Goal: Task Accomplishment & Management: Manage account settings

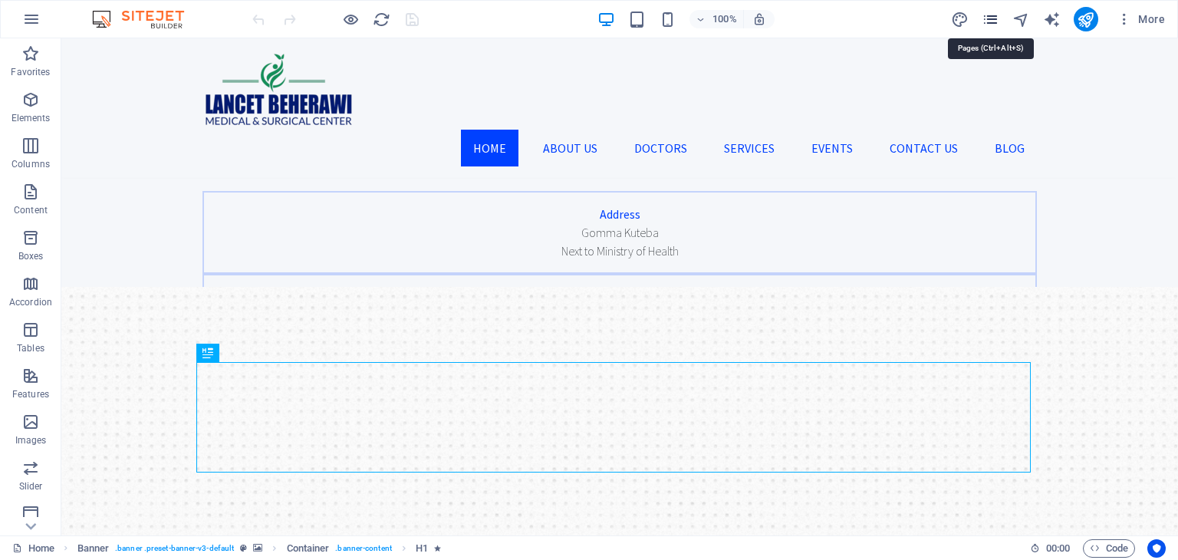
click at [994, 17] on icon "pages" at bounding box center [990, 20] width 18 height 18
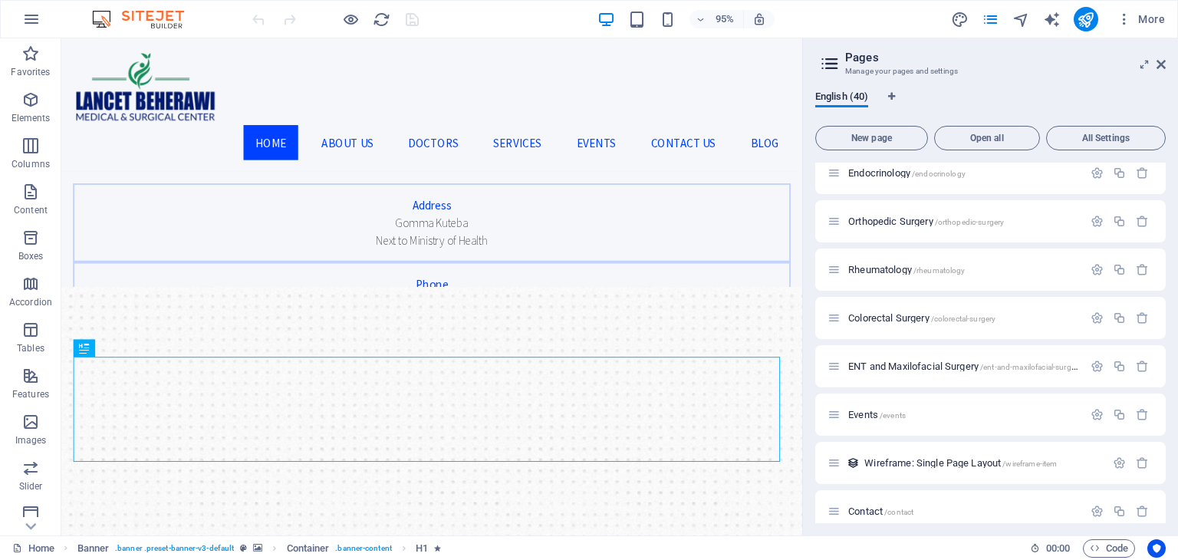
scroll to position [1572, 0]
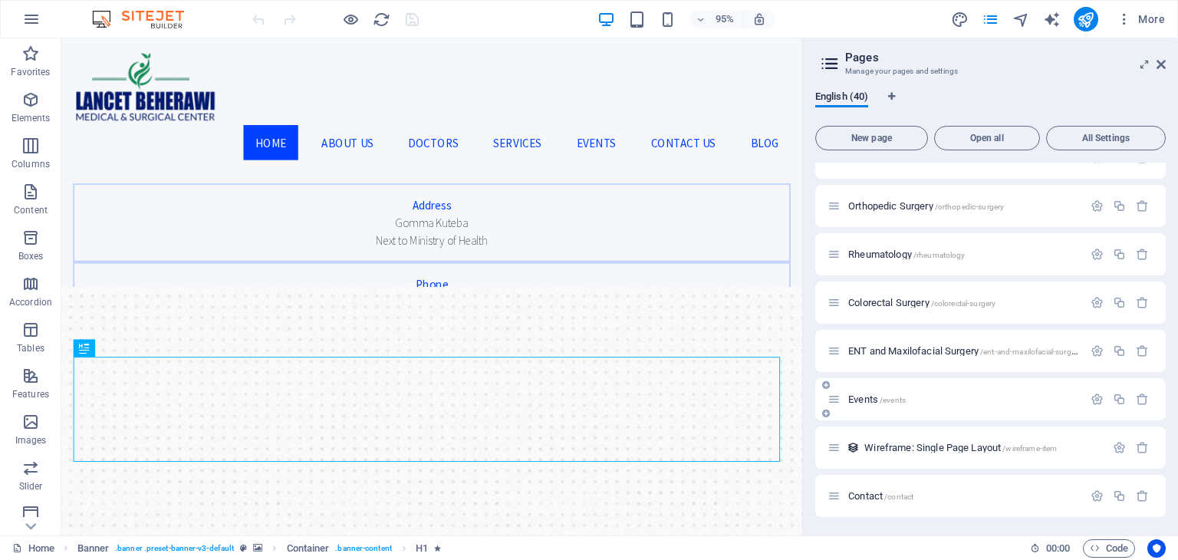
click at [865, 398] on span "Events /events" at bounding box center [877, 399] width 58 height 12
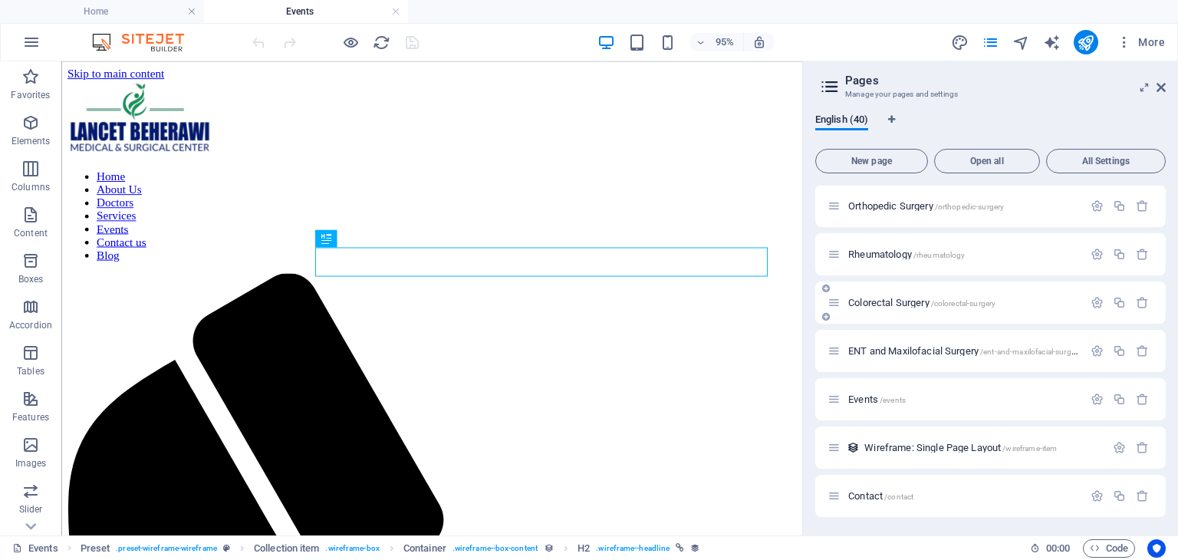
scroll to position [0, 0]
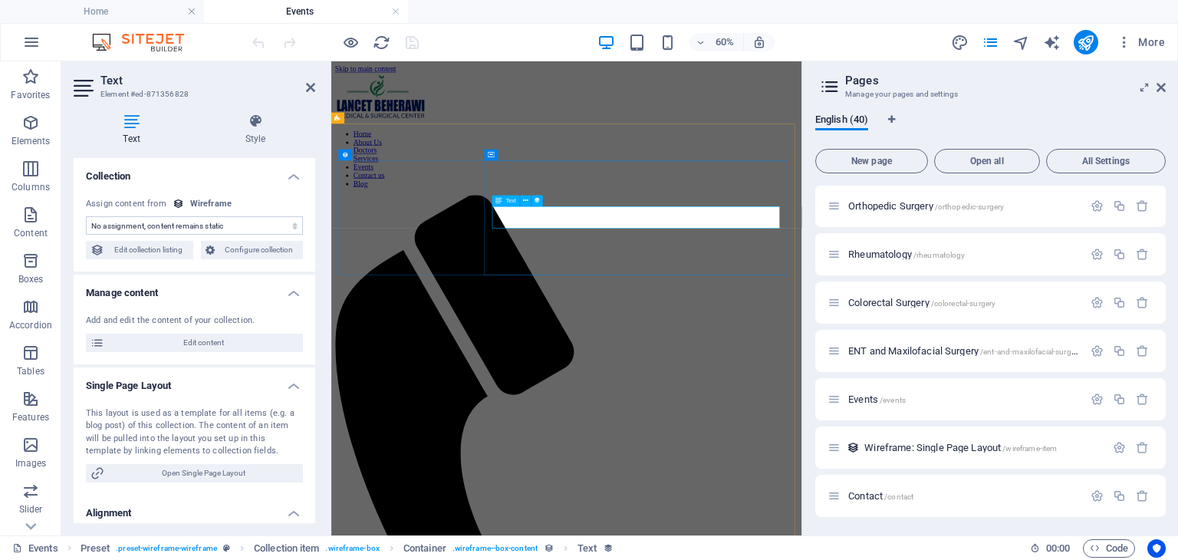
select select "description"
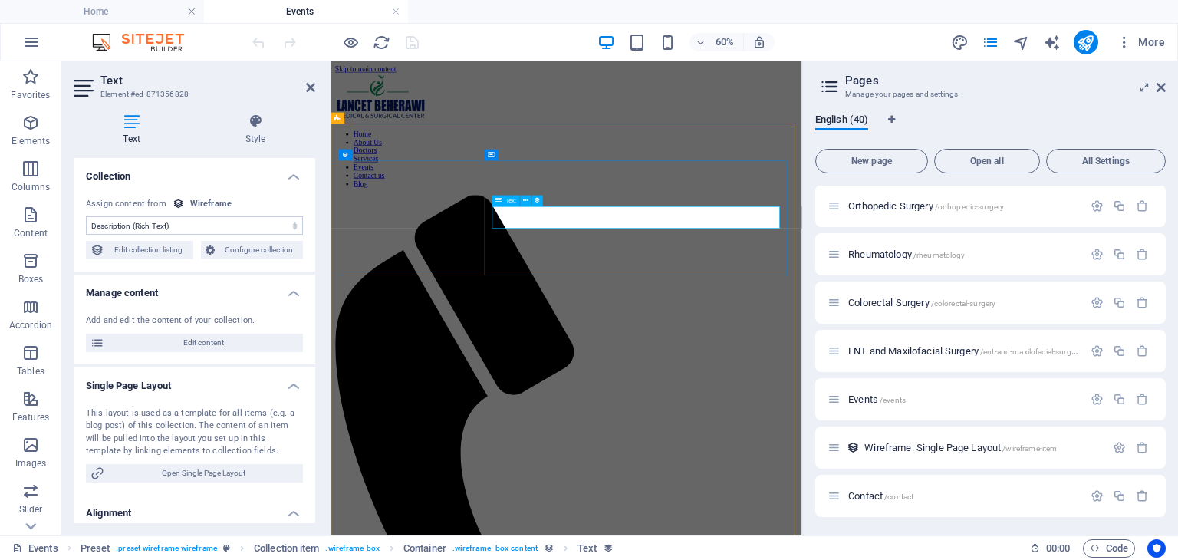
click at [180, 222] on select "No assignment, content remains static Created at (Date) Updated at (Date) Name …" at bounding box center [194, 225] width 217 height 18
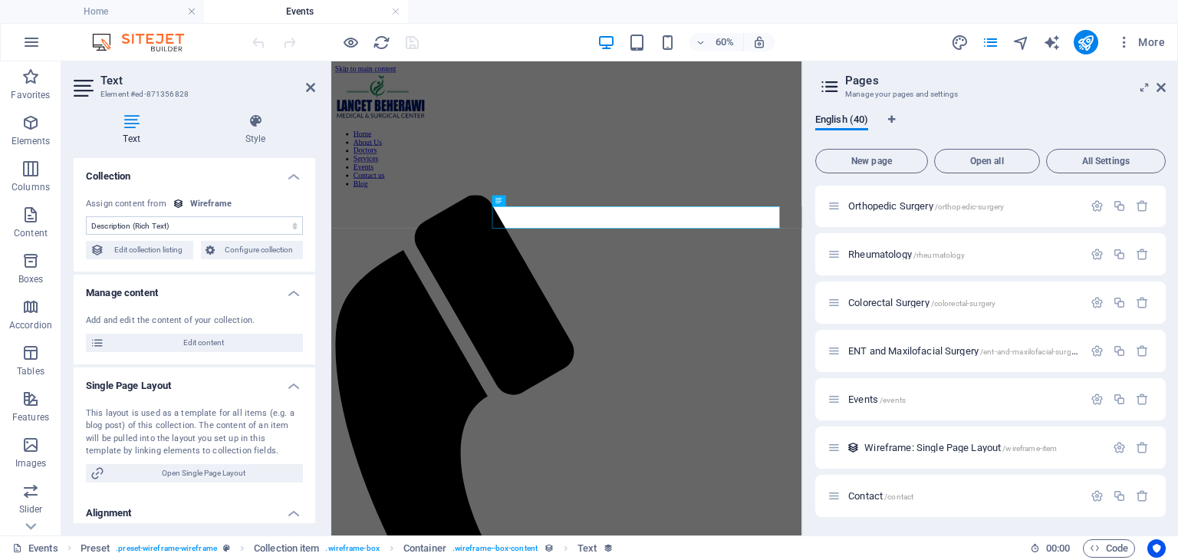
click at [180, 222] on select "No assignment, content remains static Created at (Date) Updated at (Date) Name …" at bounding box center [194, 225] width 217 height 18
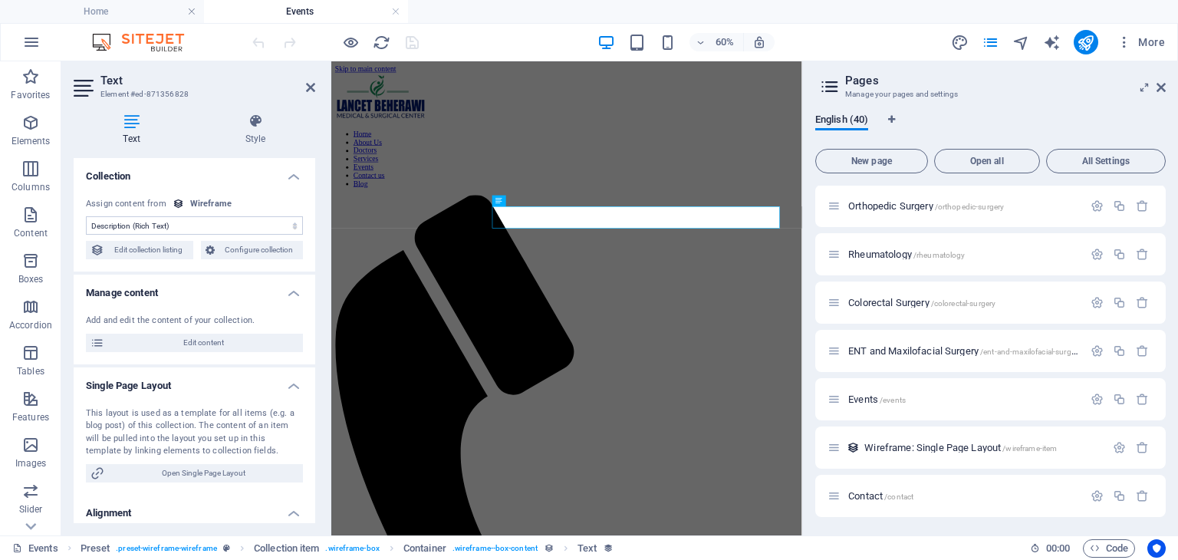
click at [293, 228] on select "No assignment, content remains static Created at (Date) Updated at (Date) Name …" at bounding box center [194, 225] width 217 height 18
click at [255, 137] on h4 "Style" at bounding box center [256, 129] width 120 height 32
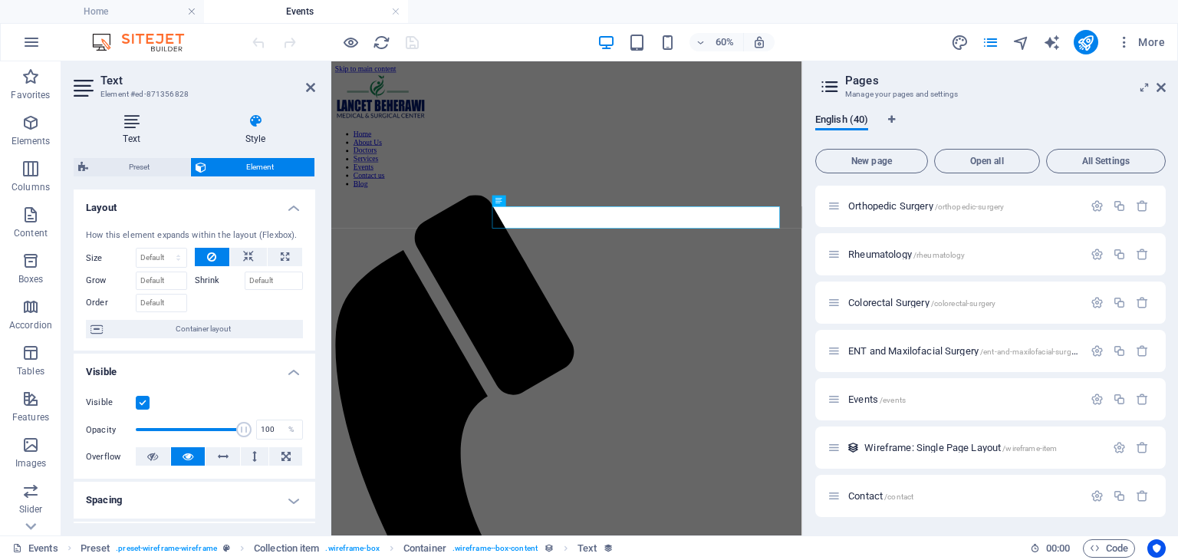
click at [110, 133] on h4 "Text" at bounding box center [135, 129] width 122 height 32
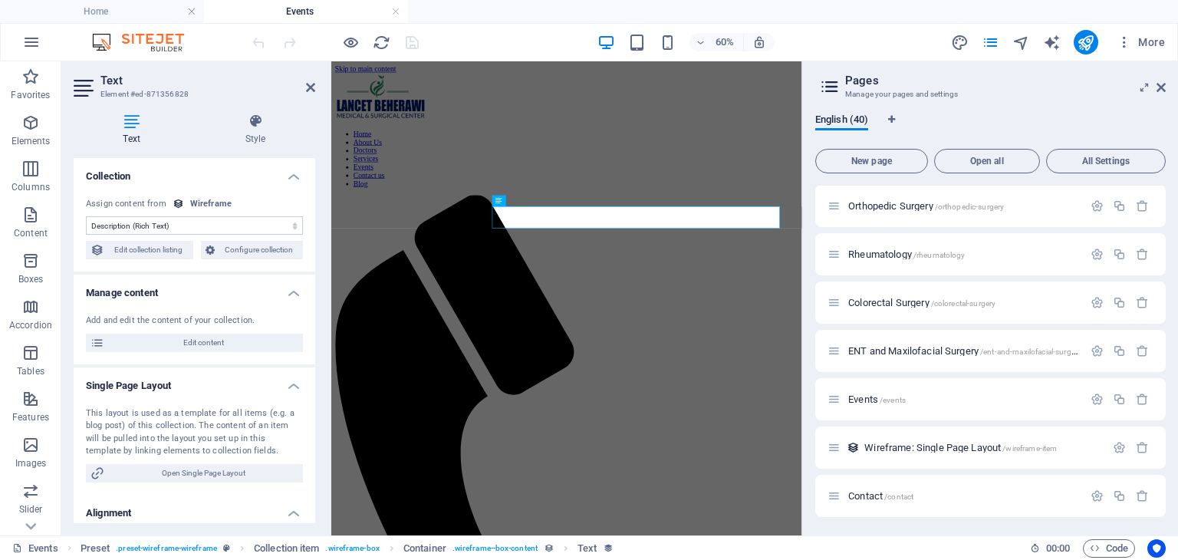
click at [149, 434] on div "This layout is used as a template for all items (e.g. a blog post) of this coll…" at bounding box center [194, 432] width 217 height 51
click at [197, 340] on span "Edit content" at bounding box center [203, 343] width 189 height 18
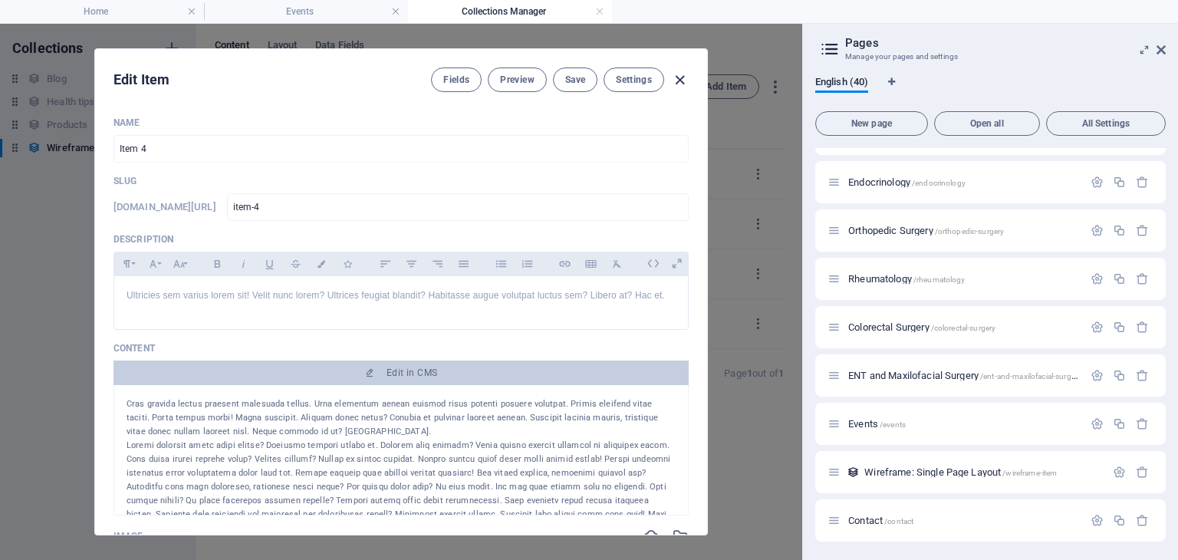
click at [675, 76] on icon "button" at bounding box center [680, 80] width 18 height 18
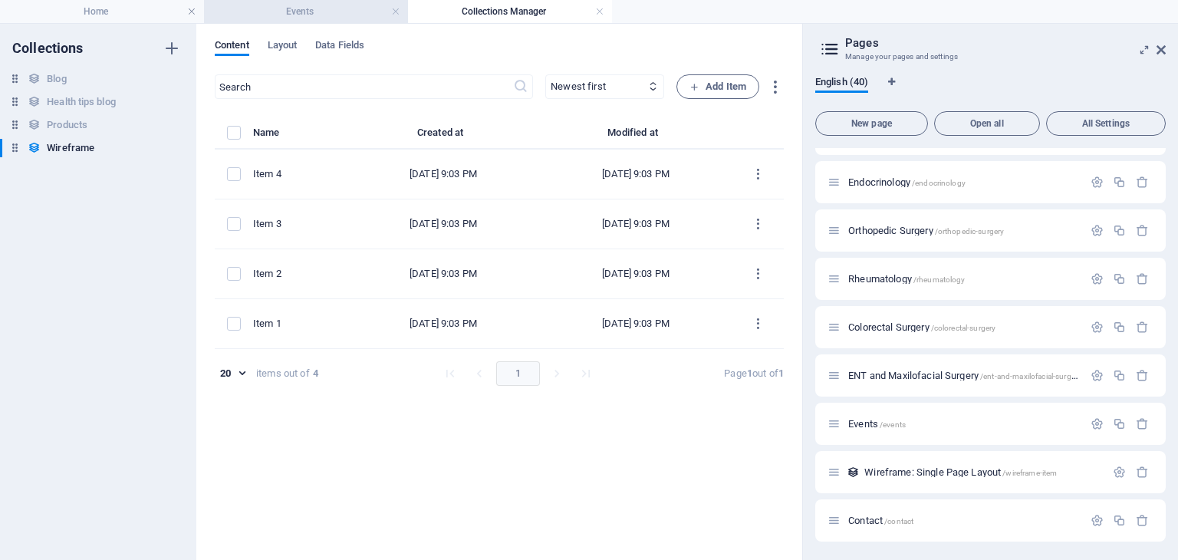
click at [344, 8] on h4 "Events" at bounding box center [306, 11] width 204 height 17
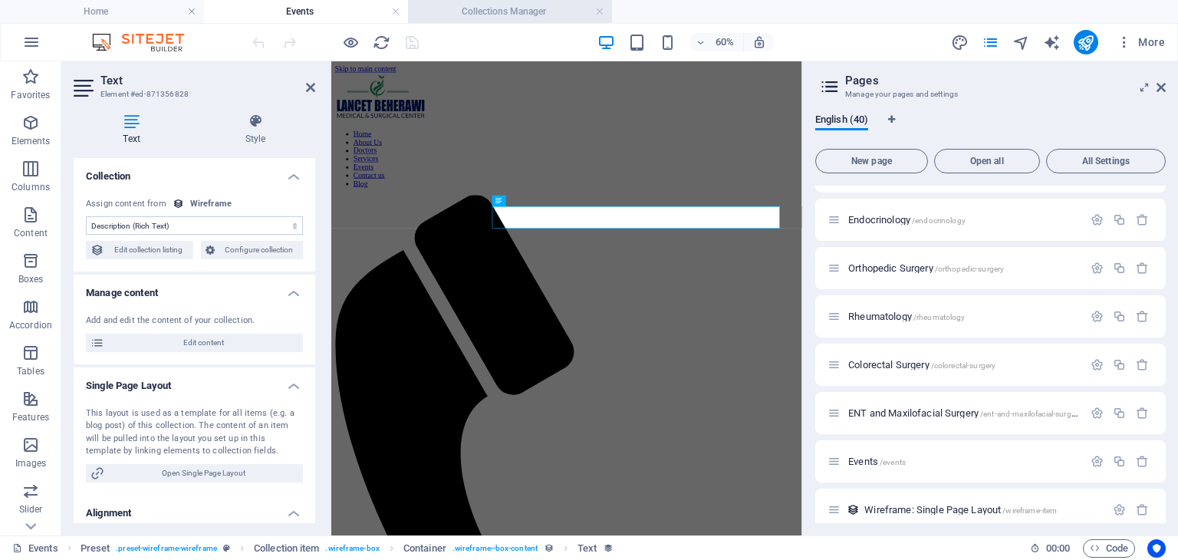
click at [507, 4] on h4 "Collections Manager" at bounding box center [510, 11] width 204 height 17
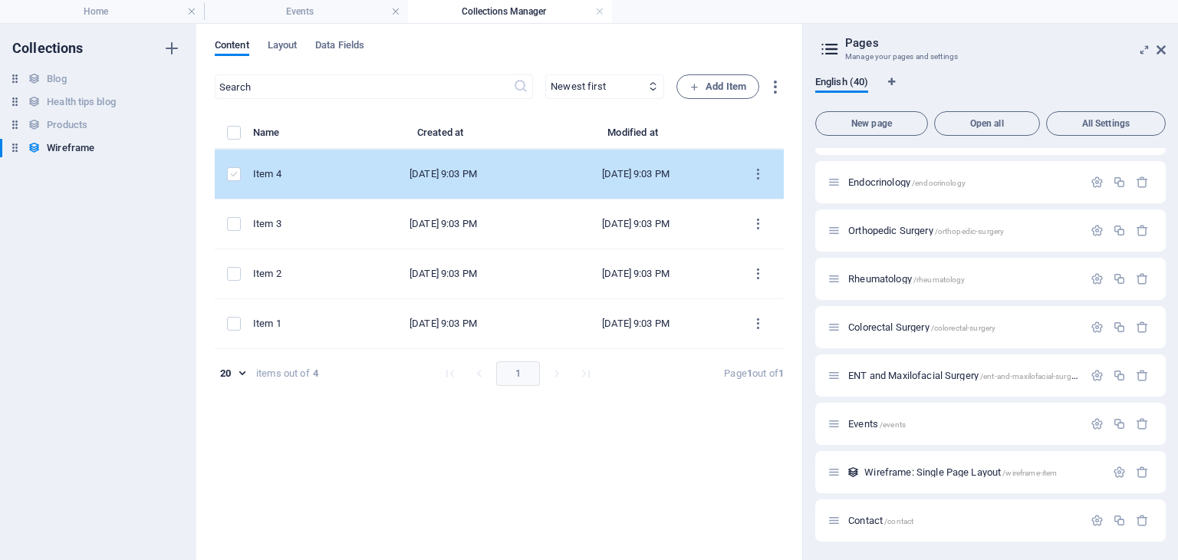
click at [235, 176] on label "items list" at bounding box center [234, 174] width 14 height 14
click at [0, 0] on input "items list" at bounding box center [0, 0] width 0 height 0
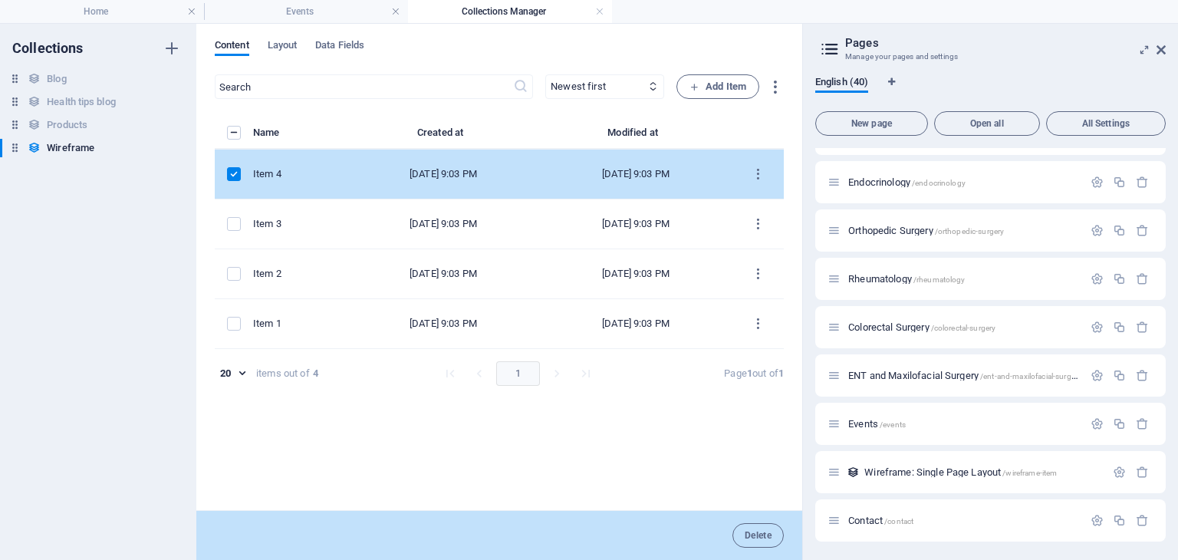
click at [233, 173] on label "items list" at bounding box center [234, 174] width 14 height 14
click at [0, 0] on input "items list" at bounding box center [0, 0] width 0 height 0
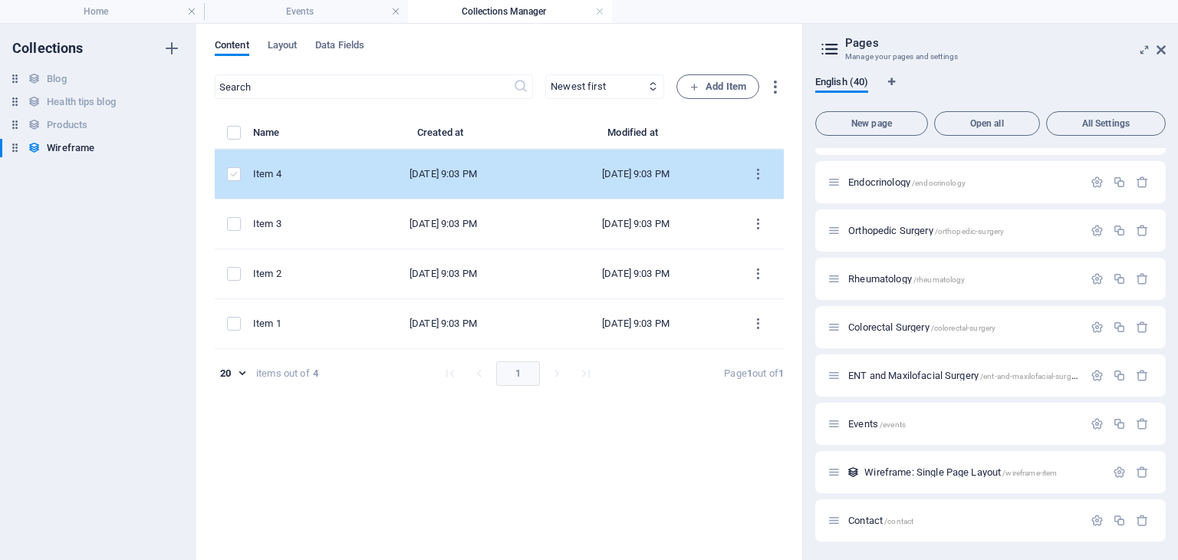
click at [233, 173] on label "items list" at bounding box center [234, 174] width 14 height 14
click at [0, 0] on input "items list" at bounding box center [0, 0] width 0 height 0
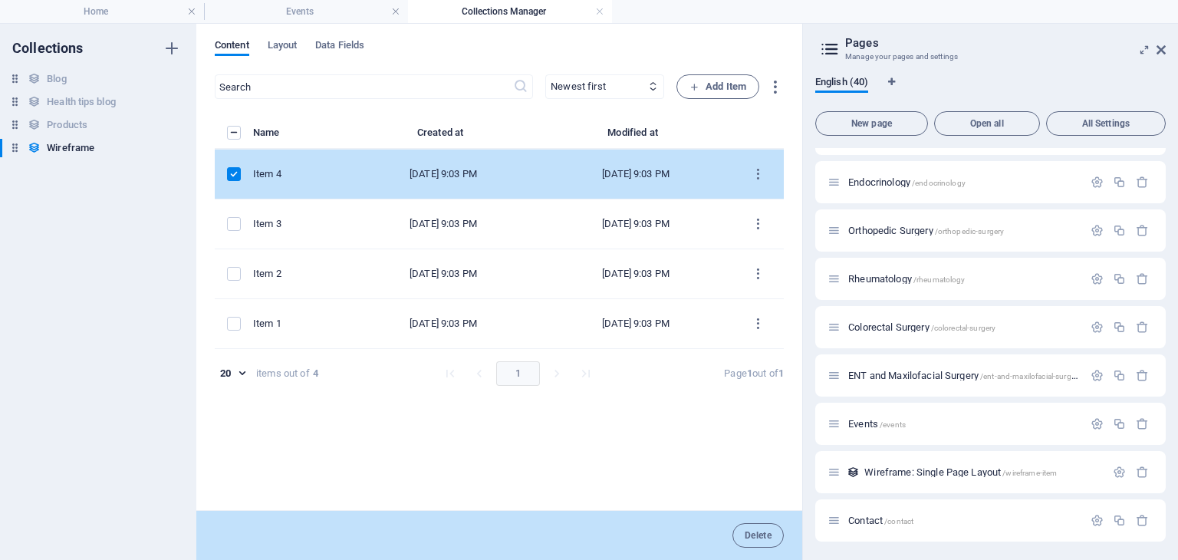
click at [233, 173] on label "items list" at bounding box center [234, 174] width 14 height 14
click at [0, 0] on input "items list" at bounding box center [0, 0] width 0 height 0
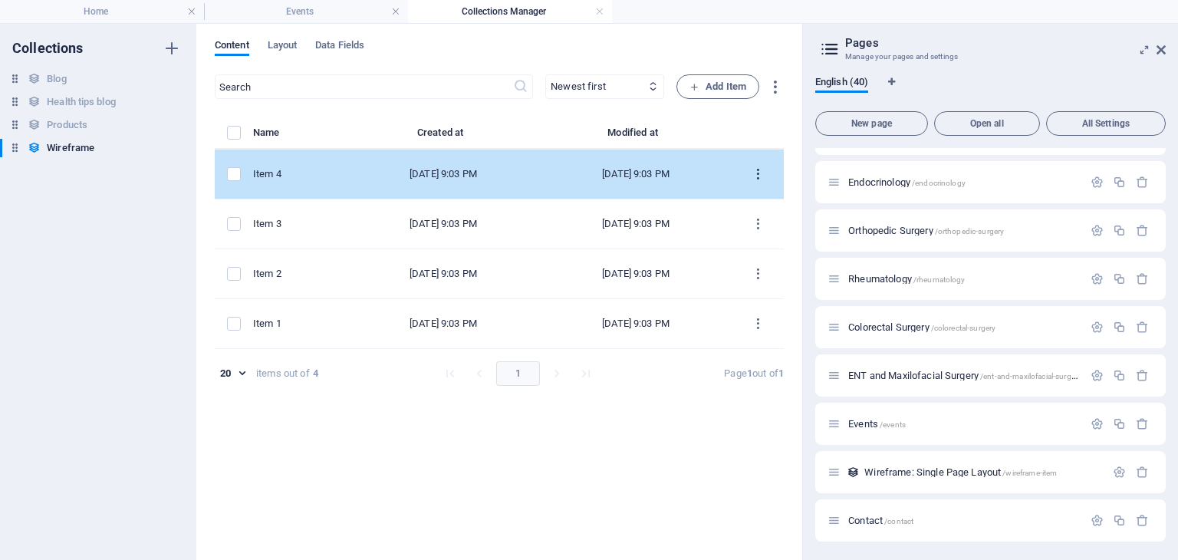
click at [761, 173] on icon "items list" at bounding box center [758, 174] width 15 height 15
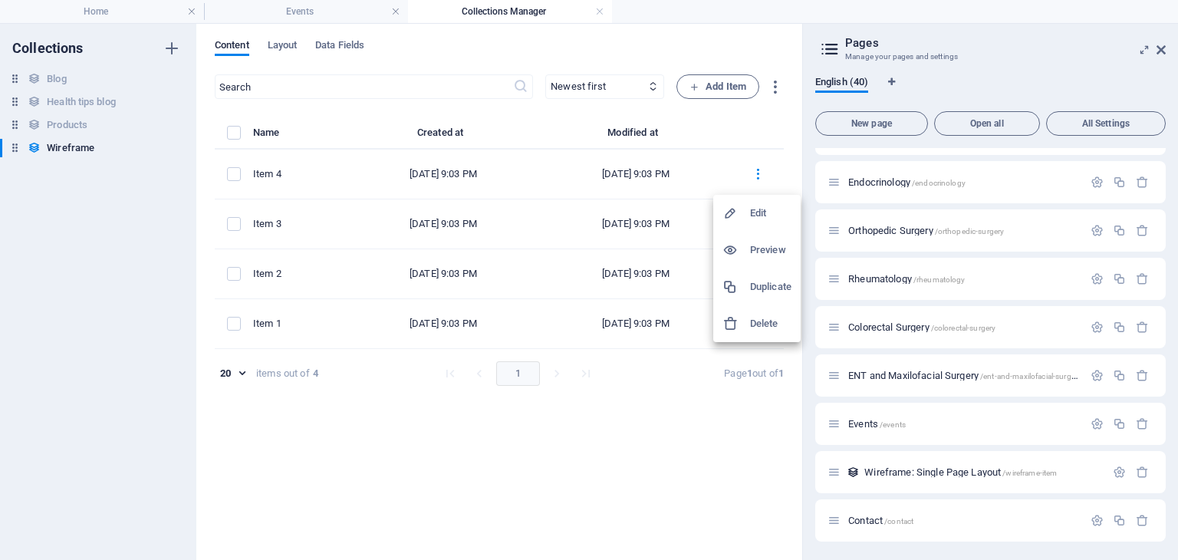
click at [751, 215] on h6 "Edit" at bounding box center [770, 213] width 41 height 18
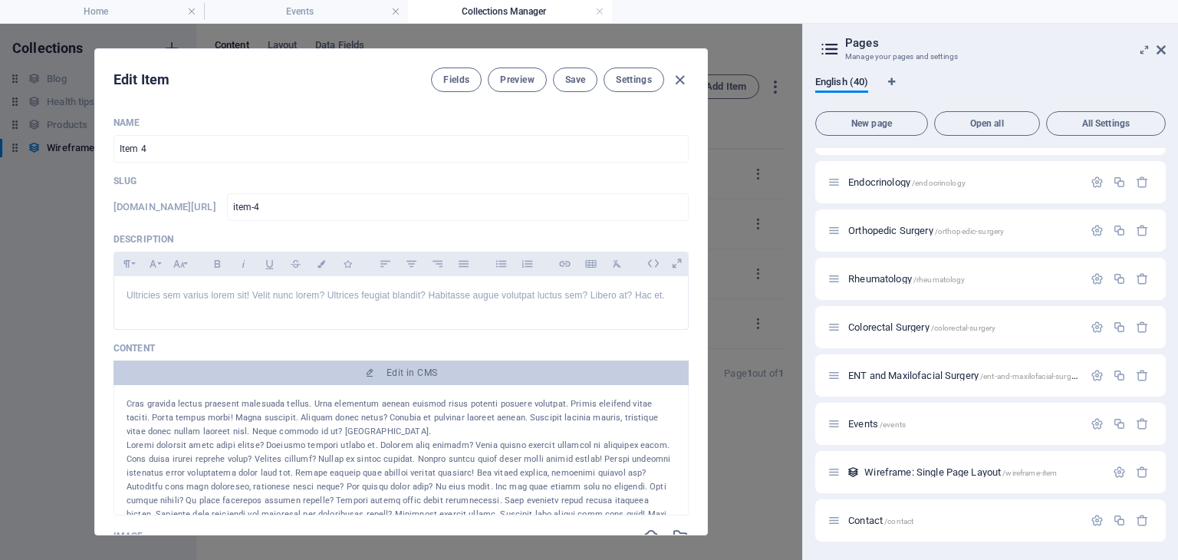
click at [322, 425] on div "Cras gravida lectus praesent malesuada tellus. Urna elementum aenean euismod ri…" at bounding box center [401, 417] width 549 height 41
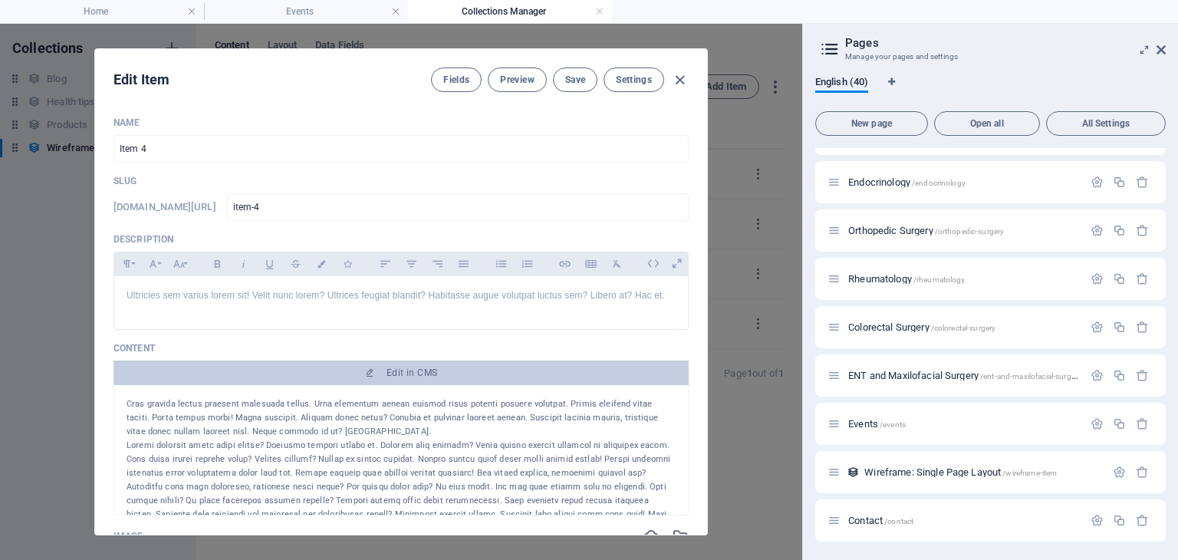
click at [322, 425] on div "Cras gravida lectus praesent malesuada tellus. Urna elementum aenean euismod ri…" at bounding box center [401, 417] width 549 height 41
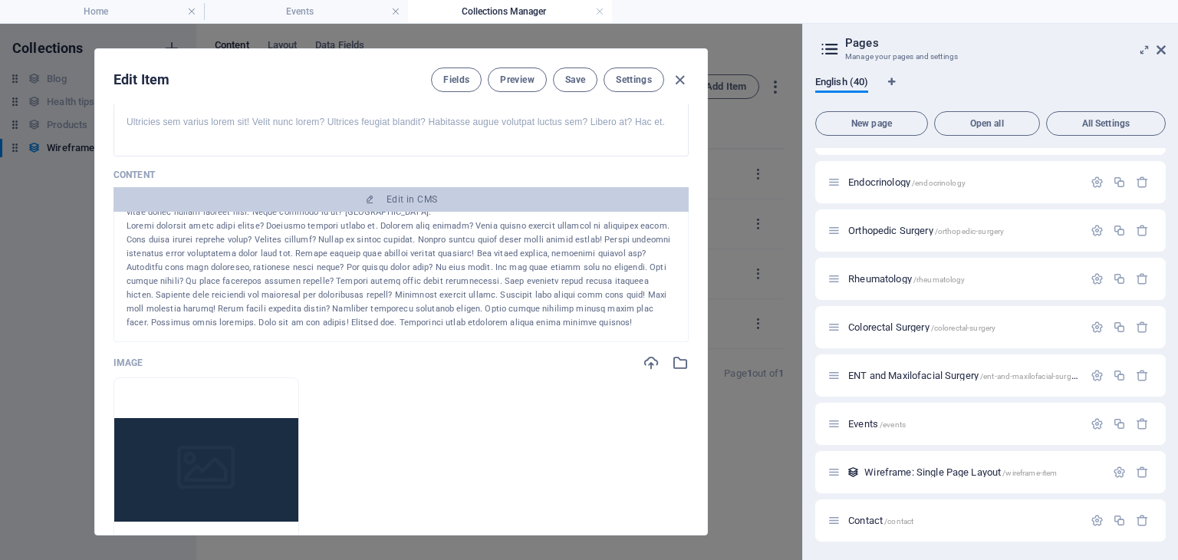
scroll to position [183, 0]
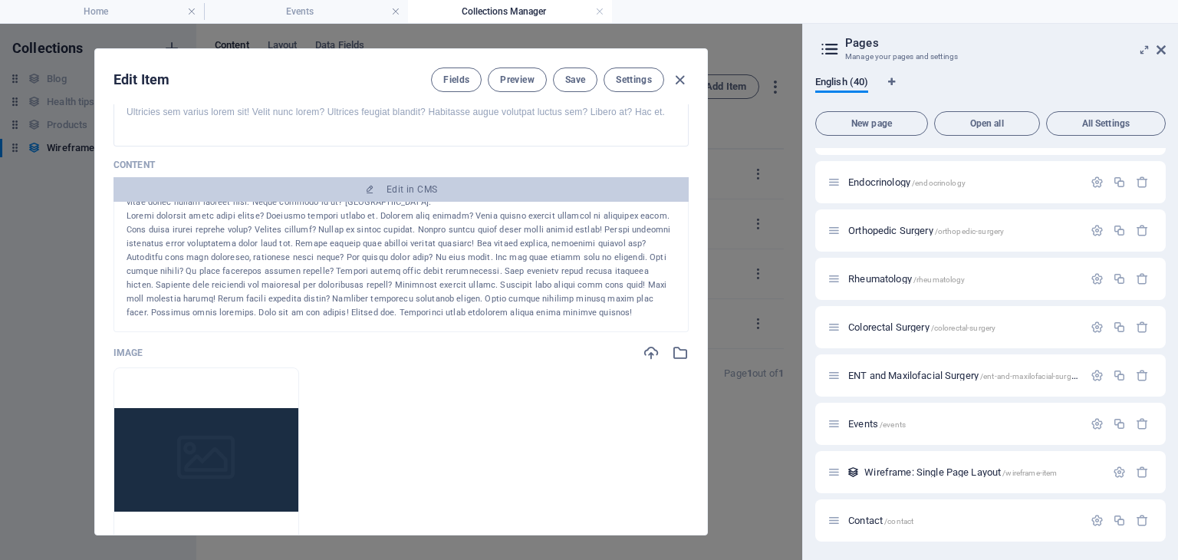
drag, startPoint x: 126, startPoint y: 403, endPoint x: 557, endPoint y: 314, distance: 440.0
click at [557, 314] on div "Cras gravida lectus praesent malesuada tellus. Urna elementum aenean euismod ri…" at bounding box center [401, 244] width 549 height 152
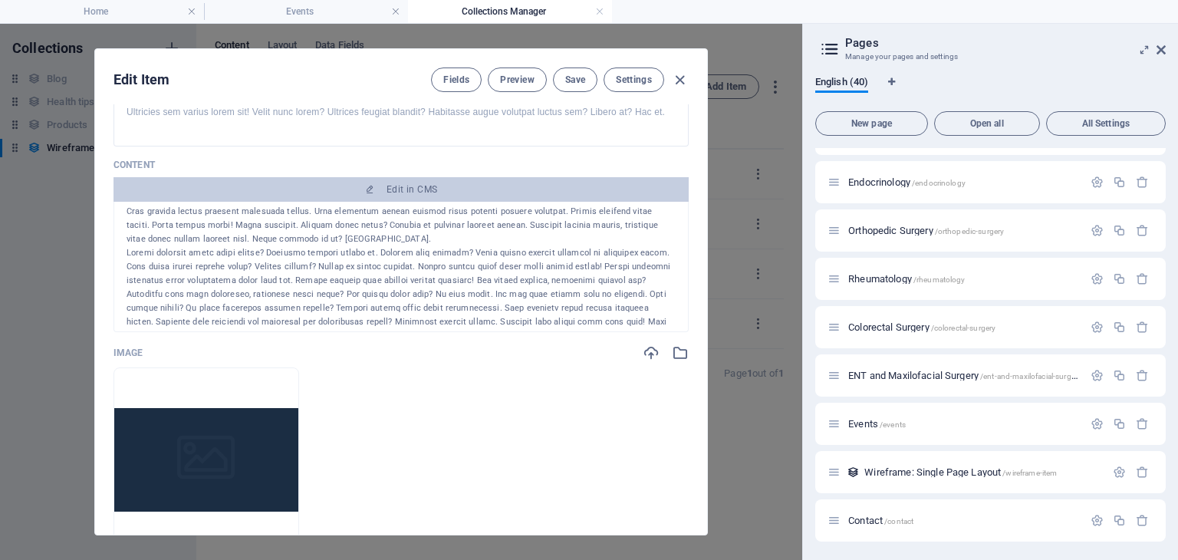
click at [455, 281] on div at bounding box center [401, 301] width 549 height 110
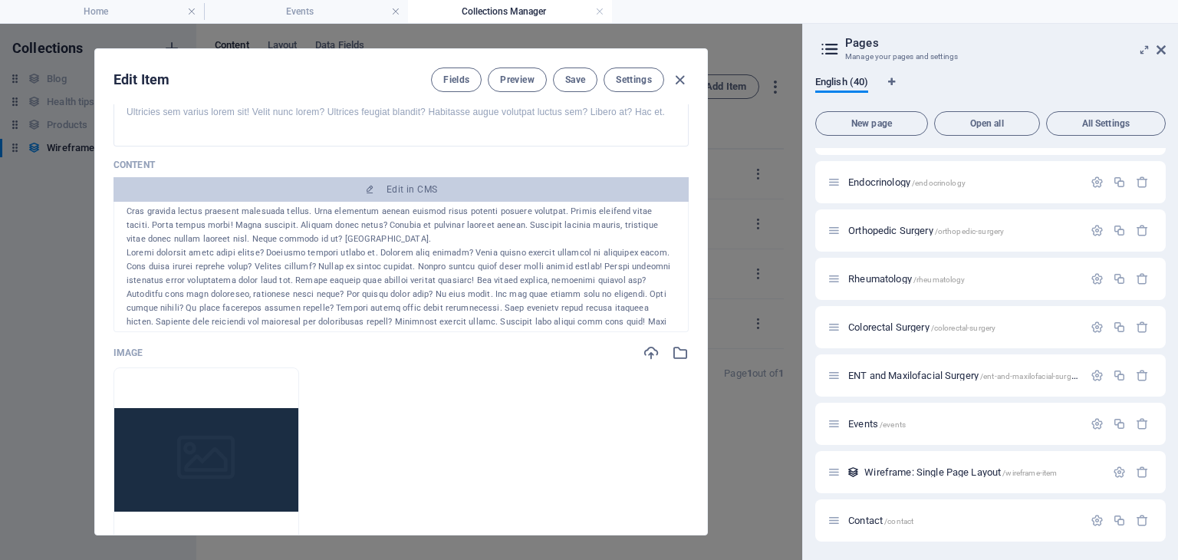
click at [455, 281] on div at bounding box center [401, 301] width 549 height 110
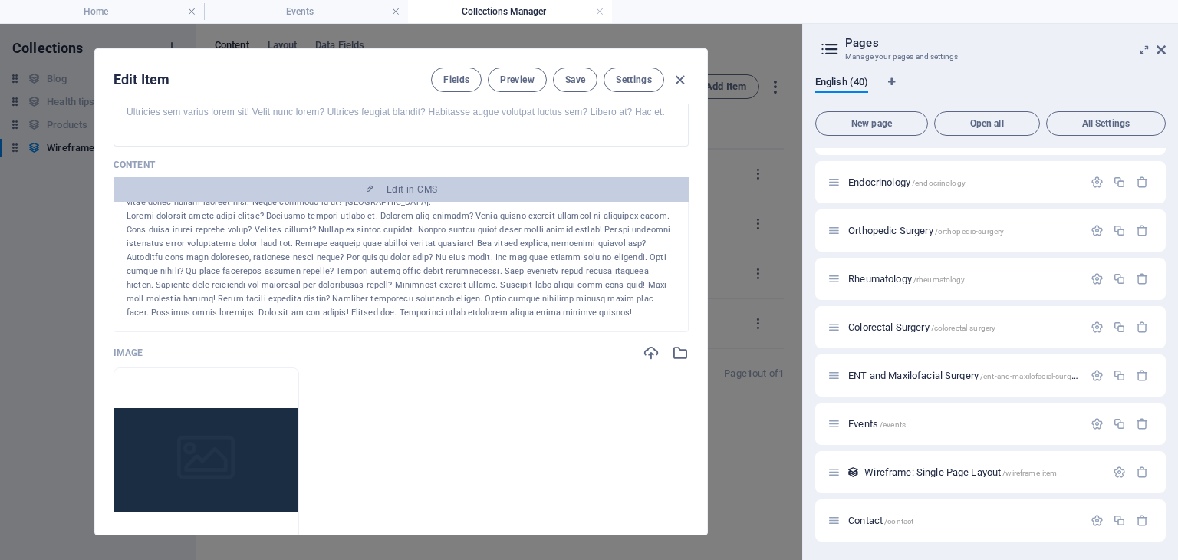
click at [552, 313] on div at bounding box center [401, 264] width 549 height 110
click at [552, 312] on div at bounding box center [401, 264] width 549 height 110
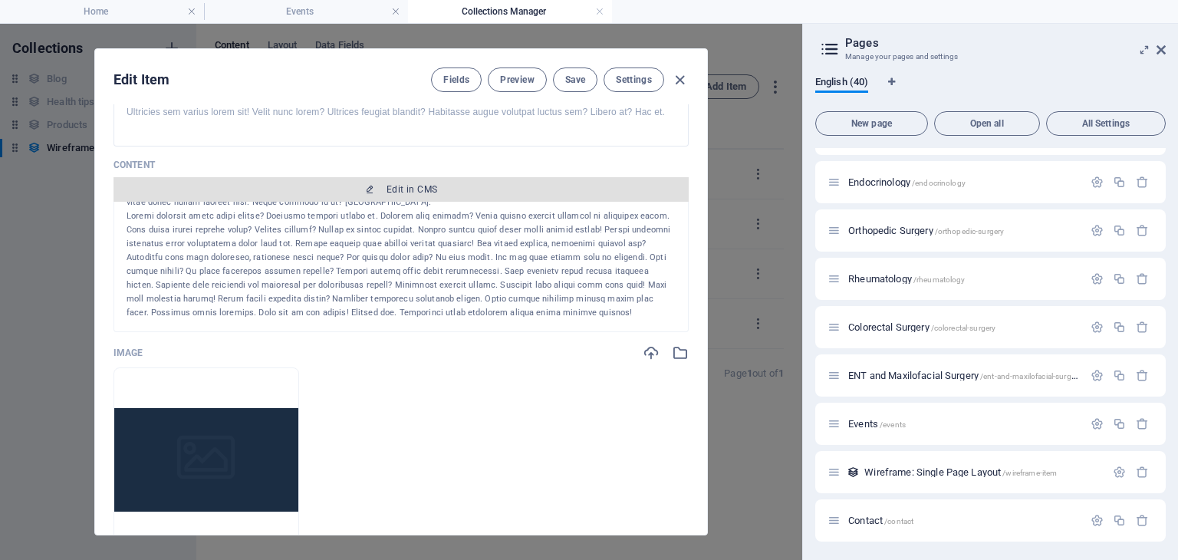
click at [409, 191] on span "Edit in CMS" at bounding box center [411, 189] width 51 height 12
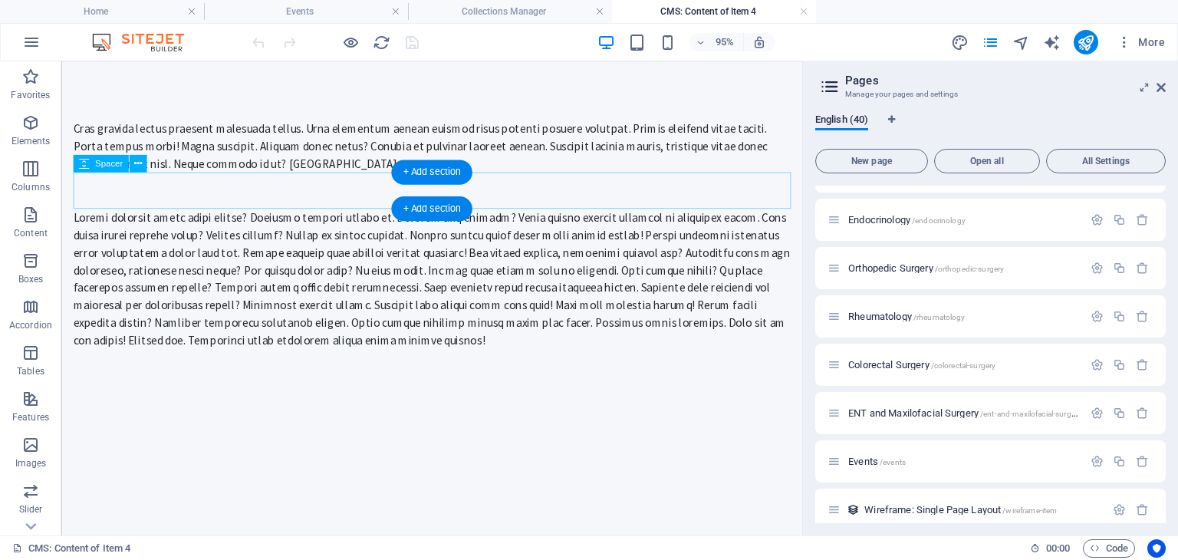
scroll to position [0, 0]
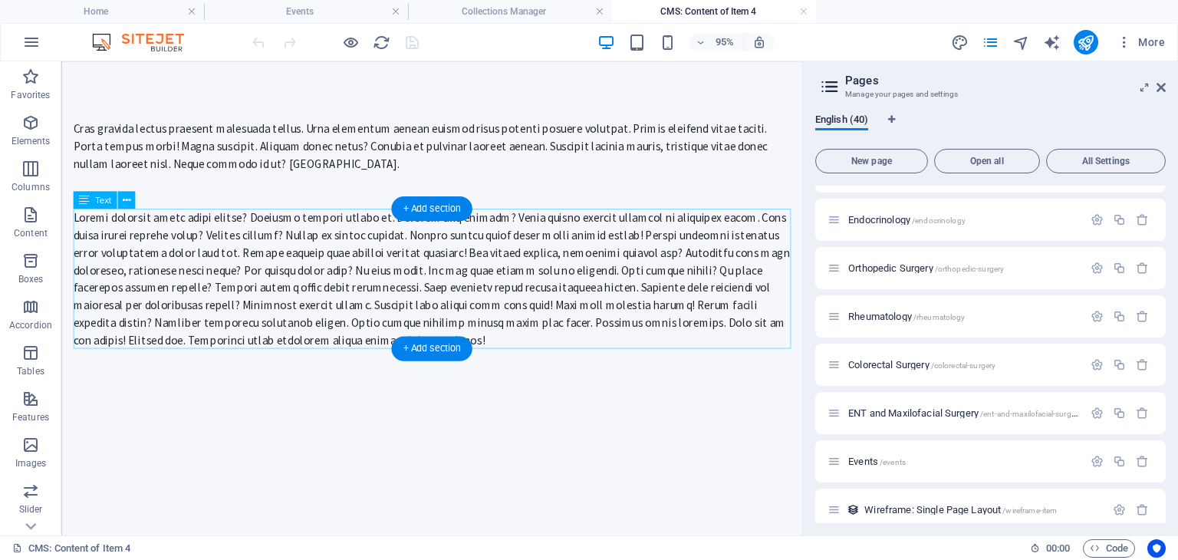
click at [341, 274] on div at bounding box center [451, 289] width 755 height 147
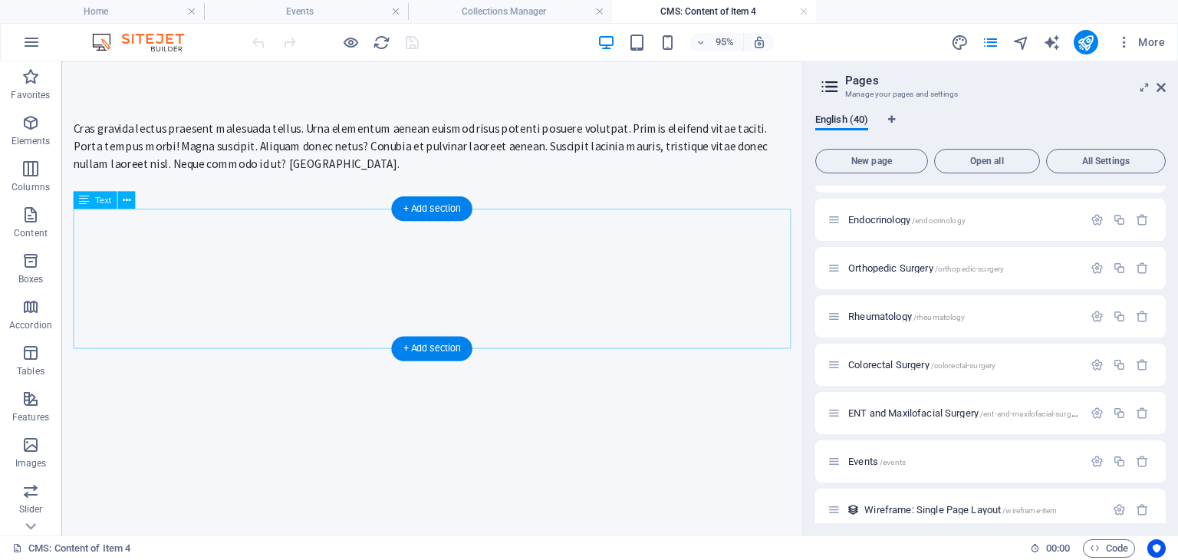
click at [327, 263] on div "Drag here to replace the existing content. Press “Ctrl” if you want to create a…" at bounding box center [431, 298] width 741 height 474
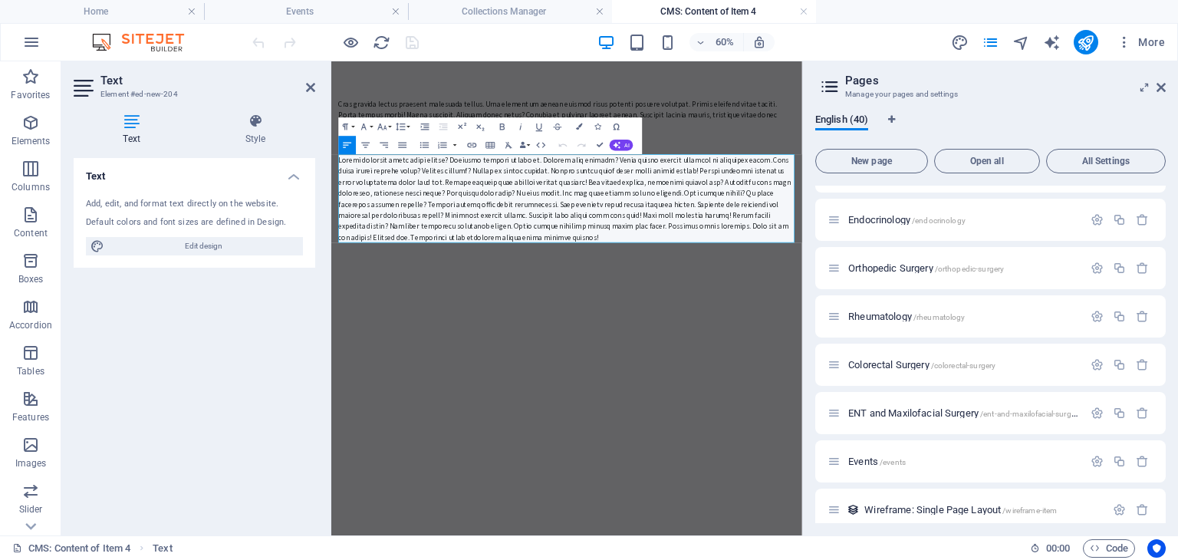
click at [484, 323] on div at bounding box center [723, 289] width 760 height 147
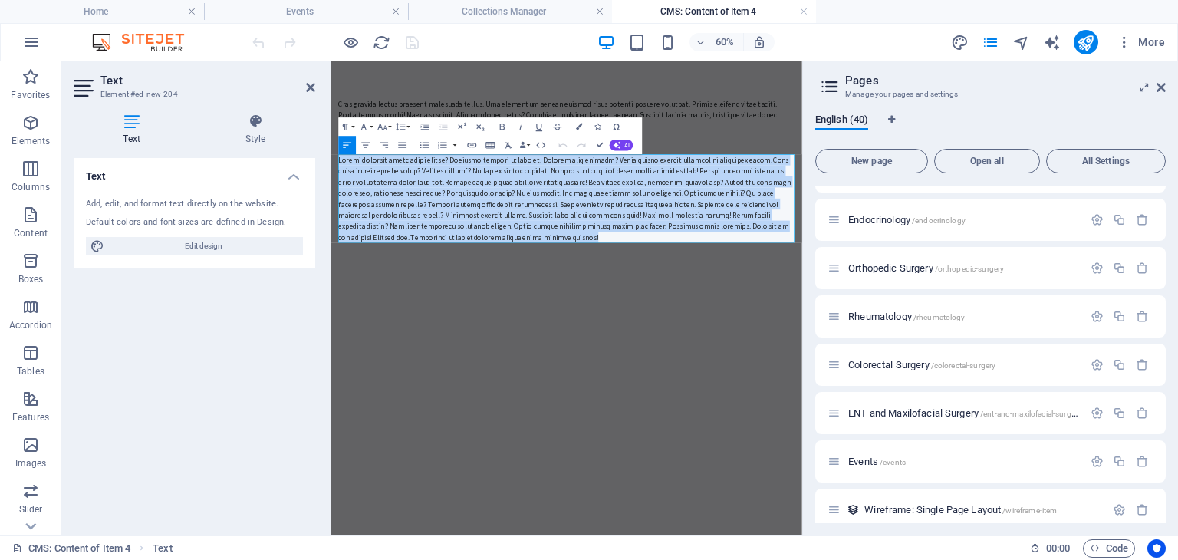
click at [484, 323] on div at bounding box center [723, 289] width 760 height 147
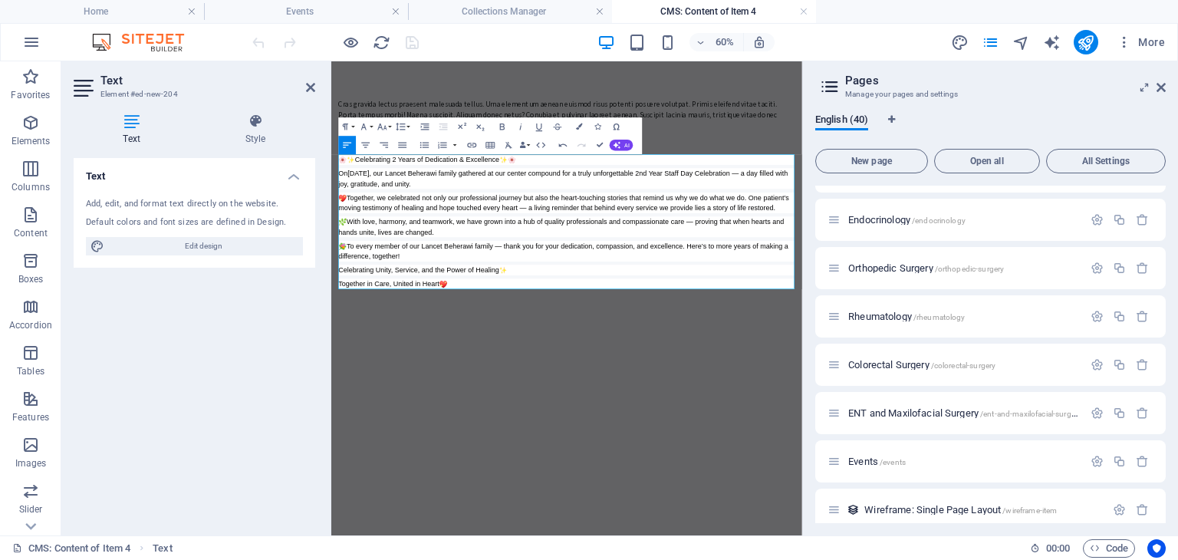
drag, startPoint x: 373, startPoint y: 224, endPoint x: 548, endPoint y: 265, distance: 179.6
click at [548, 265] on div "Celebrating 2 Years of Dedication & Excellence On [DATE], our Lancet Beherawi f…" at bounding box center [723, 328] width 760 height 225
copy div "Celebrating 2 Years of Dedication & Excellence On [DATE], our Lancet Beherawi f…"
click at [282, 311] on div "Text Add, edit, and format text directly on the website. Default colors and fon…" at bounding box center [195, 340] width 242 height 365
click at [620, 132] on div "Cras gravida lectus praesent malesuada tellus. Urna elementum aenean euismod ri…" at bounding box center [723, 150] width 760 height 55
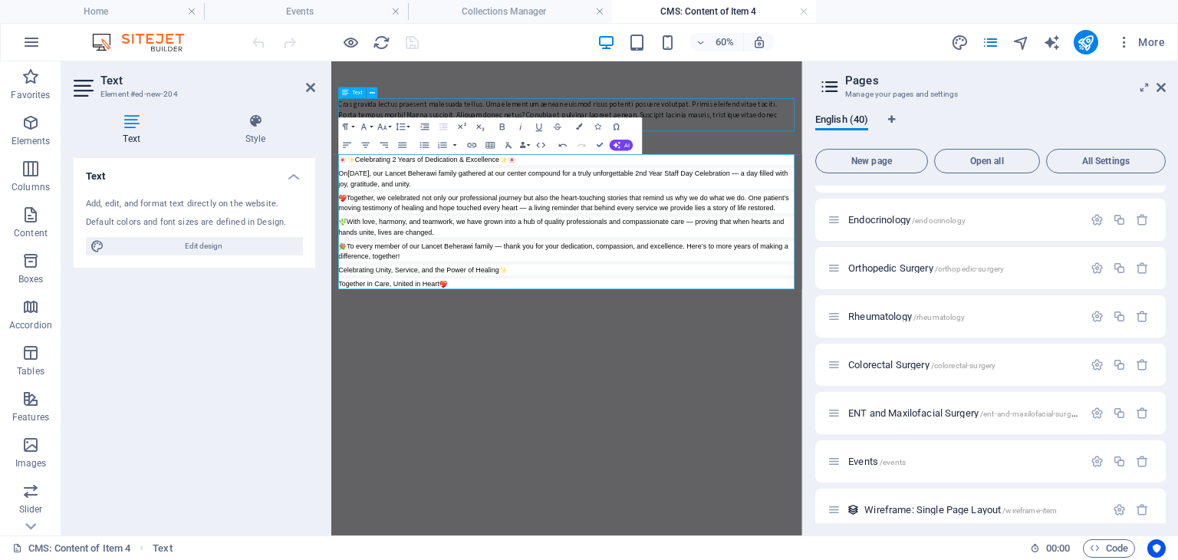
click at [620, 132] on div "Cras gravida lectus praesent malesuada tellus. Urna elementum aenean euismod ri…" at bounding box center [723, 150] width 760 height 55
click at [620, 178] on div at bounding box center [723, 197] width 760 height 38
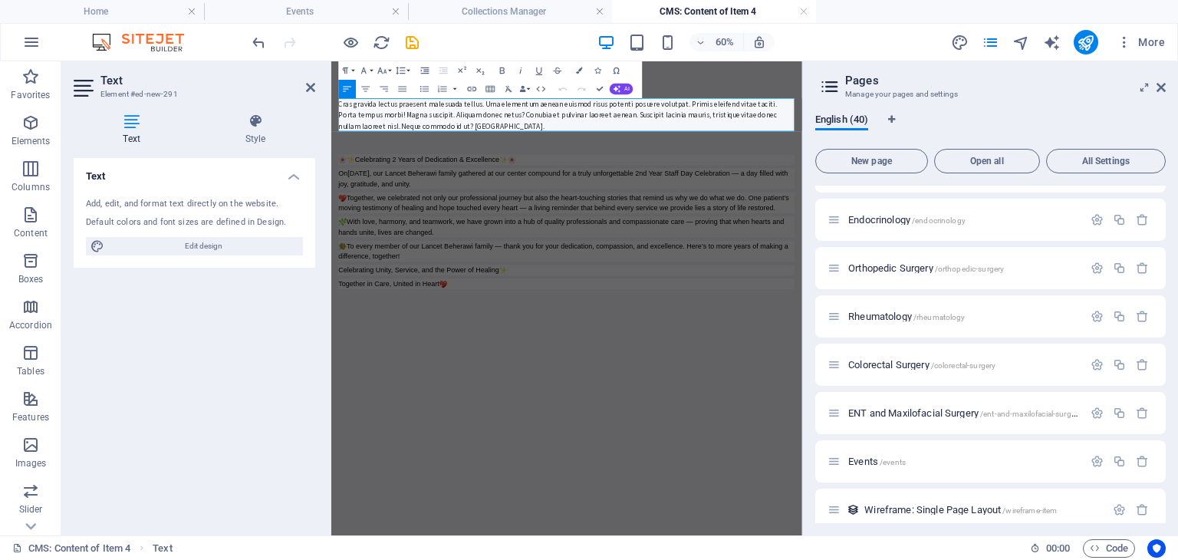
click at [511, 163] on div "Cras gravida lectus praesent malesuada tellus. Urna elementum aenean euismod ri…" at bounding box center [723, 150] width 760 height 55
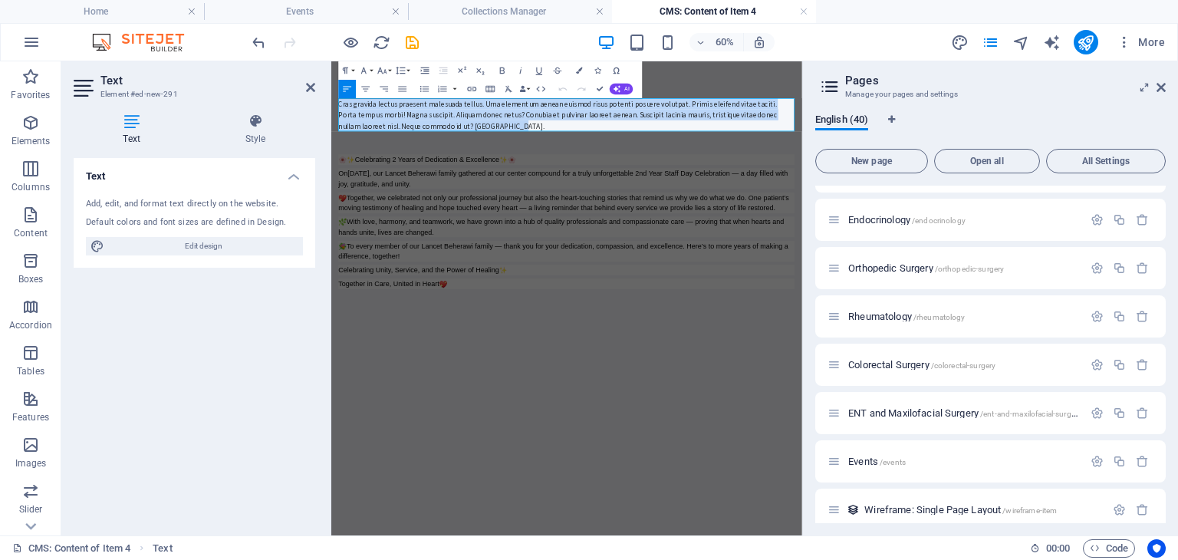
click at [511, 163] on div "Cras gravida lectus praesent malesuada tellus. Urna elementum aenean euismod ri…" at bounding box center [723, 150] width 760 height 55
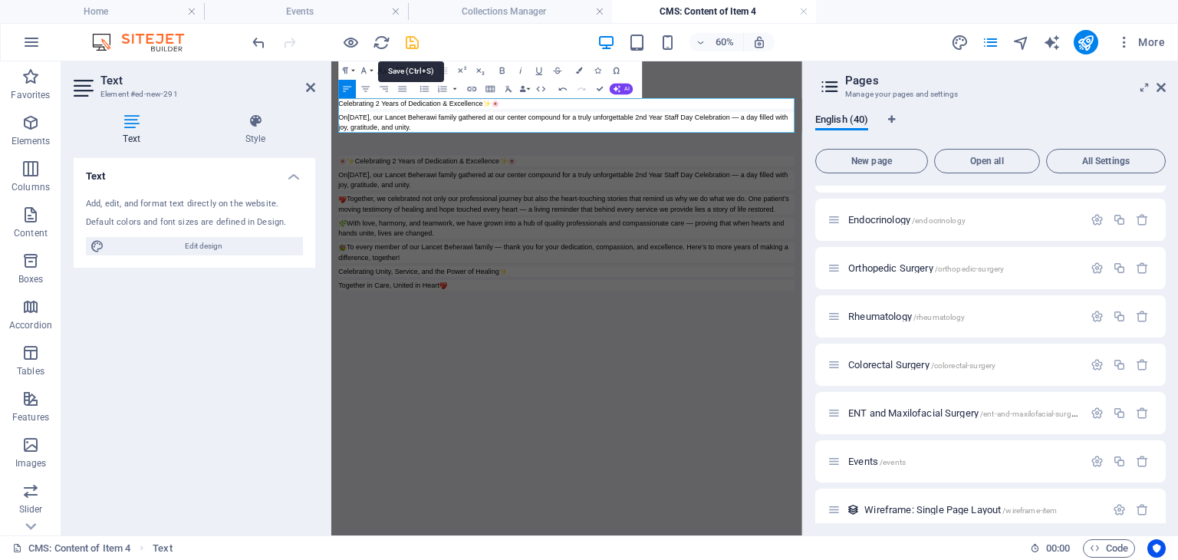
click at [411, 40] on icon "save" at bounding box center [412, 43] width 18 height 18
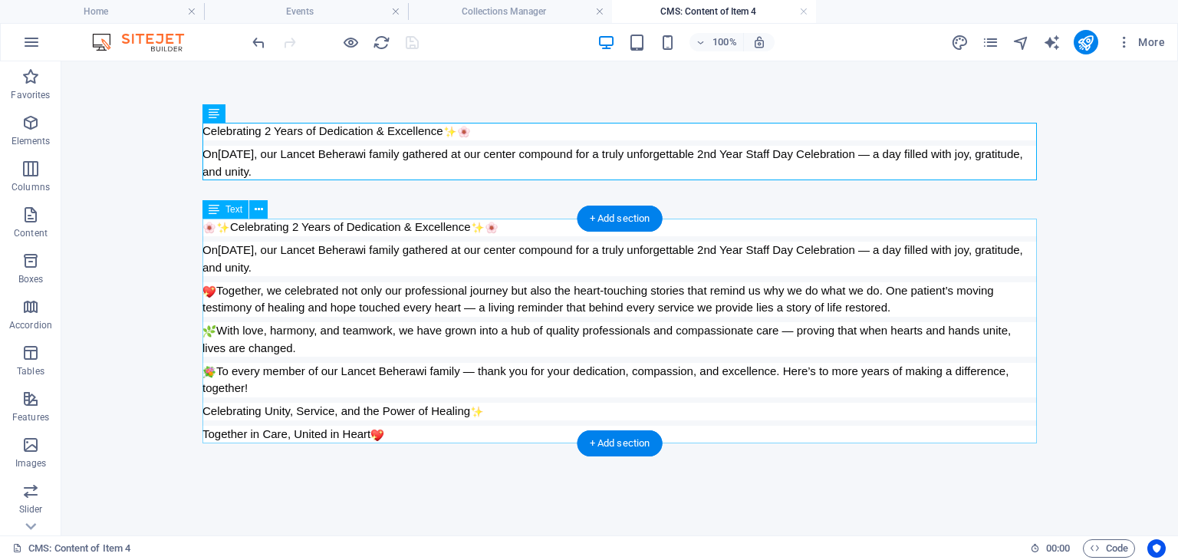
click at [305, 278] on div "Celebrating 2 Years of Dedication & Excellence On [DATE], our Lancet Beherawi f…" at bounding box center [619, 331] width 834 height 225
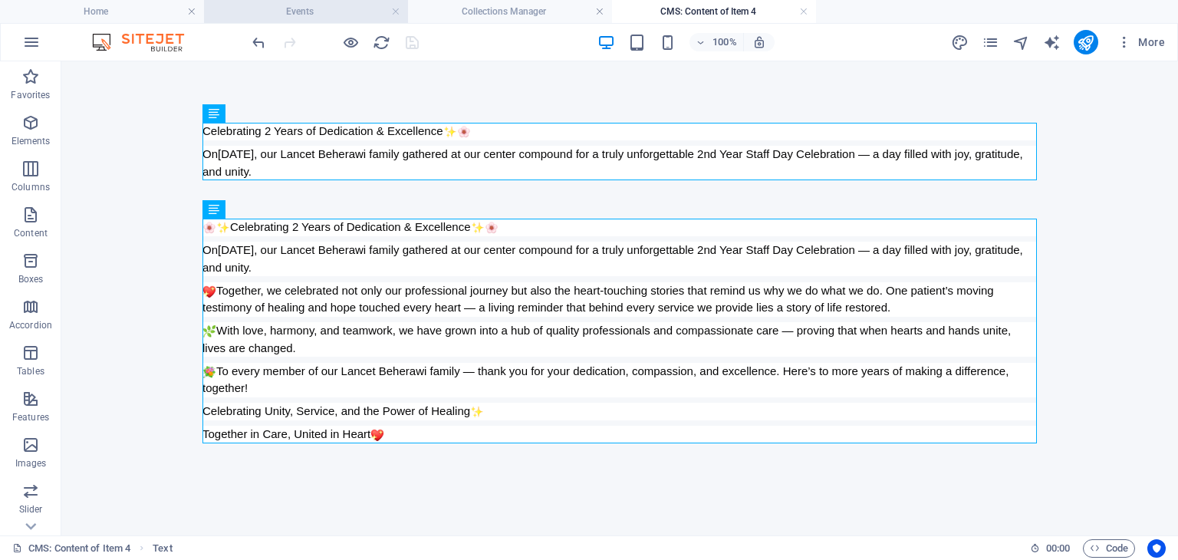
click at [333, 8] on h4 "Events" at bounding box center [306, 11] width 204 height 17
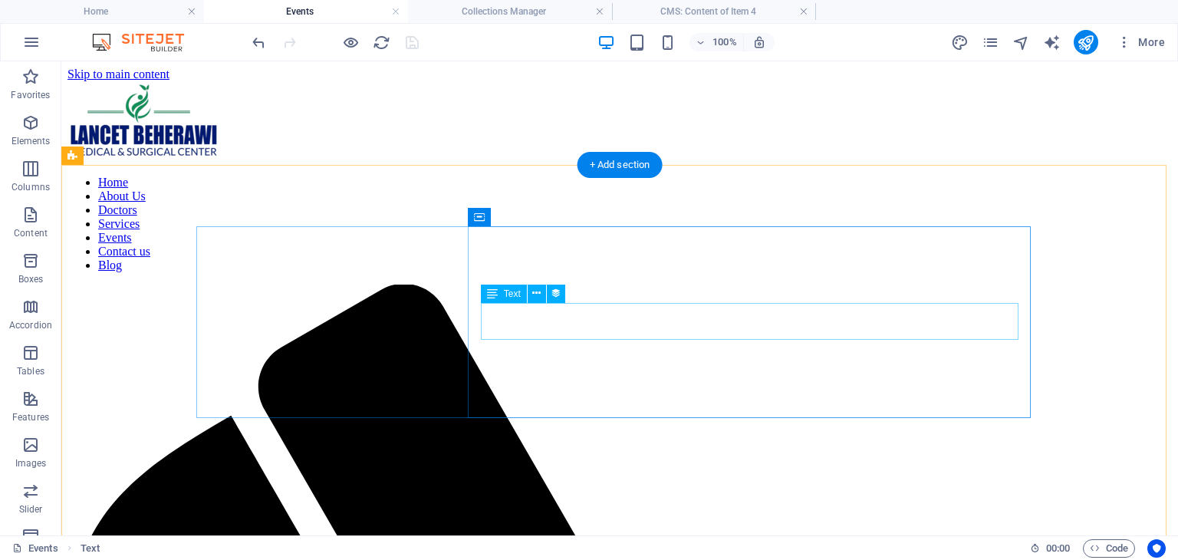
select select "description"
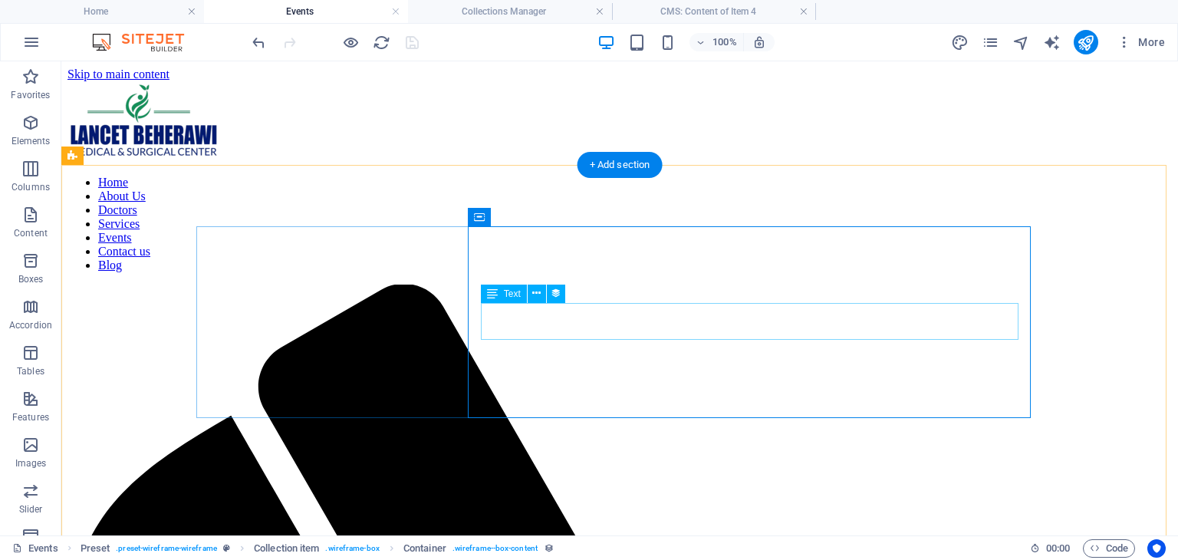
select select "description"
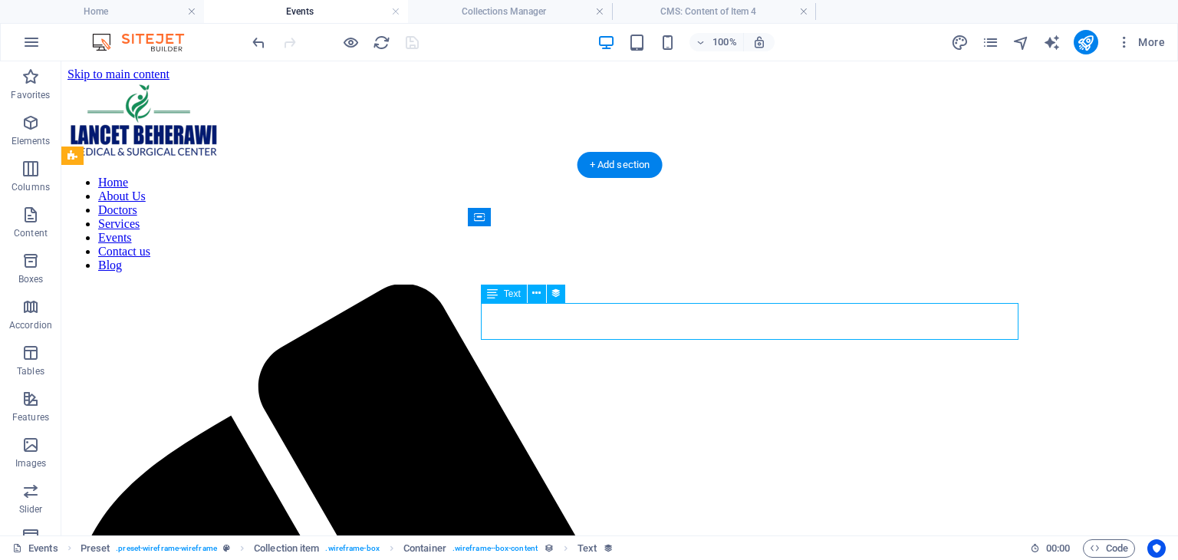
select select "description"
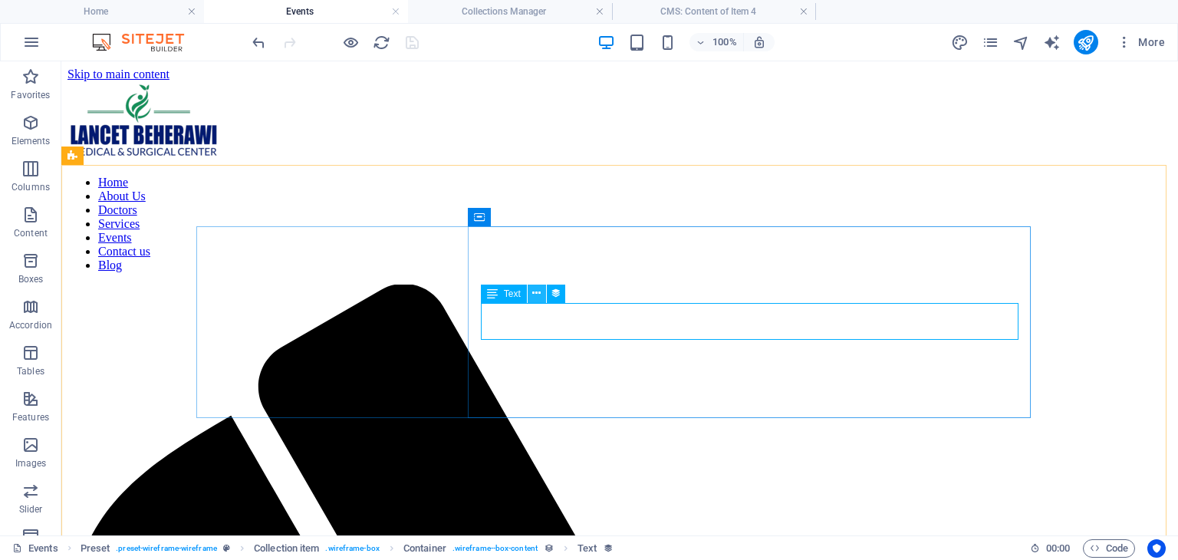
click at [541, 293] on button at bounding box center [537, 293] width 18 height 18
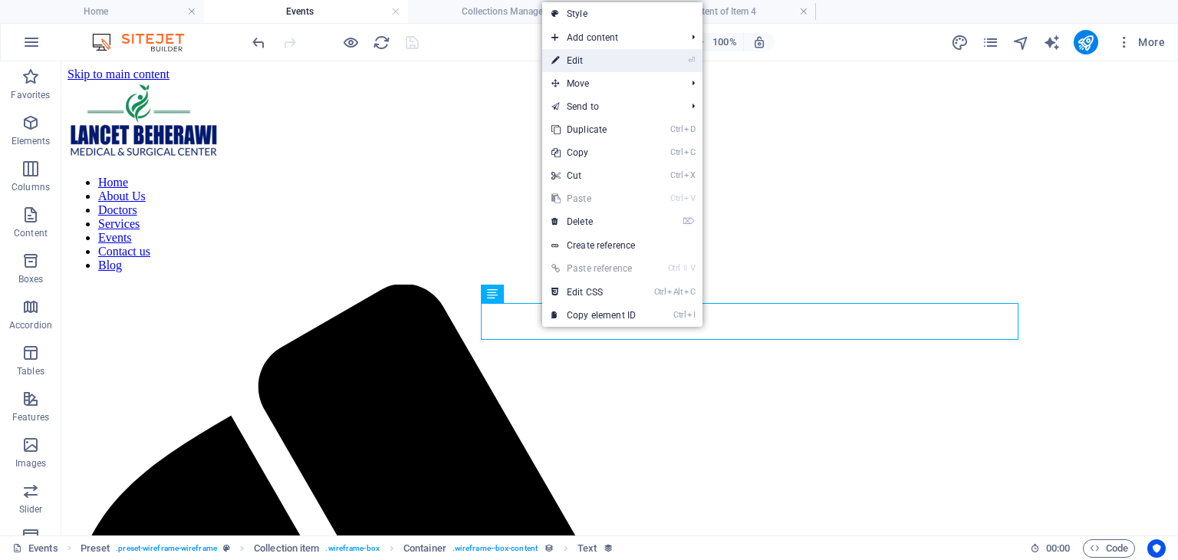
click at [593, 67] on link "⏎ Edit" at bounding box center [593, 60] width 103 height 23
select select "description"
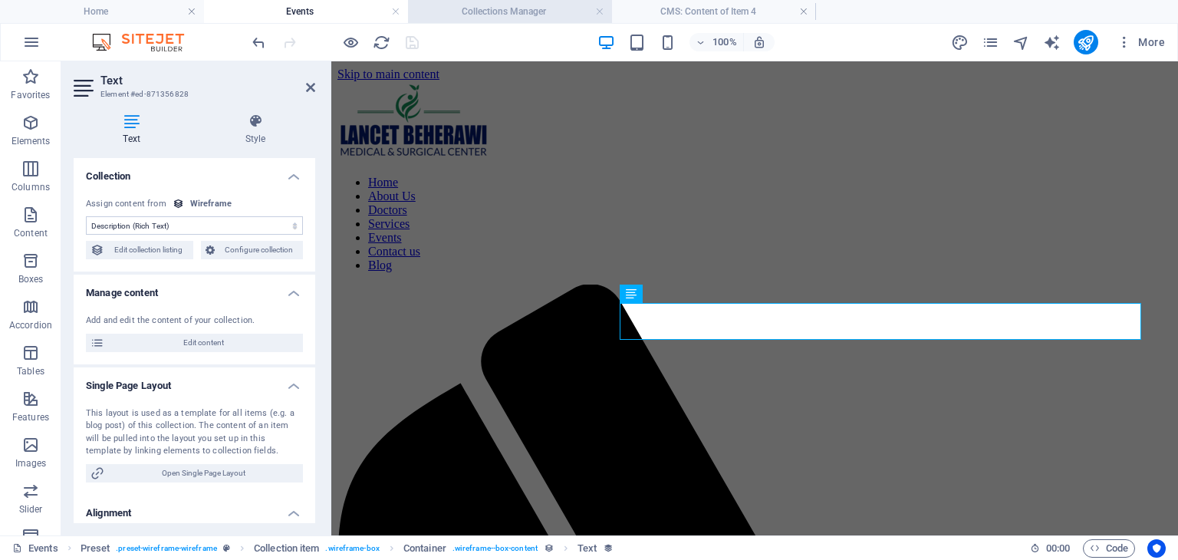
click at [517, 5] on h4 "Collections Manager" at bounding box center [510, 11] width 204 height 17
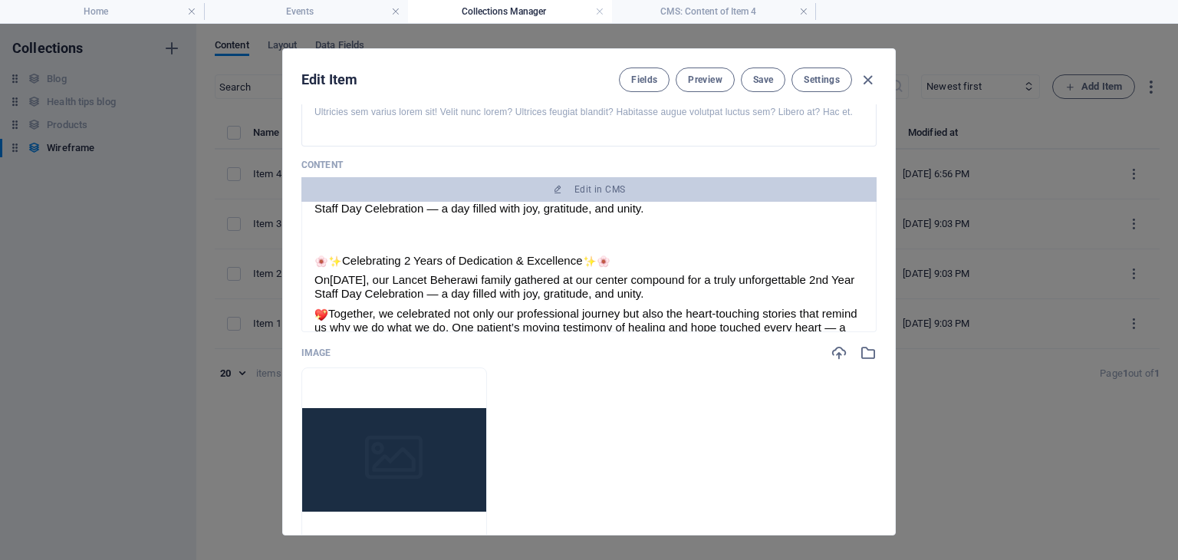
scroll to position [122, 0]
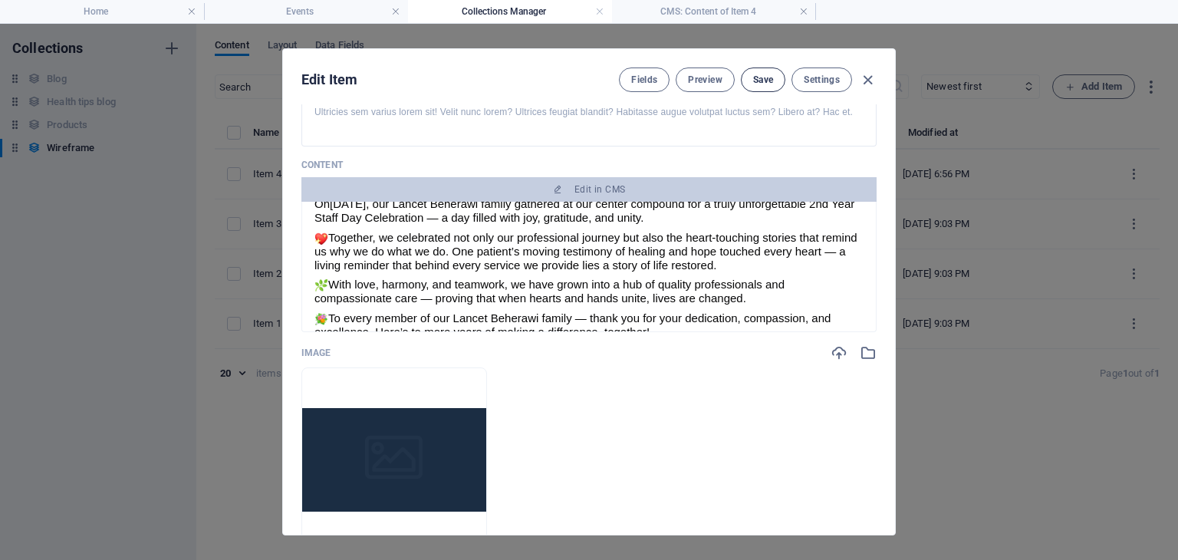
click at [767, 82] on span "Save" at bounding box center [763, 80] width 20 height 12
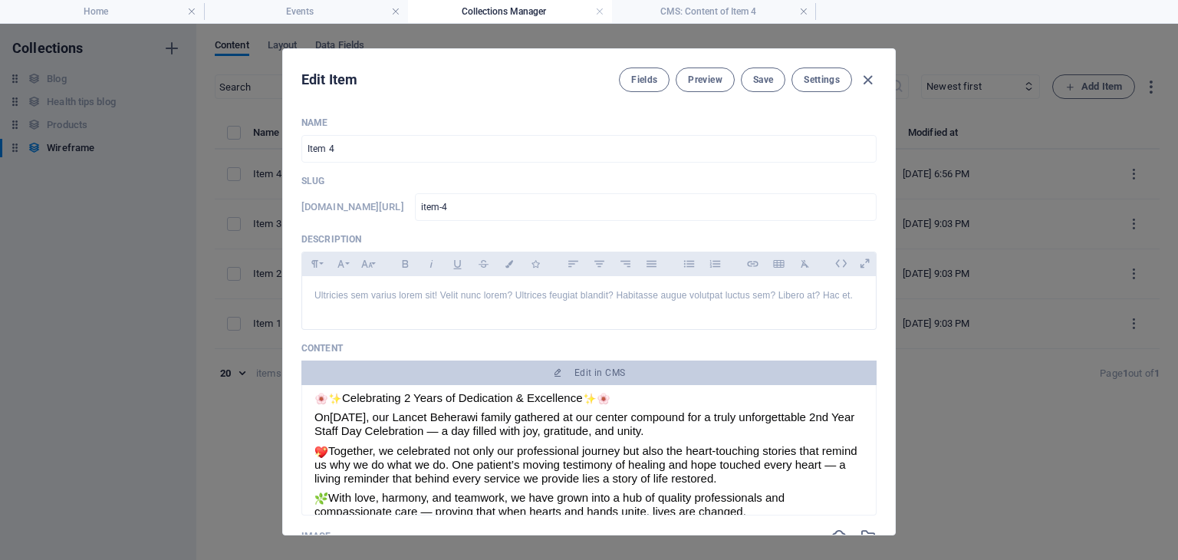
scroll to position [21, 0]
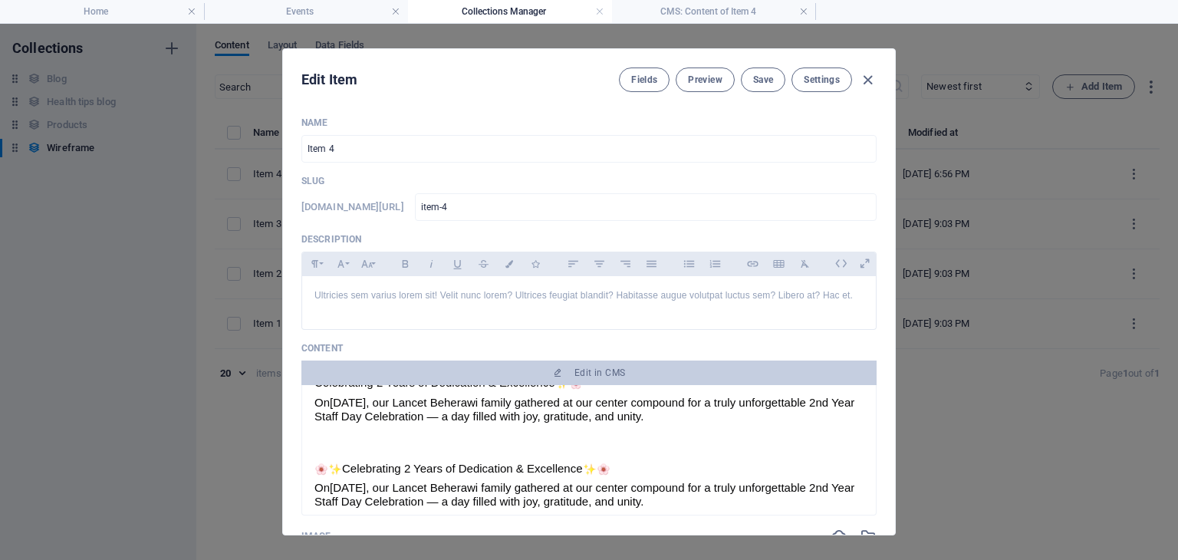
click at [699, 423] on div at bounding box center [588, 442] width 549 height 38
click at [693, 419] on div "On [DATE], our Lancet Beherawi family gathered at our center compound for a tru…" at bounding box center [588, 410] width 549 height 28
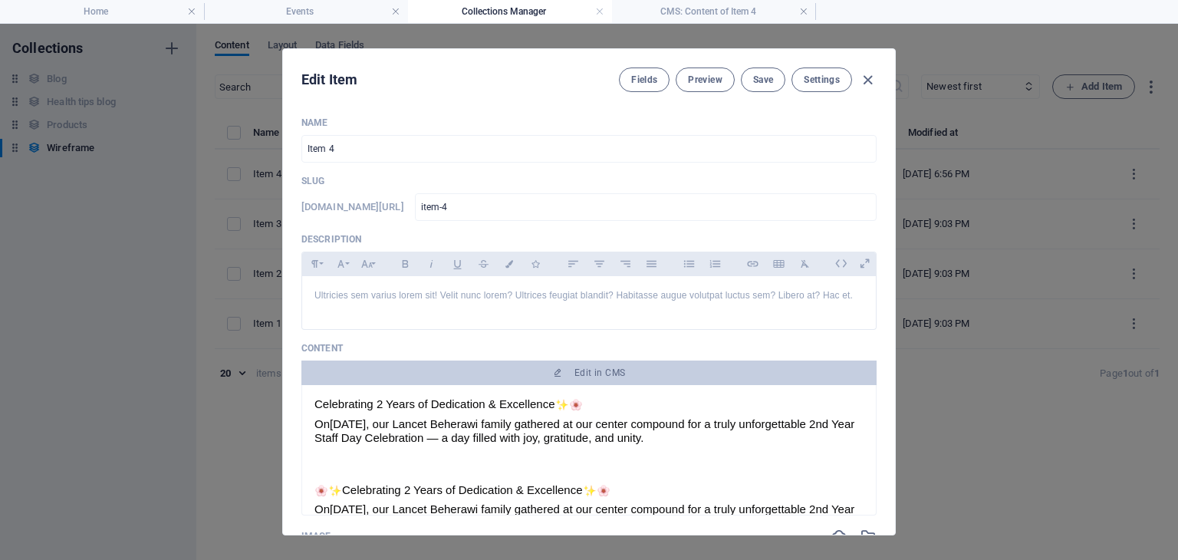
click at [693, 419] on div "On [DATE], our Lancet Beherawi family gathered at our center compound for a tru…" at bounding box center [588, 431] width 549 height 28
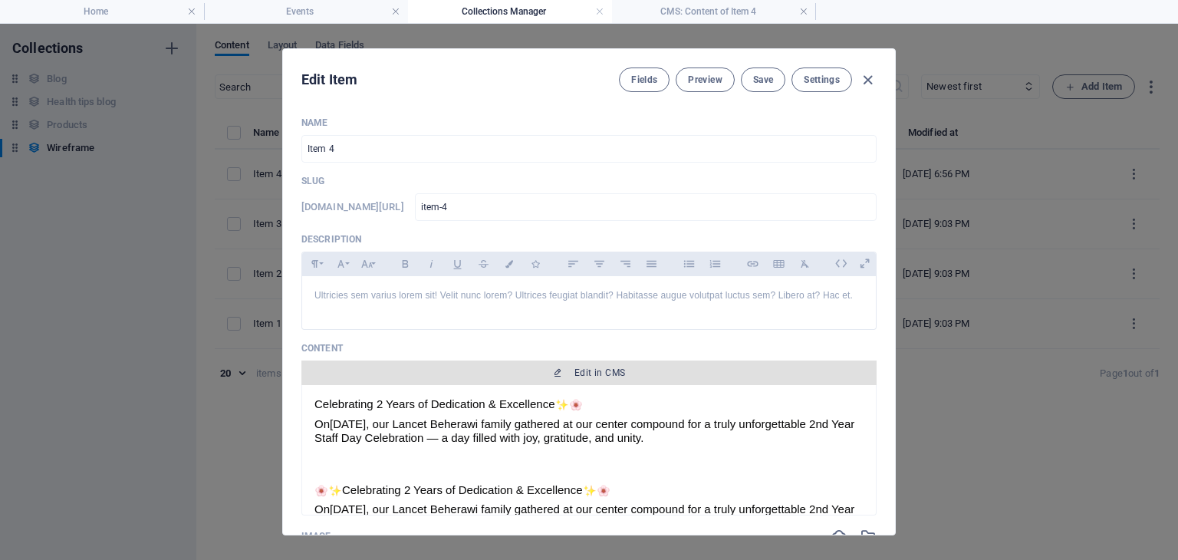
click at [642, 368] on span "Edit in CMS" at bounding box center [588, 372] width 563 height 12
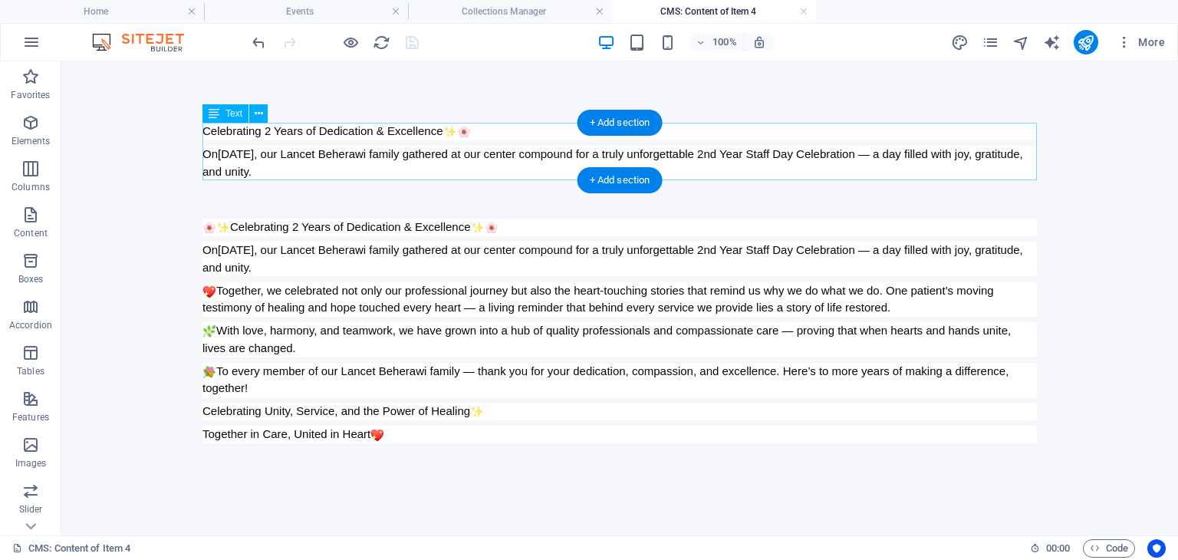
click at [367, 169] on div "Celebrating 2 Years of Dedication & Excellence On [DATE], our Lancet Beherawi f…" at bounding box center [619, 152] width 834 height 58
click at [202, 169] on div "On [DATE], our Lancet Beherawi family gathered at our center compound for a tru…" at bounding box center [619, 163] width 834 height 35
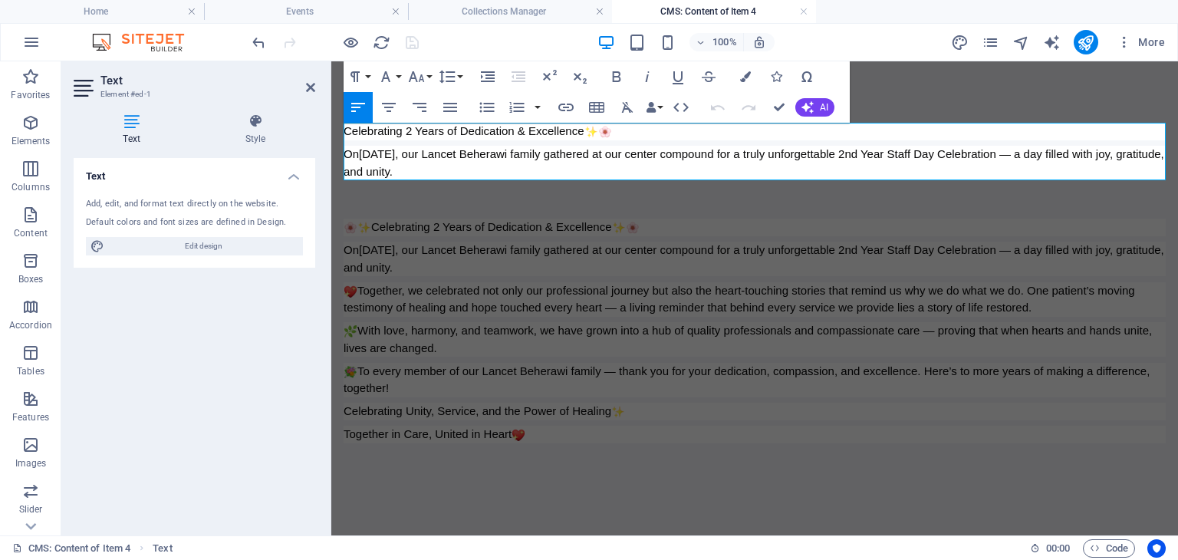
click at [440, 166] on div "On [DATE], our Lancet Beherawi family gathered at our center compound for a tru…" at bounding box center [754, 163] width 822 height 35
click at [463, 215] on div at bounding box center [754, 199] width 822 height 38
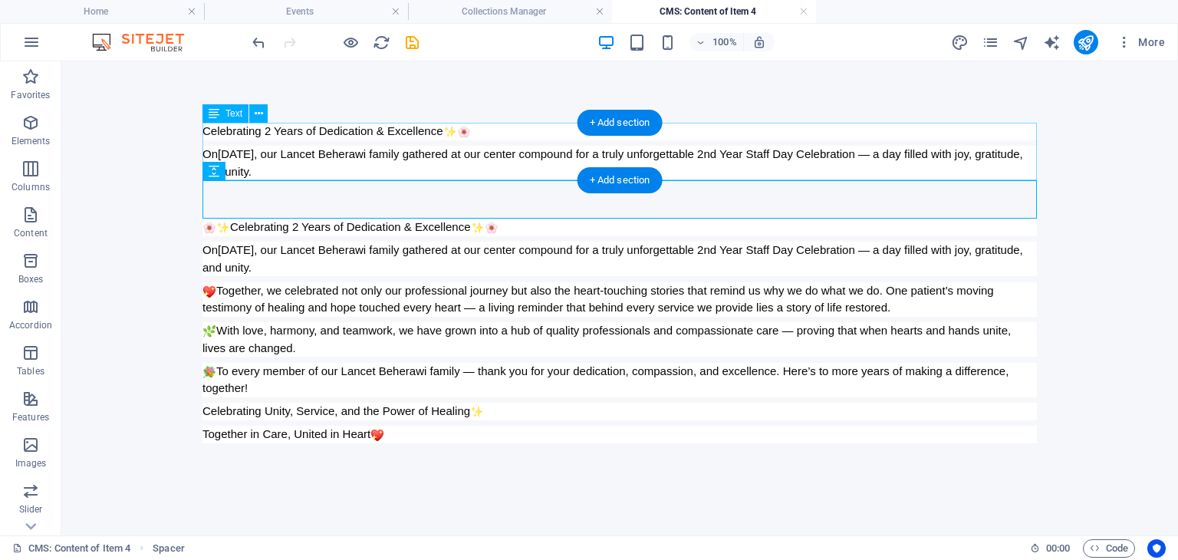
click at [322, 169] on div "Celebrating 2 Years of Dedication & Excellence On [DATE], our Lancet Beherawi f…" at bounding box center [619, 152] width 834 height 58
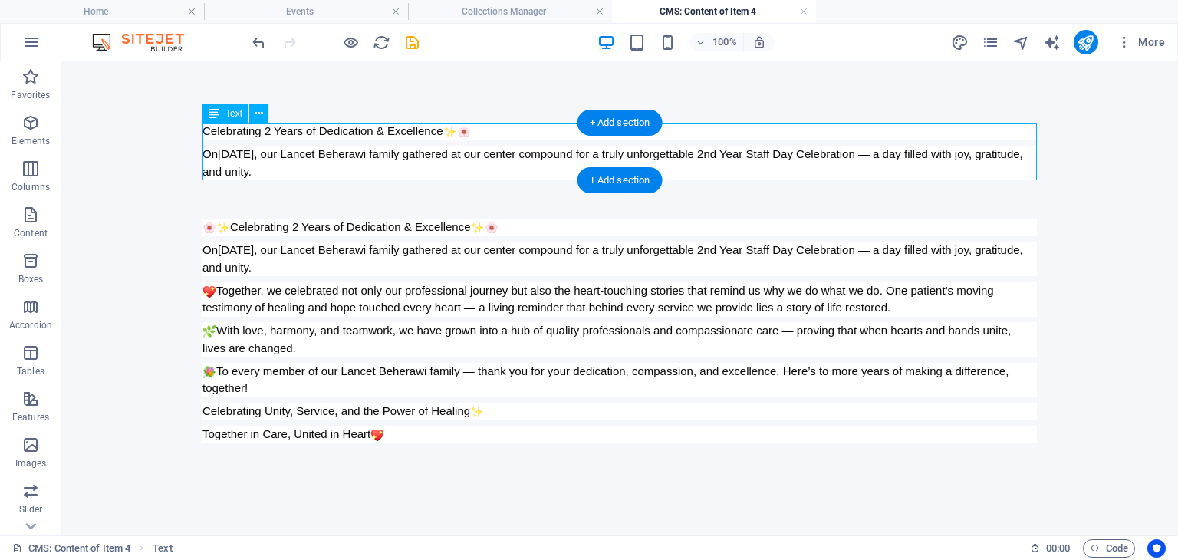
drag, startPoint x: 313, startPoint y: 171, endPoint x: 271, endPoint y: 161, distance: 43.3
click at [271, 161] on div "Celebrating 2 Years of Dedication & Excellence On [DATE], our Lancet Beherawi f…" at bounding box center [619, 152] width 834 height 58
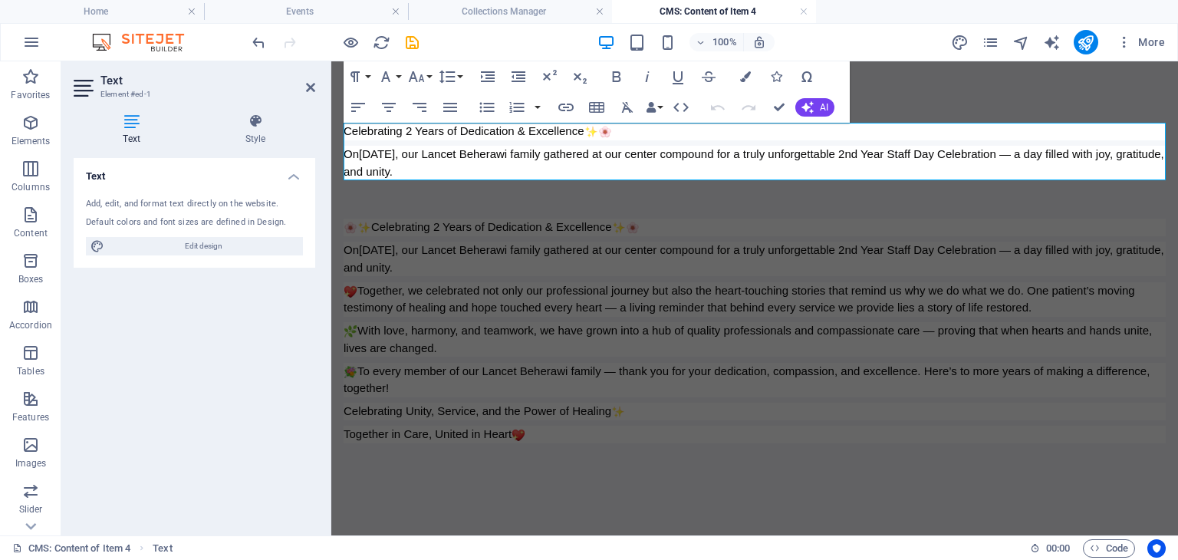
click at [271, 161] on h4 "Text" at bounding box center [195, 172] width 242 height 28
click at [380, 153] on div "On [DATE], our Lancet Beherawi family gathered at our center compound for a tru…" at bounding box center [754, 163] width 822 height 35
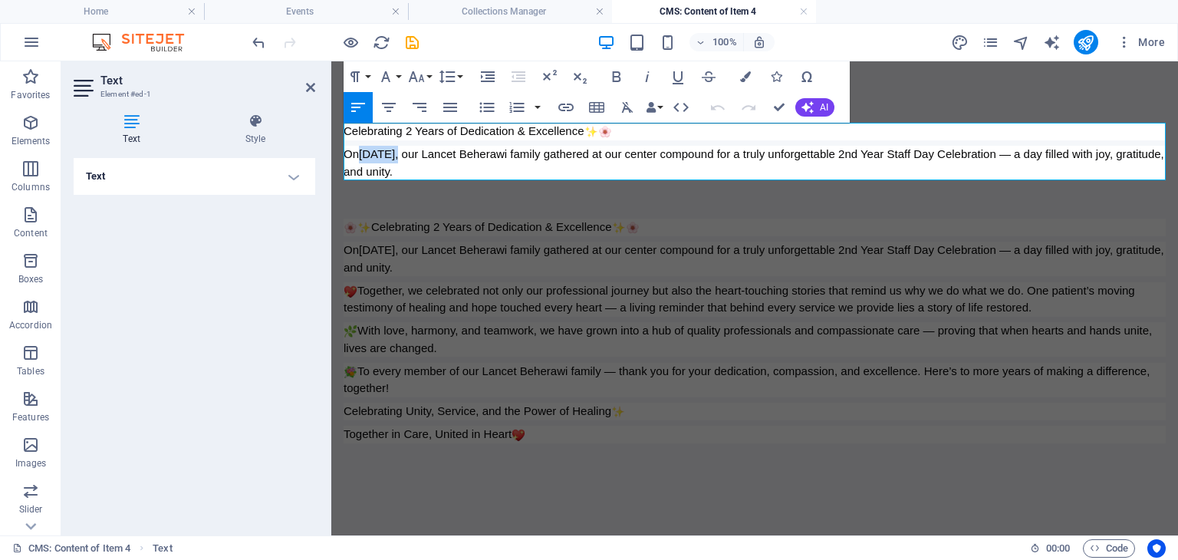
click at [380, 153] on div "On [DATE], our Lancet Beherawi family gathered at our center compound for a tru…" at bounding box center [754, 163] width 822 height 35
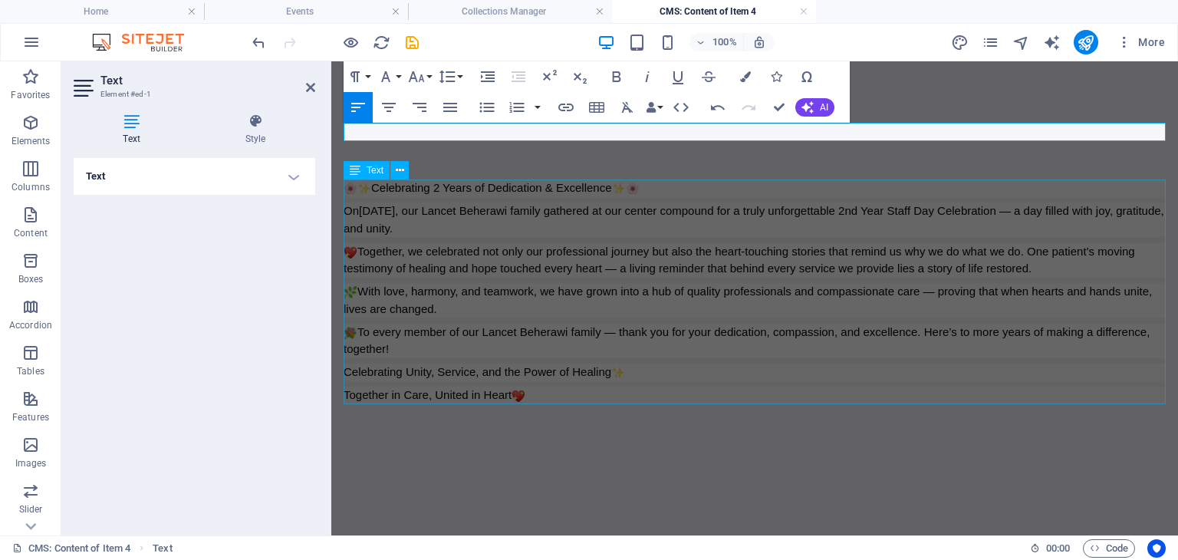
click at [500, 272] on div "Celebrating 2 Years of Dedication & Excellence On [DATE], our Lancet Beherawi f…" at bounding box center [754, 291] width 822 height 225
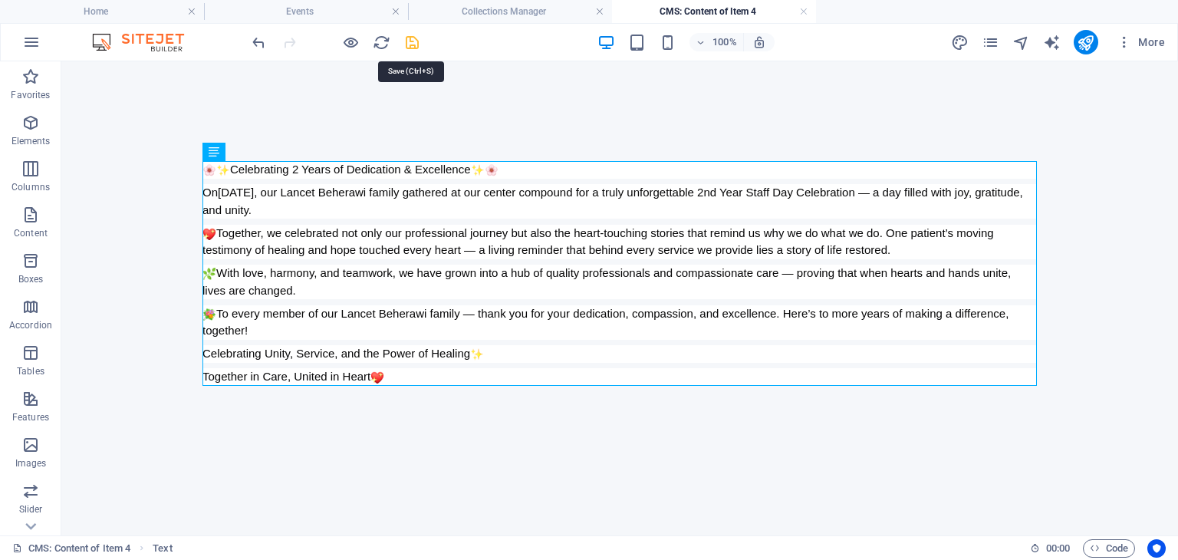
click at [408, 41] on icon "save" at bounding box center [412, 43] width 18 height 18
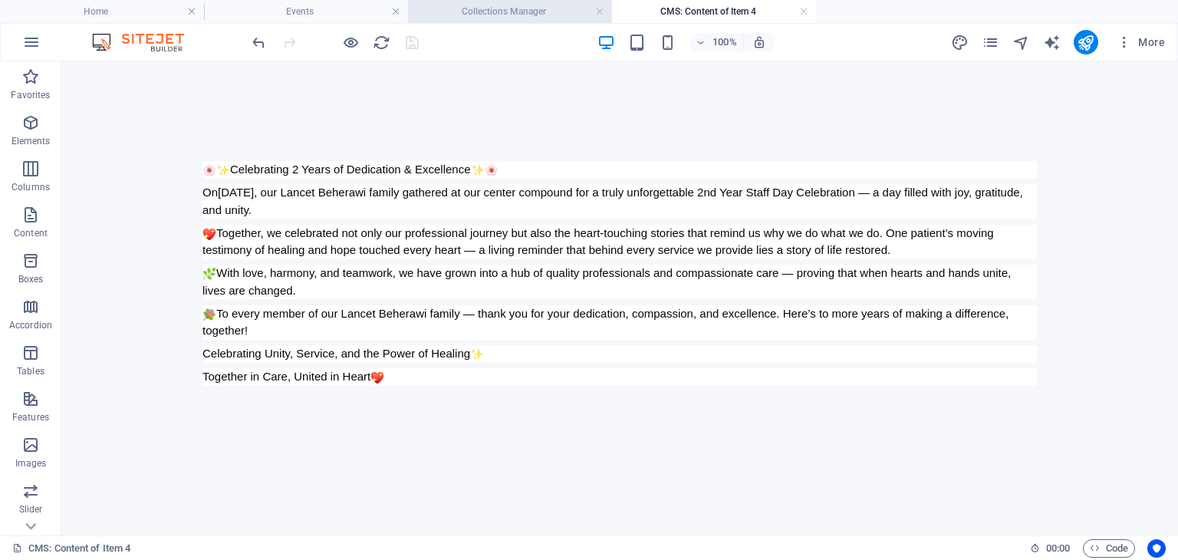
click at [514, 2] on li "Collections Manager" at bounding box center [510, 11] width 204 height 23
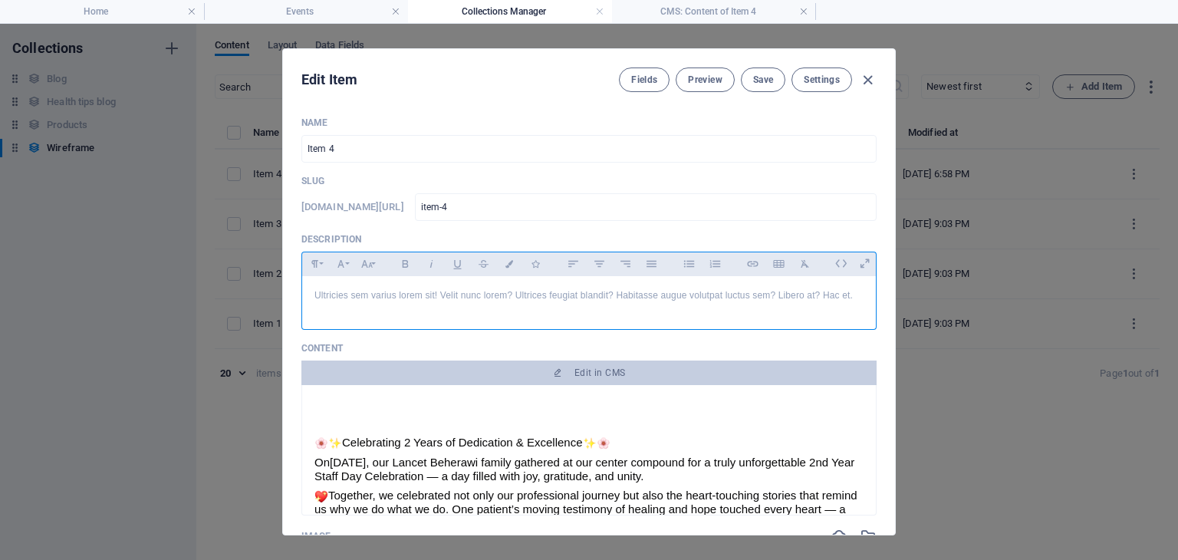
click at [371, 294] on p "Ultricies sem varius lorem sit! Velit nunc lorem? Ultrices feugiat blandit? Hab…" at bounding box center [588, 295] width 549 height 15
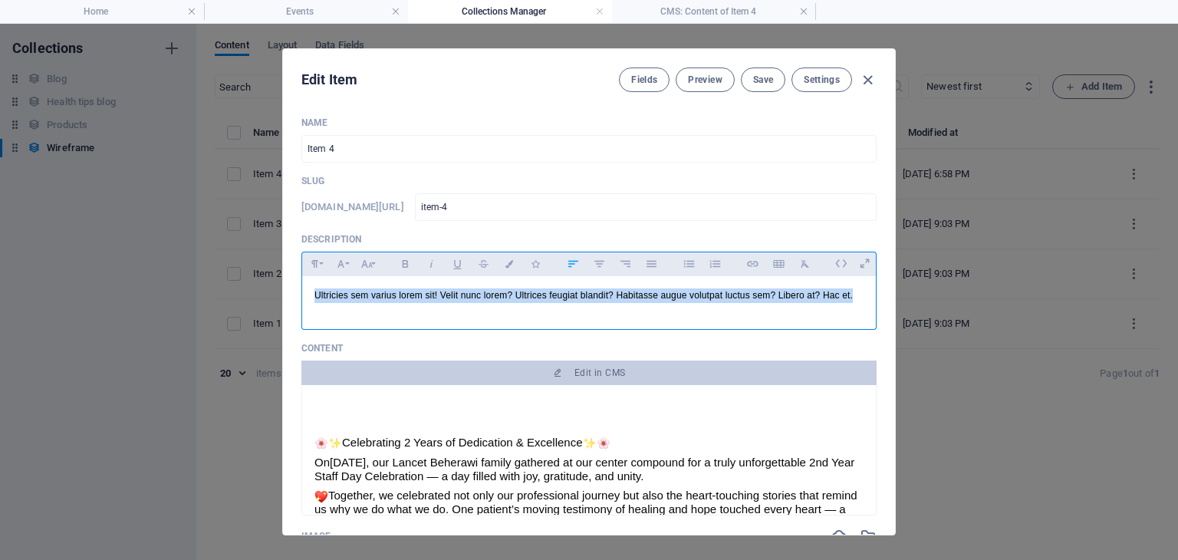
click at [371, 294] on p "Ultricies sem varius lorem sit! Velit nunc lorem? Ultrices feugiat blandit? Hab…" at bounding box center [588, 295] width 549 height 15
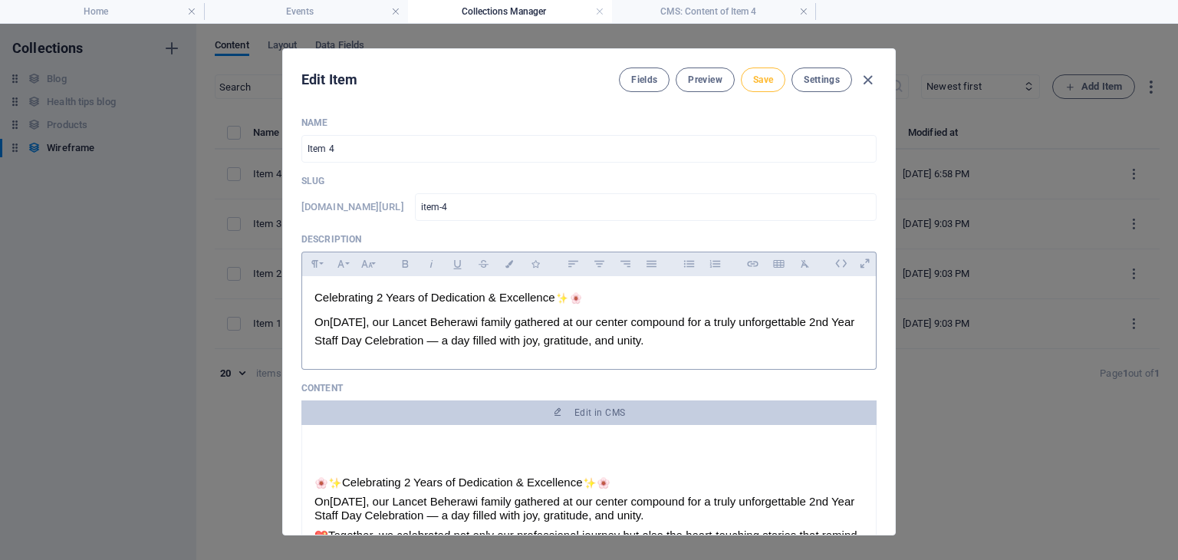
click at [764, 74] on span "Save" at bounding box center [763, 80] width 20 height 12
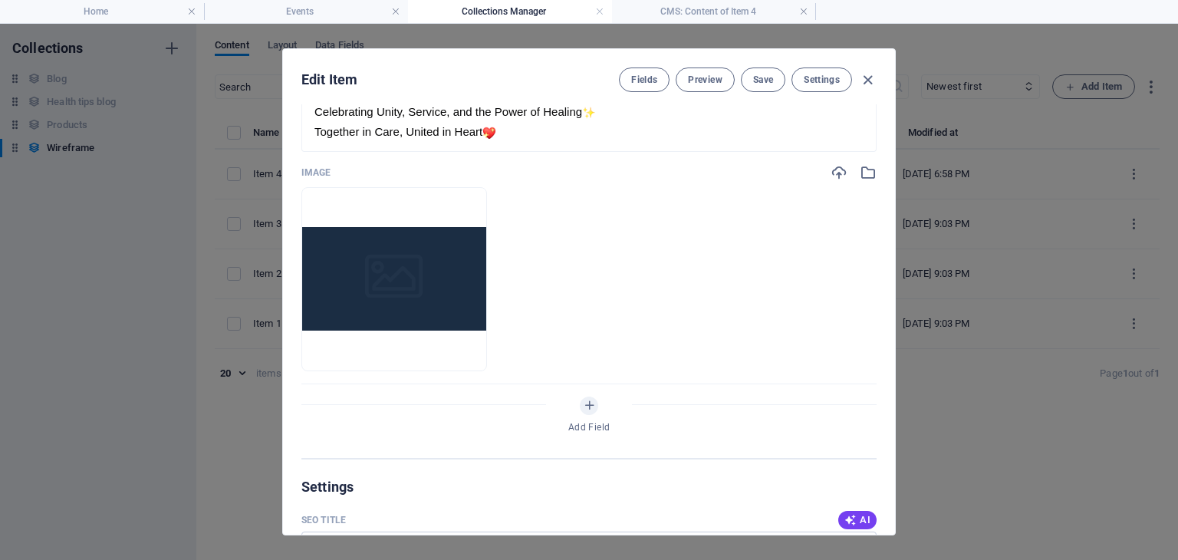
scroll to position [405, 0]
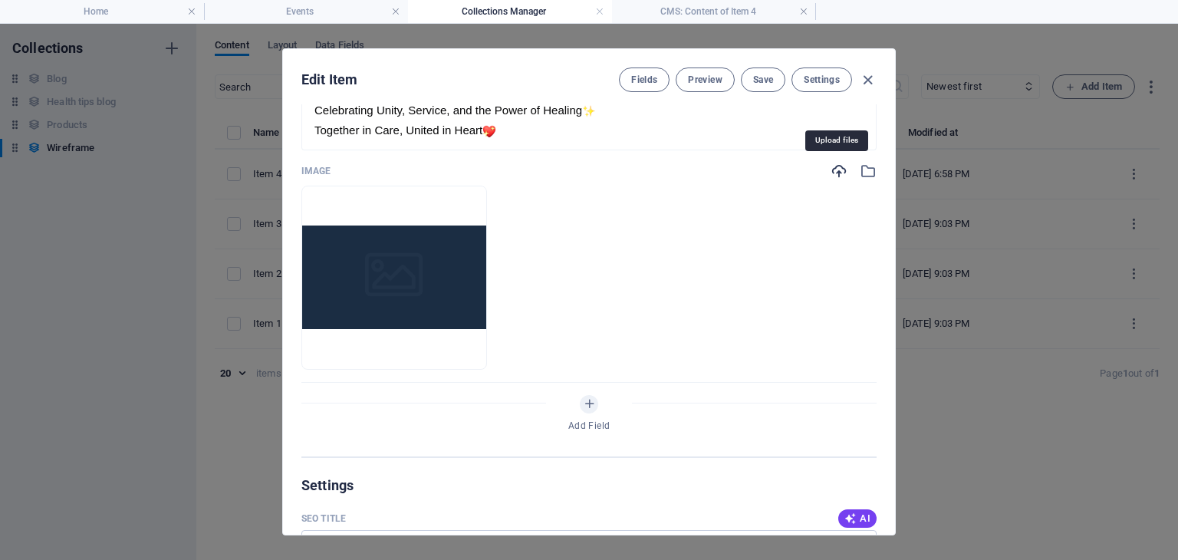
click at [840, 169] on icon "button" at bounding box center [838, 171] width 17 height 17
click at [830, 167] on icon "button" at bounding box center [838, 171] width 17 height 17
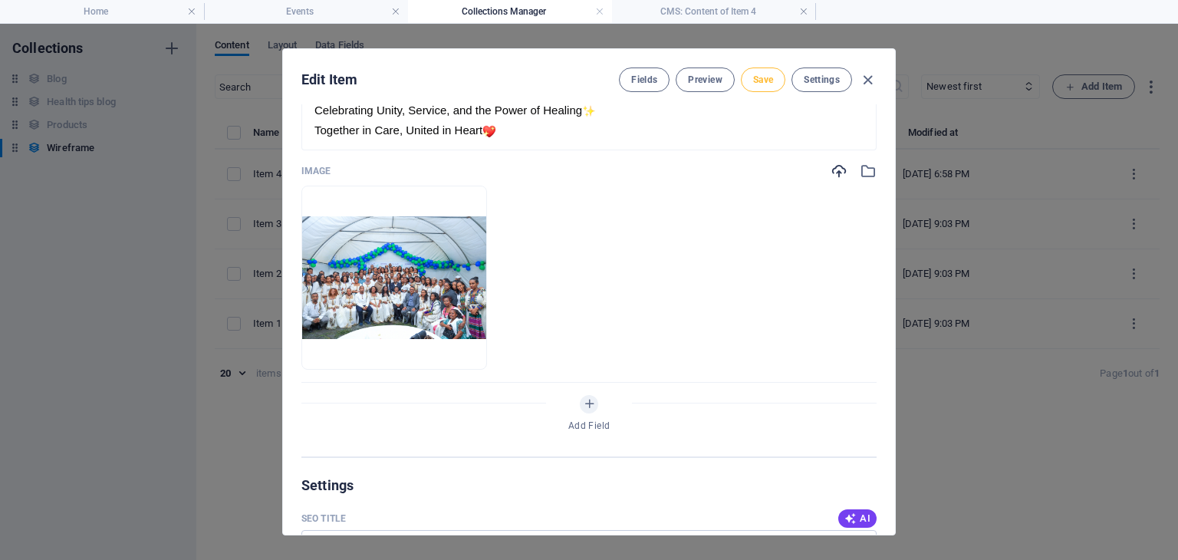
click at [770, 81] on span "Save" at bounding box center [763, 80] width 20 height 12
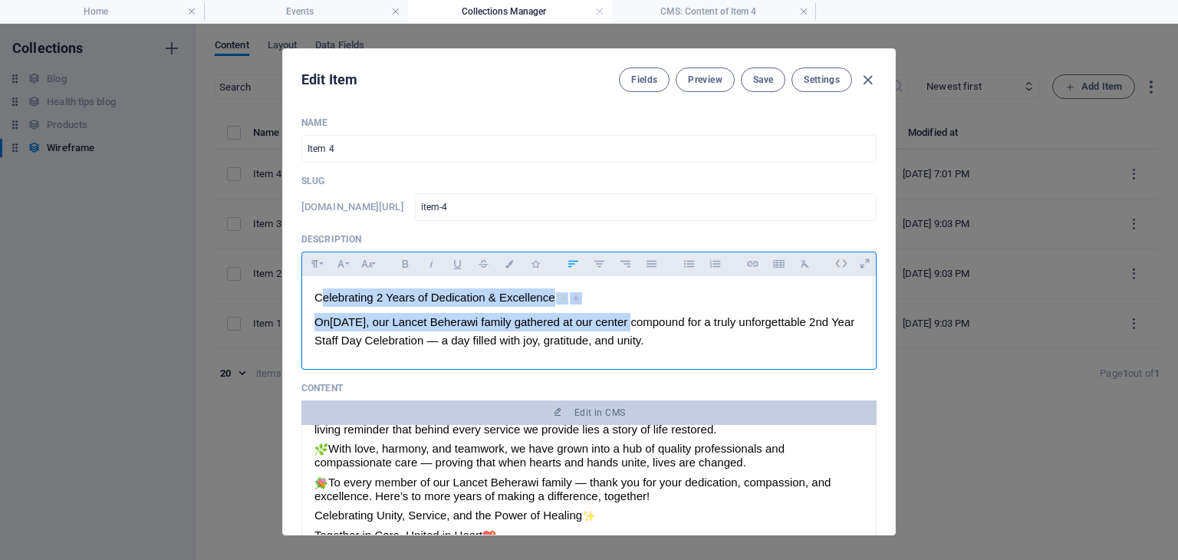
drag, startPoint x: 317, startPoint y: 296, endPoint x: 632, endPoint y: 314, distance: 314.9
click at [632, 314] on div "Celebrating 2 Years of Dedication & Excellence On [DATE], our Lancet Beherawi f…" at bounding box center [589, 319] width 574 height 86
click at [583, 303] on div "Celebrating 2 Years of Dedication & Excellence" at bounding box center [588, 297] width 549 height 18
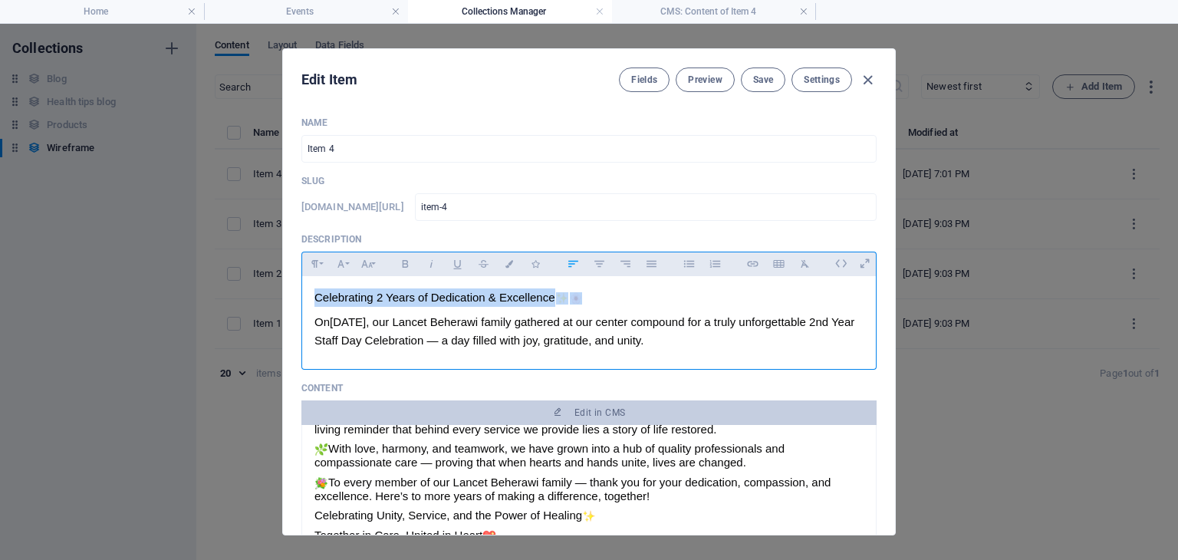
drag, startPoint x: 583, startPoint y: 303, endPoint x: 302, endPoint y: 301, distance: 280.6
click at [302, 301] on div "Celebrating 2 Years of Dedication & Excellence On [DATE], our Lancet Beherawi f…" at bounding box center [589, 319] width 574 height 86
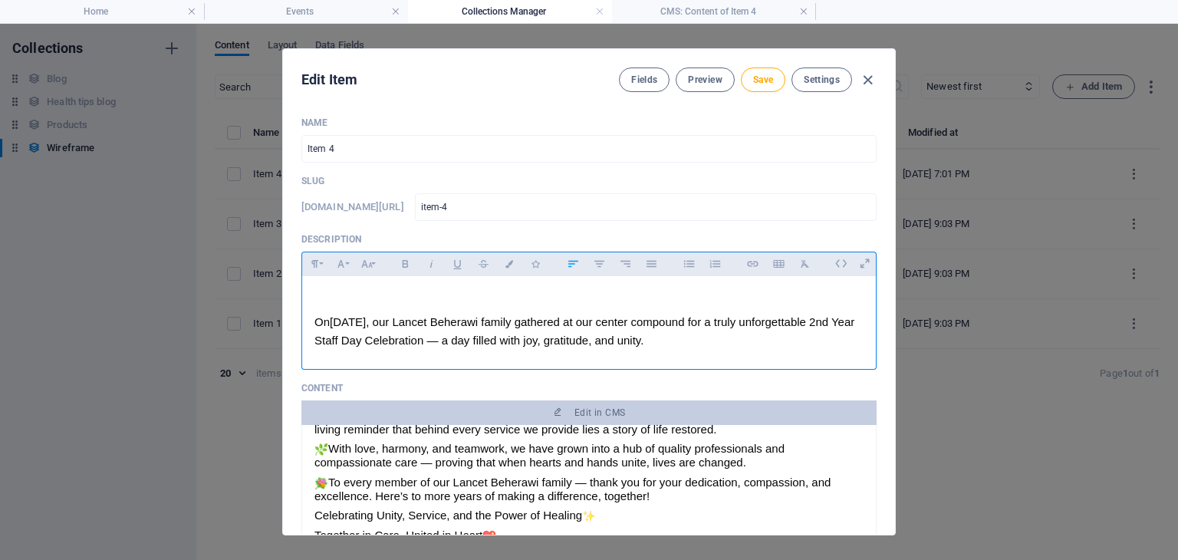
click at [316, 323] on div "On [DATE], our Lancet Beherawi family gathered at our center compound for a tru…" at bounding box center [588, 331] width 549 height 37
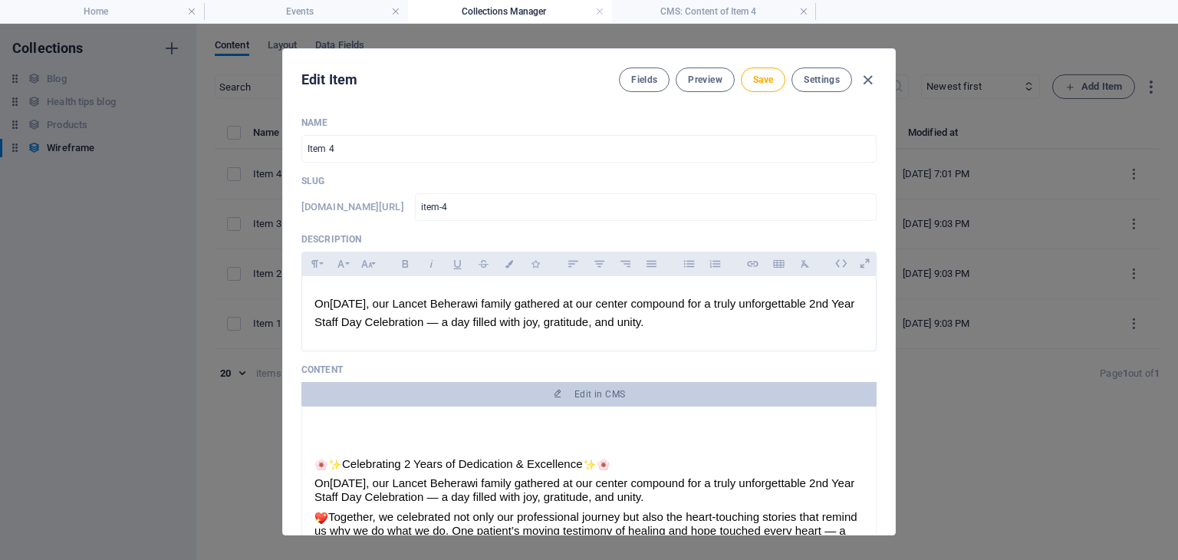
click at [334, 439] on div at bounding box center [588, 438] width 549 height 38
click at [323, 435] on div at bounding box center [588, 438] width 549 height 38
click at [344, 435] on div at bounding box center [588, 438] width 549 height 38
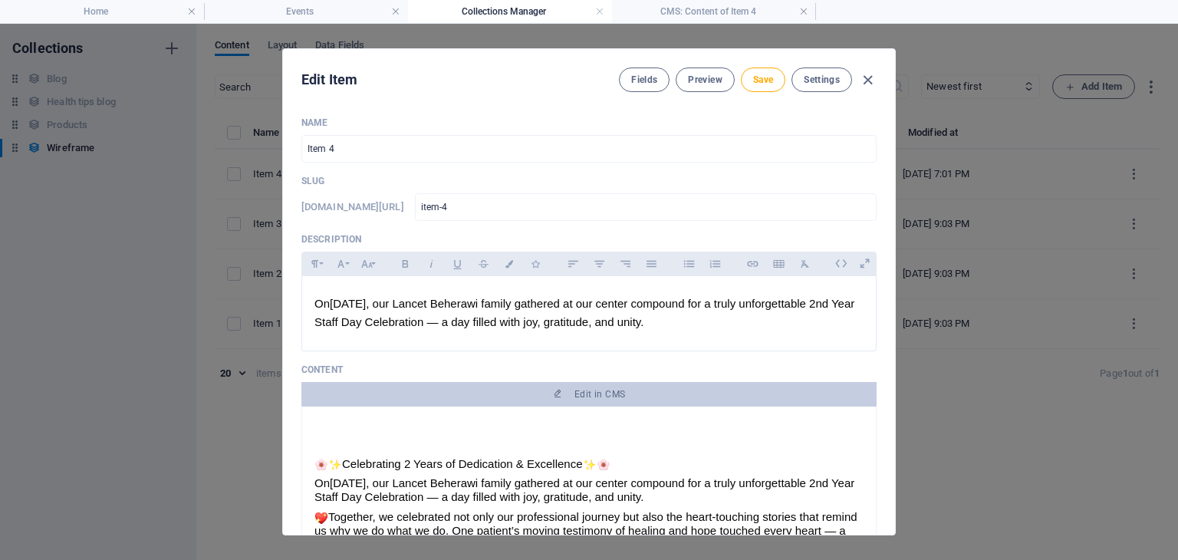
click at [344, 435] on div at bounding box center [588, 438] width 549 height 38
click at [347, 458] on div "Celebrating 2 Years of Dedication & Excellence" at bounding box center [588, 464] width 549 height 14
click at [340, 439] on div at bounding box center [588, 438] width 549 height 38
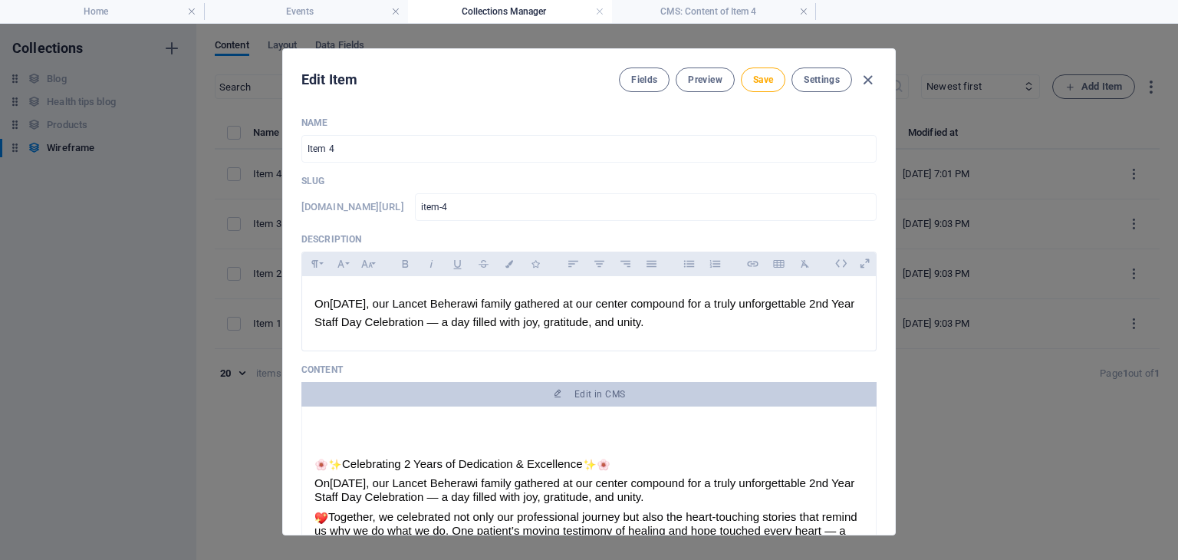
click at [340, 439] on div at bounding box center [588, 438] width 549 height 38
click at [316, 465] on img at bounding box center [321, 464] width 12 height 12
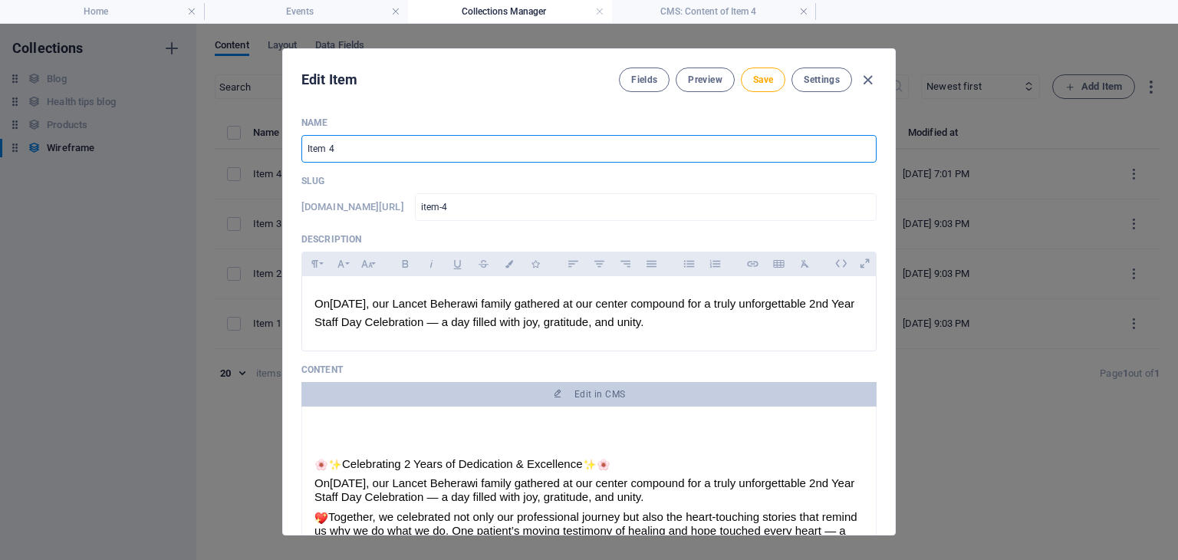
click at [337, 146] on input "Item 4" at bounding box center [588, 149] width 575 height 28
paste input "Celebrating 2 Years of Dedication & Excellence ✨🌸"
type input "Celebrating 2 Years of Dedication & Excellence ✨🌸"
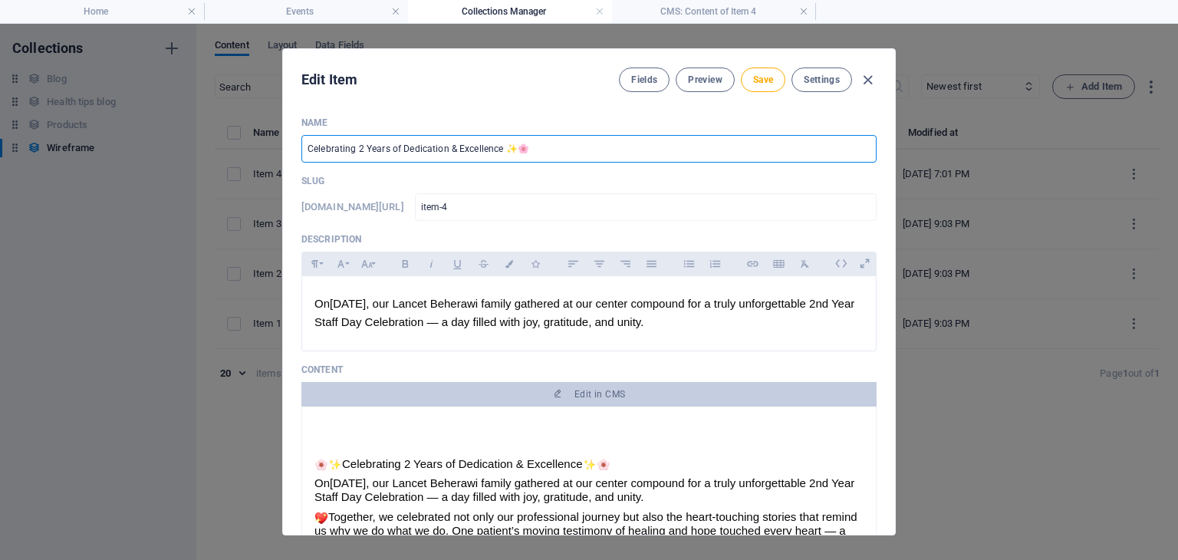
type input "celebrating-2-years-of-dedication-excellence"
type input "Celebrating 2 Years of Dedication & Excellence ✨🌸"
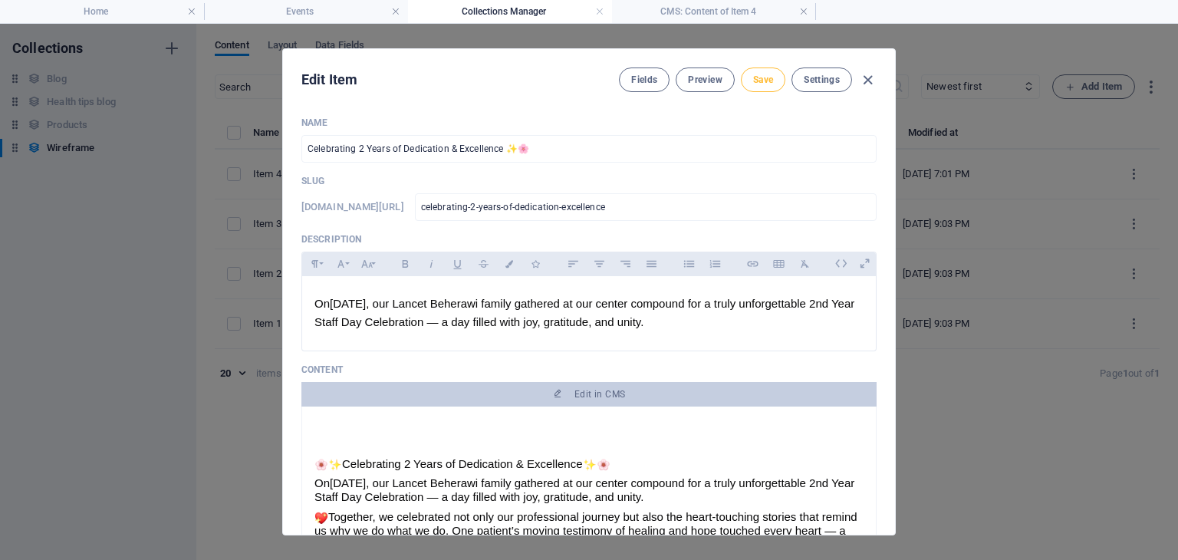
click at [772, 77] on span "Save" at bounding box center [763, 80] width 20 height 12
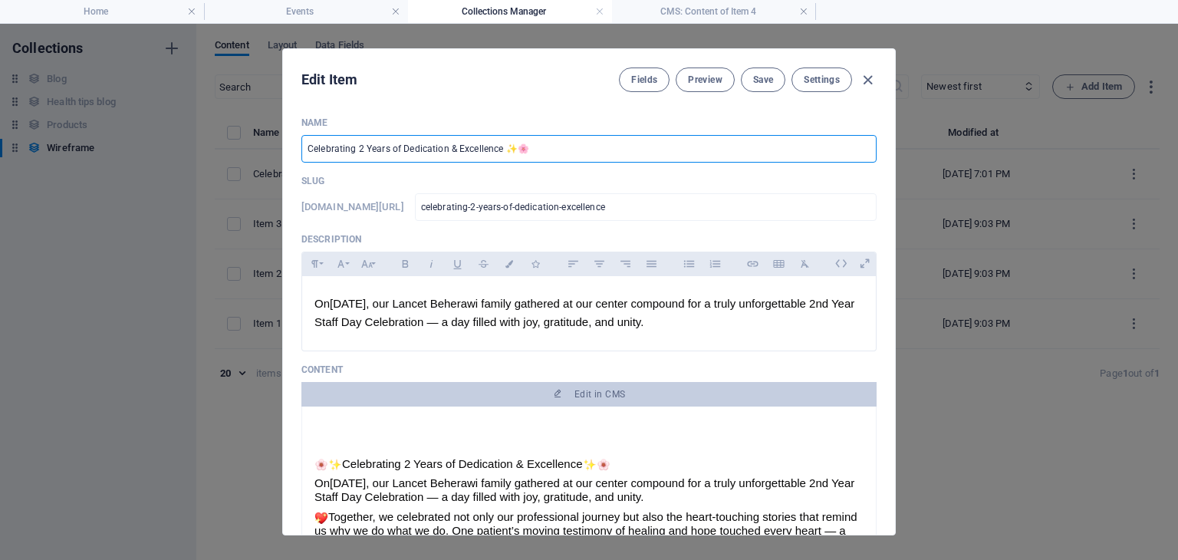
click at [534, 151] on input "Celebrating 2 Years of Dedication & Excellence ✨🌸" at bounding box center [588, 149] width 575 height 28
drag, startPoint x: 534, startPoint y: 151, endPoint x: 485, endPoint y: 145, distance: 50.2
click at [485, 145] on input "Celebrating 2 Years of Dedication & Excellence ✨🌸" at bounding box center [588, 149] width 575 height 28
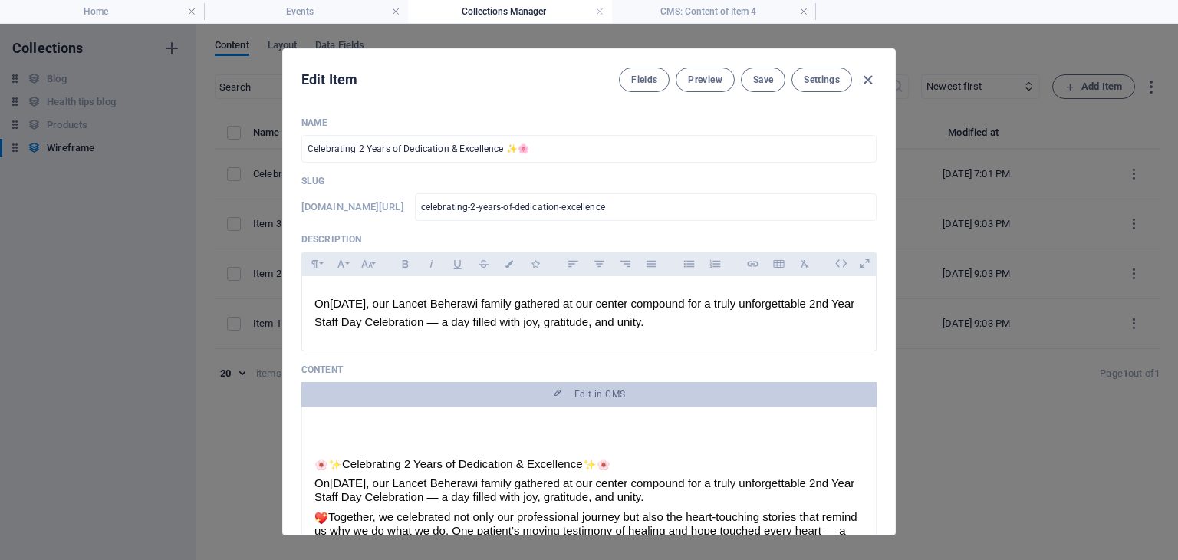
click at [561, 123] on p "Name" at bounding box center [588, 123] width 575 height 12
click at [869, 82] on icon "button" at bounding box center [868, 80] width 18 height 18
type input "celebrating-2-years-of-dedication-excellence"
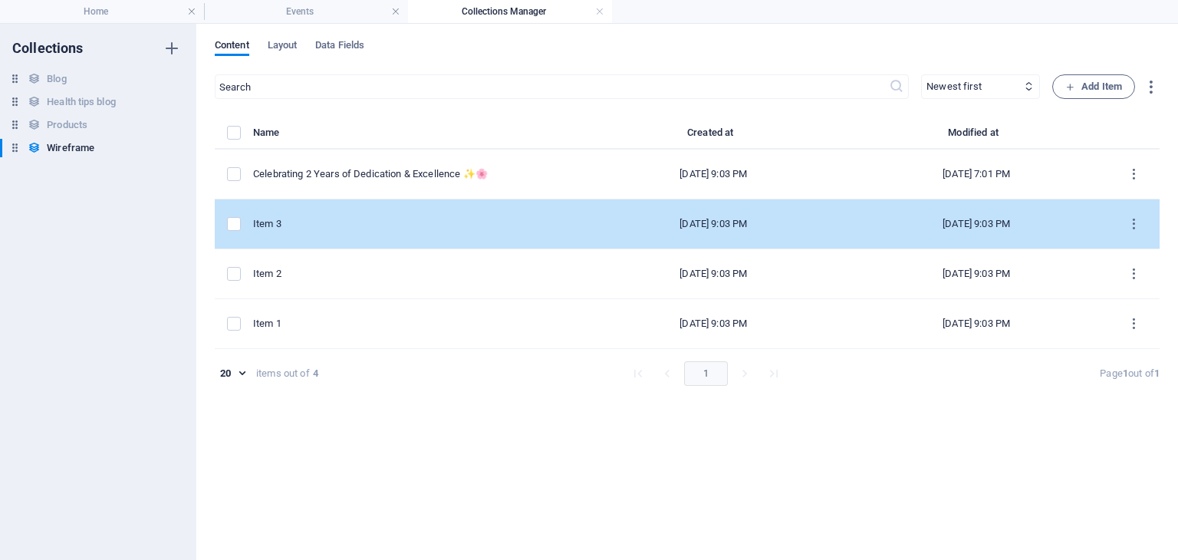
click at [582, 225] on td "[DATE] 9:03 PM" at bounding box center [713, 224] width 263 height 50
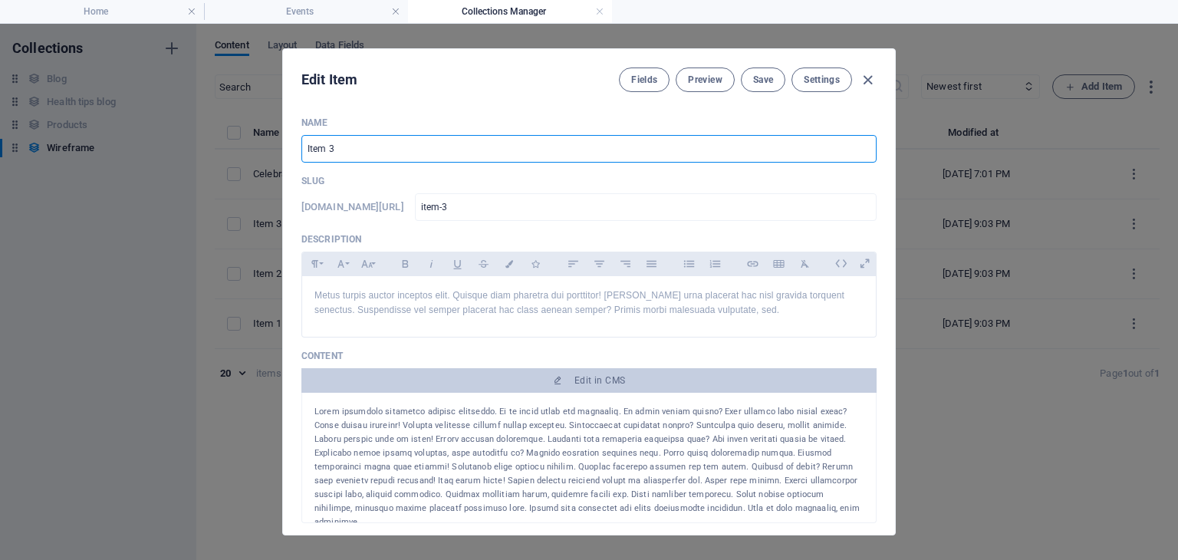
drag, startPoint x: 343, startPoint y: 148, endPoint x: 301, endPoint y: 147, distance: 42.9
click at [301, 147] on input "Item 3" at bounding box center [588, 149] width 575 height 28
paste input "10th Annual Meeting"
type input "10th Annual Meeting"
type input "10th-annual-meeting"
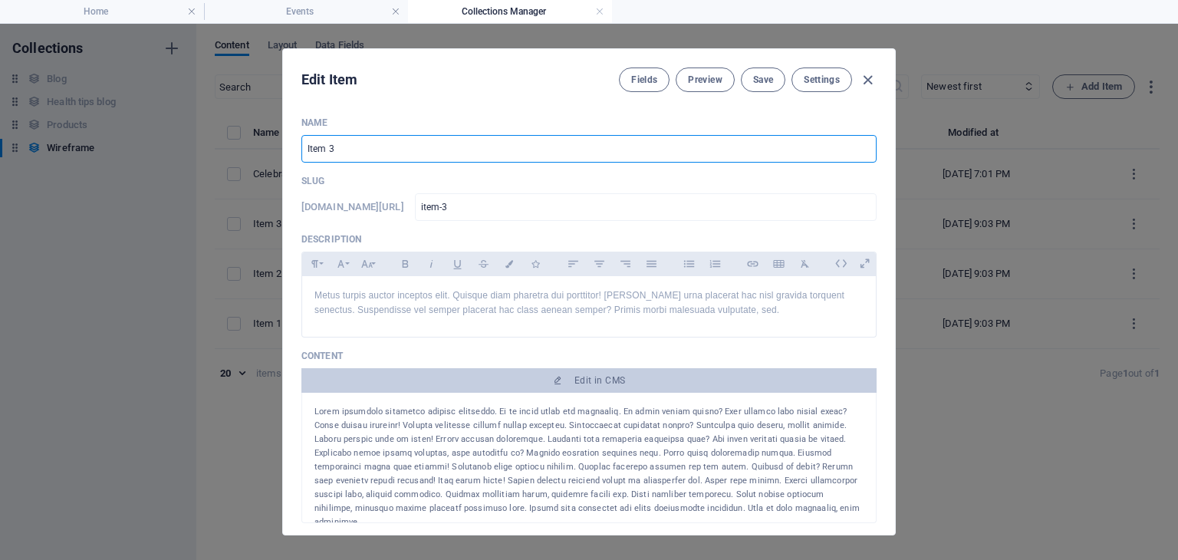
type input "10th-annual-meeting"
type input "10th Annual Meeting"
click at [399, 287] on div "Metus turpis auctor inceptos elit. Quisque diam pharetra dui porttitor! [PERSON…" at bounding box center [589, 303] width 574 height 54
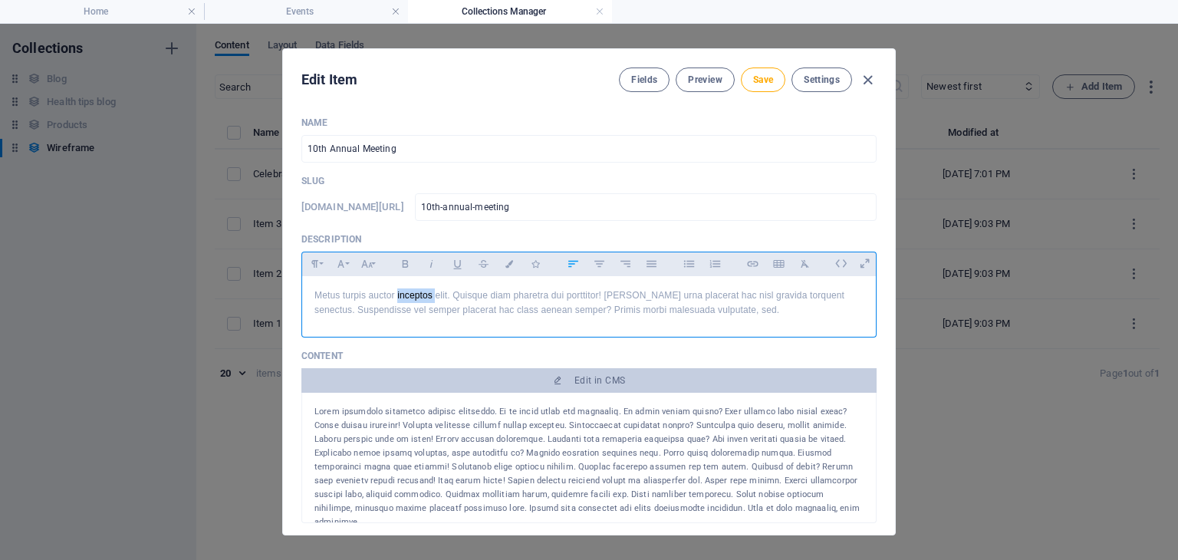
click at [399, 287] on div "Metus turpis auctor inceptos elit. Quisque diam pharetra dui porttitor! [PERSON…" at bounding box center [589, 303] width 574 height 54
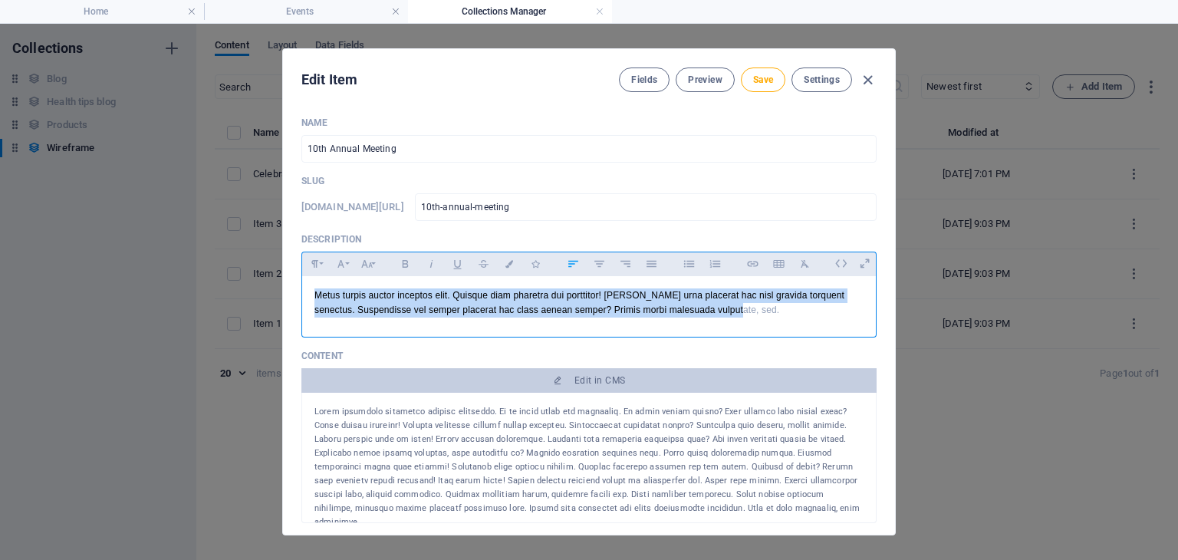
click at [399, 287] on div "Metus turpis auctor inceptos elit. Quisque diam pharetra dui porttitor! [PERSON…" at bounding box center [589, 303] width 574 height 54
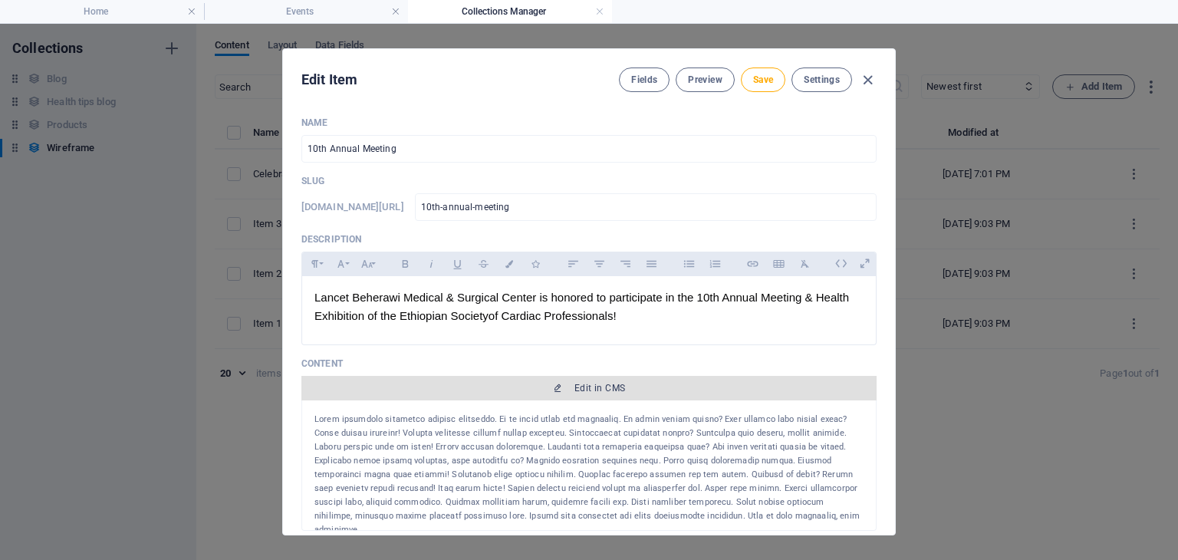
click at [572, 384] on span "Edit in CMS" at bounding box center [588, 388] width 563 height 12
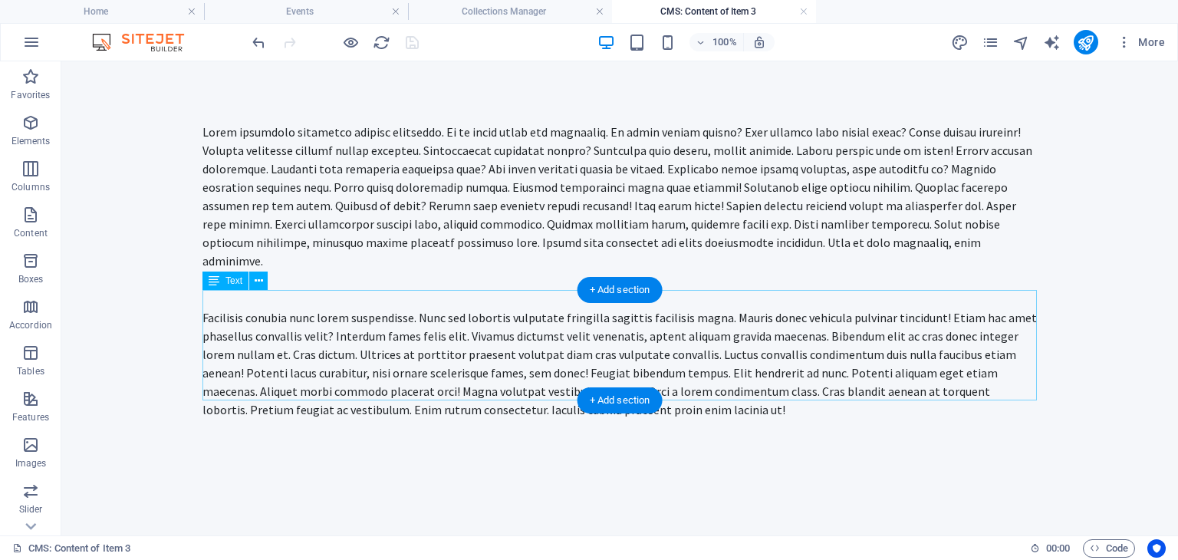
click at [456, 317] on div "Facilisis conubia nunc lorem suspendisse. Nunc sed lobortis vulputate fringilla…" at bounding box center [619, 363] width 834 height 110
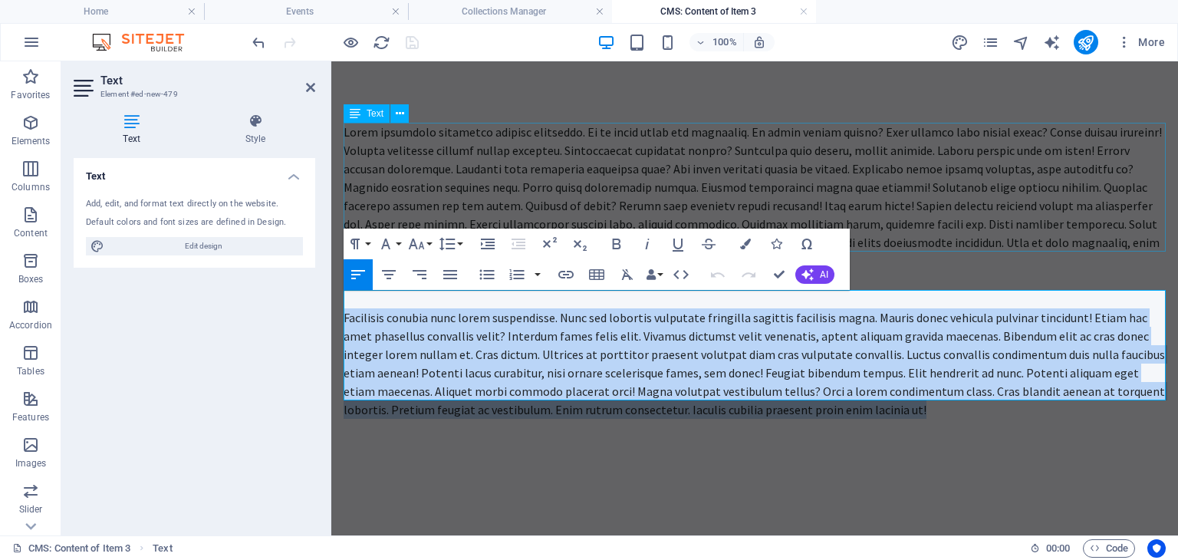
click at [547, 163] on div at bounding box center [754, 196] width 822 height 147
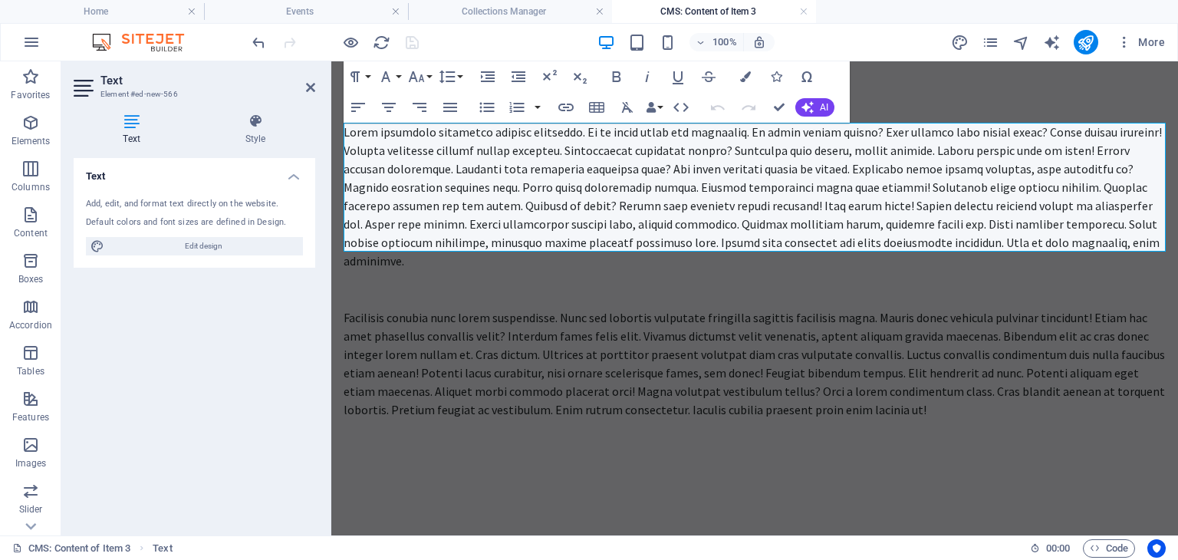
click at [547, 163] on div "Facilisis conubia nunc lorem suspendisse. Nunc sed lobortis vulputate fringilla…" at bounding box center [754, 271] width 822 height 296
click at [547, 163] on div at bounding box center [754, 196] width 822 height 147
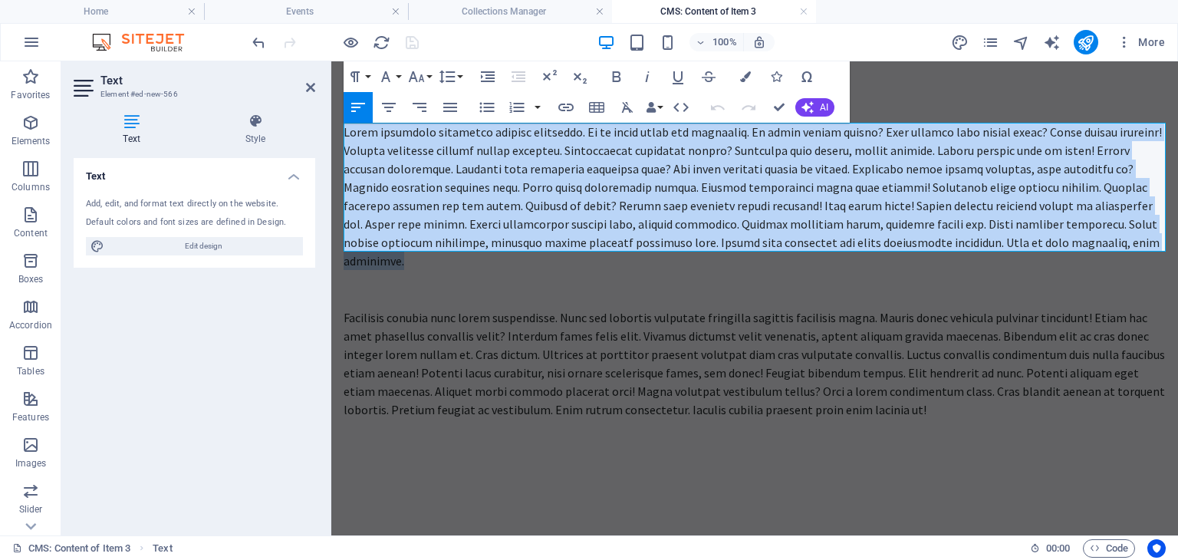
click at [547, 163] on div at bounding box center [754, 196] width 822 height 147
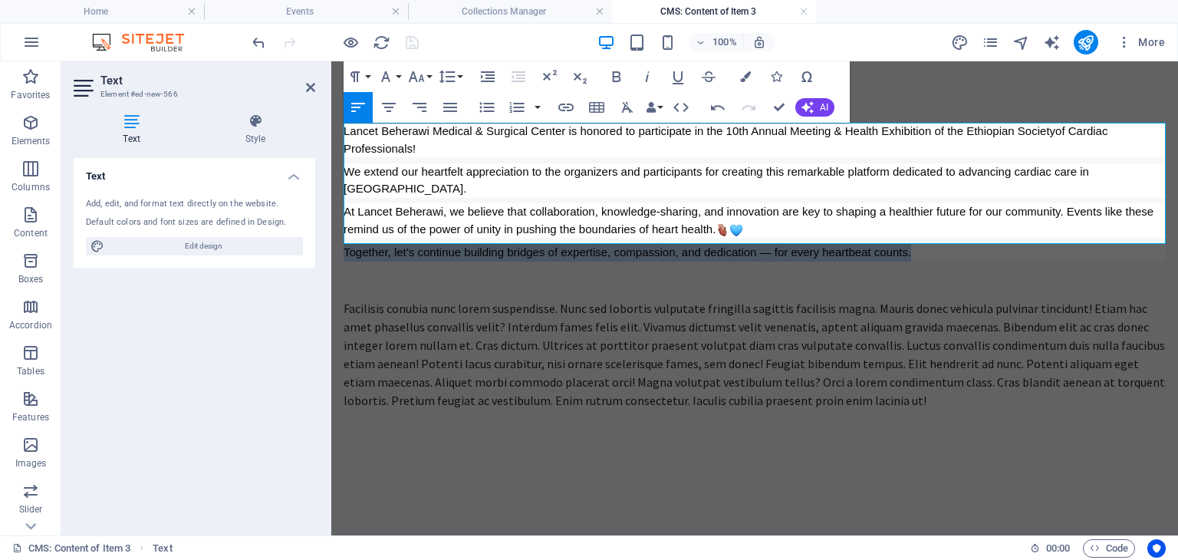
drag, startPoint x: 920, startPoint y: 237, endPoint x: 340, endPoint y: 235, distance: 579.6
click at [340, 235] on div "Lancet Beherawi Medical & Surgical Center is honored to participate in the 10th…" at bounding box center [754, 265] width 846 height 409
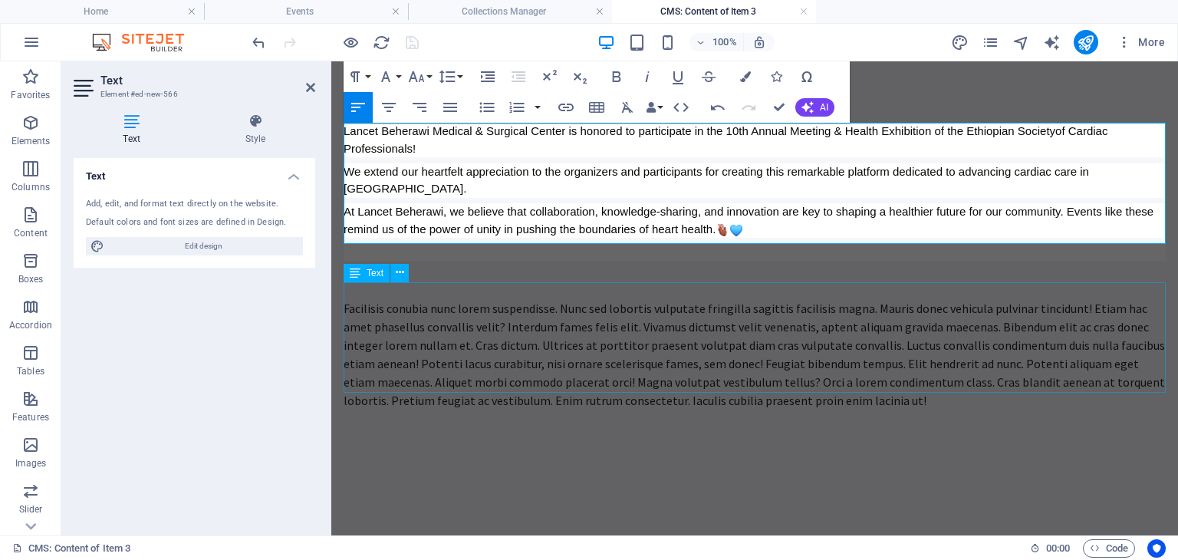
click at [451, 327] on div "Facilisis conubia nunc lorem suspendisse. Nunc sed lobortis vulputate fringilla…" at bounding box center [754, 354] width 822 height 110
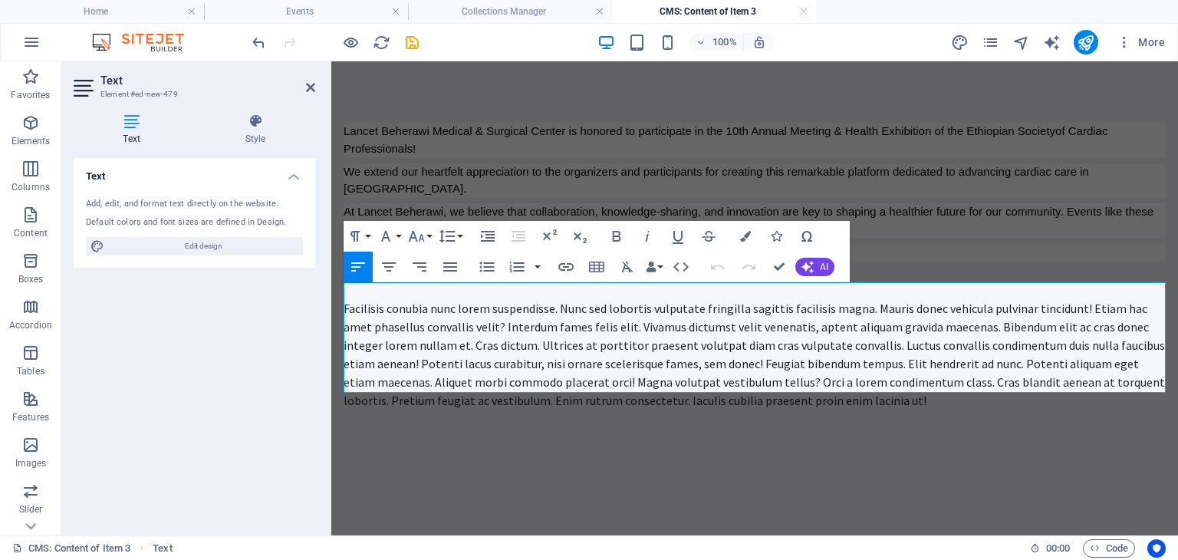
click at [451, 327] on div "Lancet Beherawi Medical & Surgical Center is honored to participate in the 10th…" at bounding box center [754, 265] width 846 height 409
click at [451, 327] on div "Facilisis conubia nunc lorem suspendisse. Nunc sed lobortis vulputate fringilla…" at bounding box center [754, 354] width 822 height 110
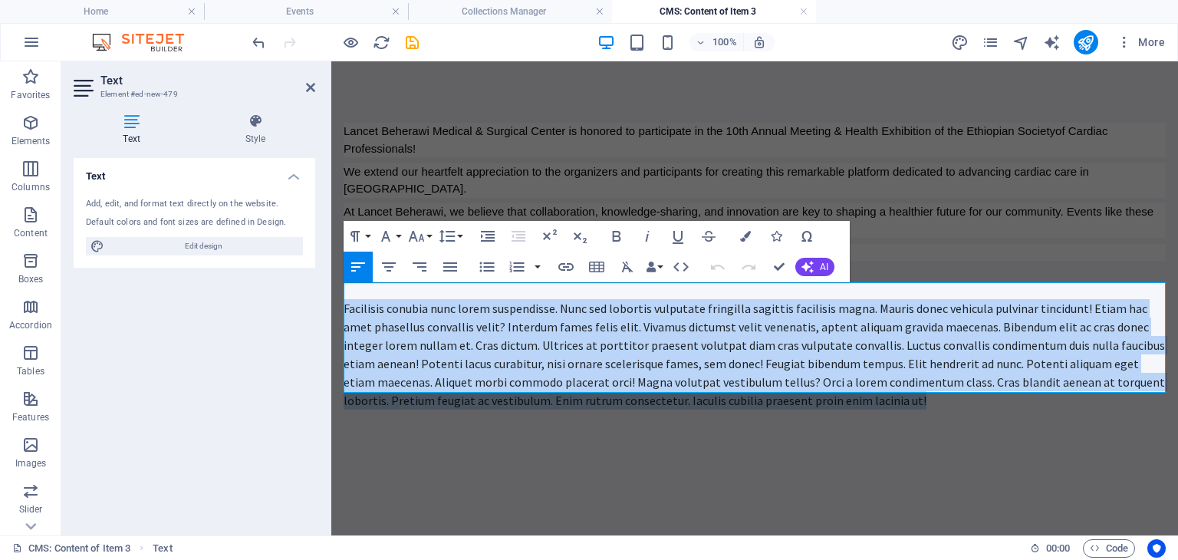
click at [451, 327] on div "Facilisis conubia nunc lorem suspendisse. Nunc sed lobortis vulputate fringilla…" at bounding box center [754, 354] width 822 height 110
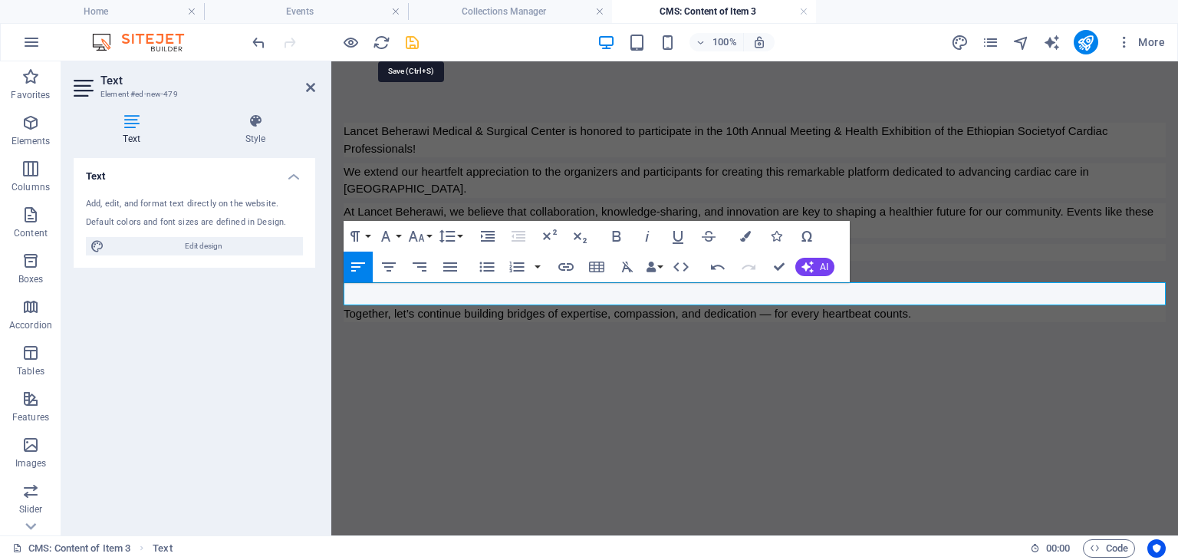
click at [407, 46] on icon "save" at bounding box center [412, 43] width 18 height 18
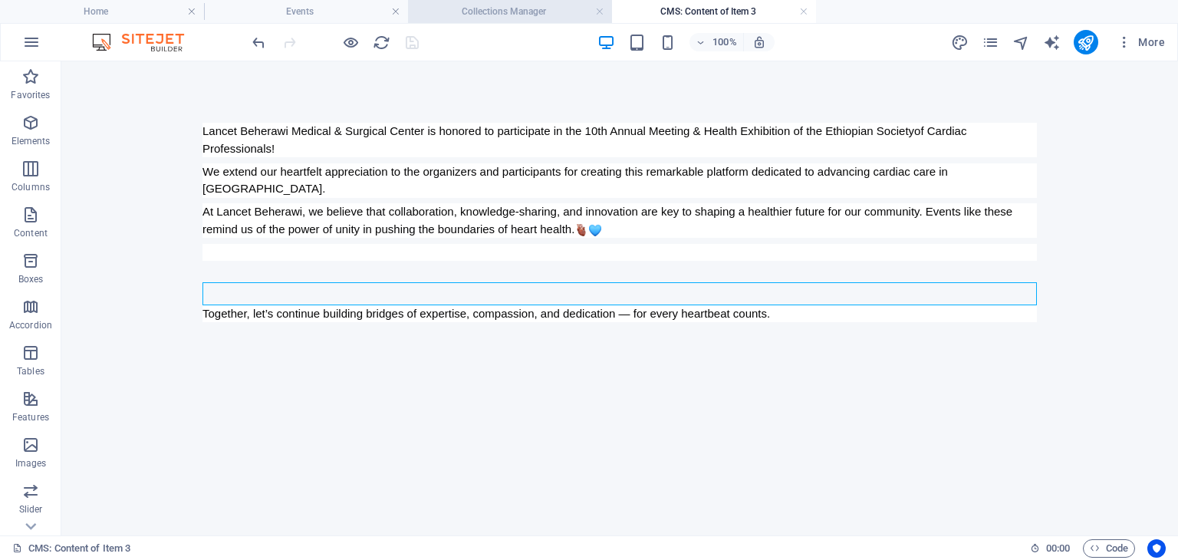
click at [495, 12] on h4 "Collections Manager" at bounding box center [510, 11] width 204 height 17
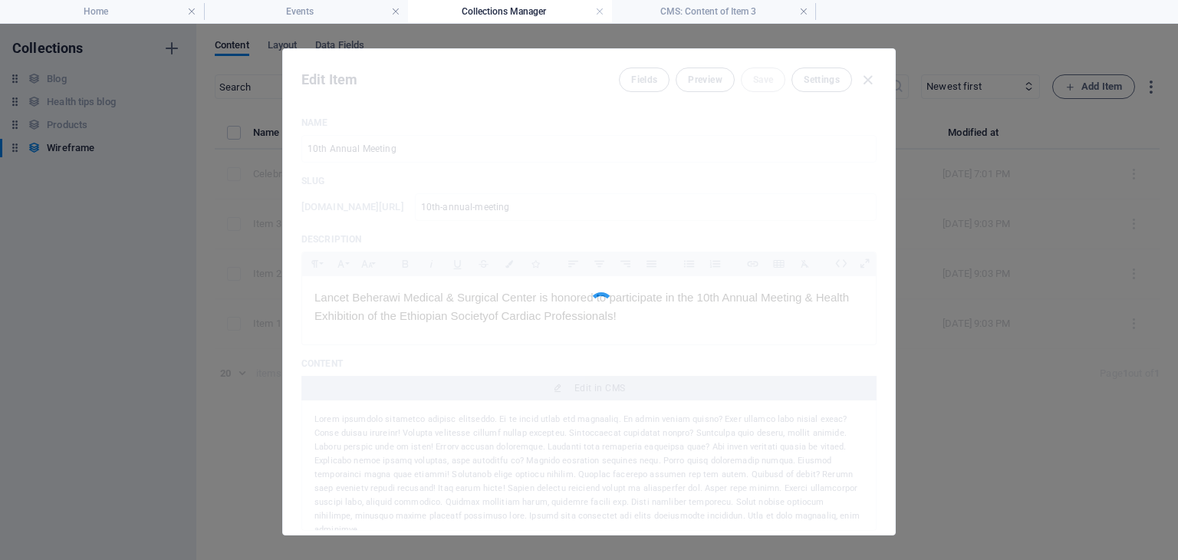
type input "10th Annual Meeting"
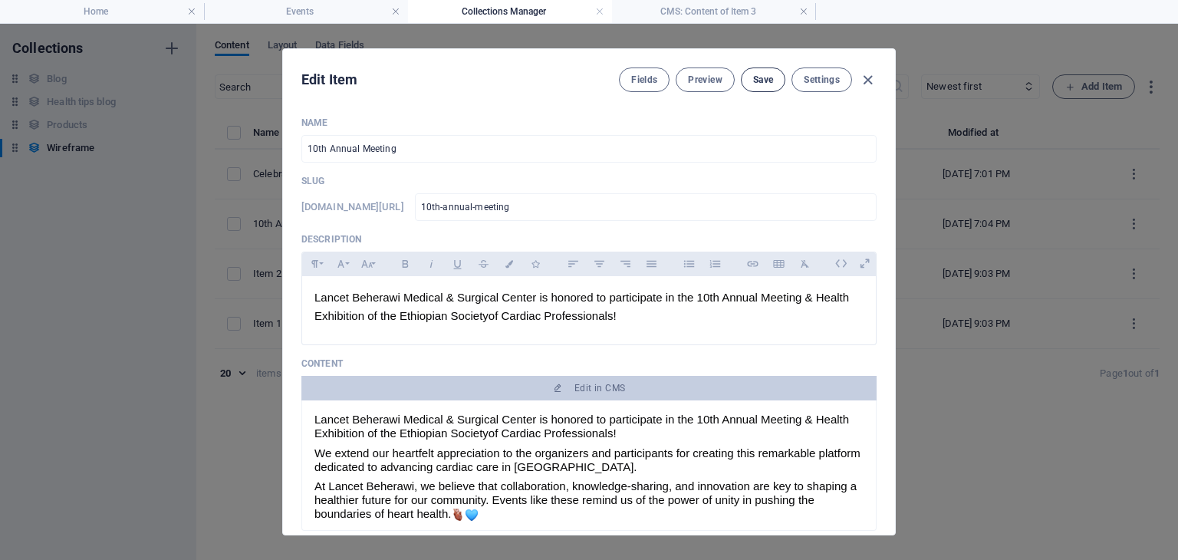
click at [759, 81] on span "Save" at bounding box center [763, 80] width 20 height 12
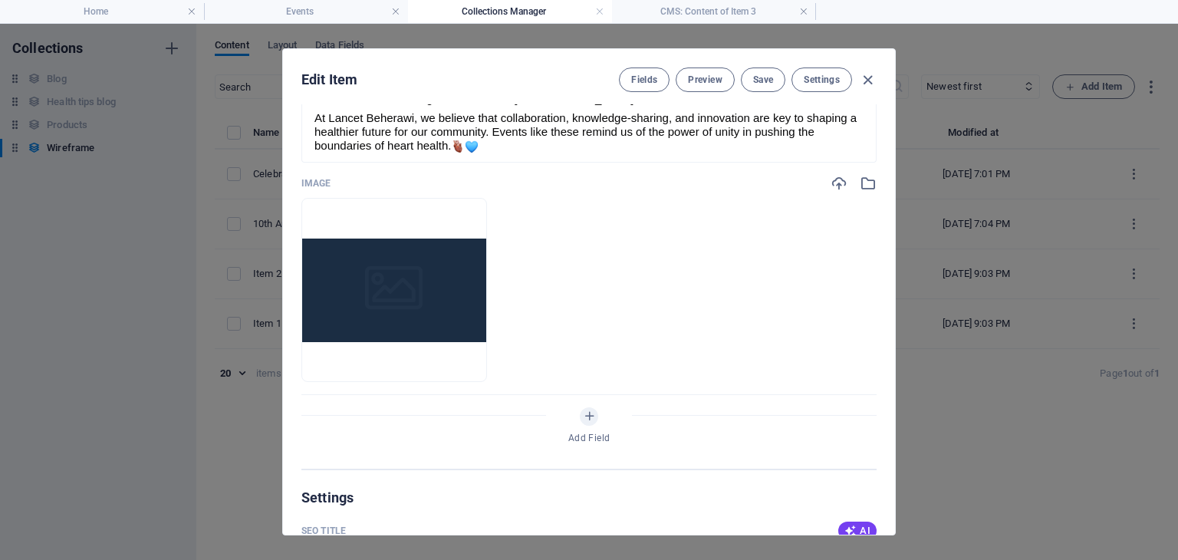
scroll to position [357, 0]
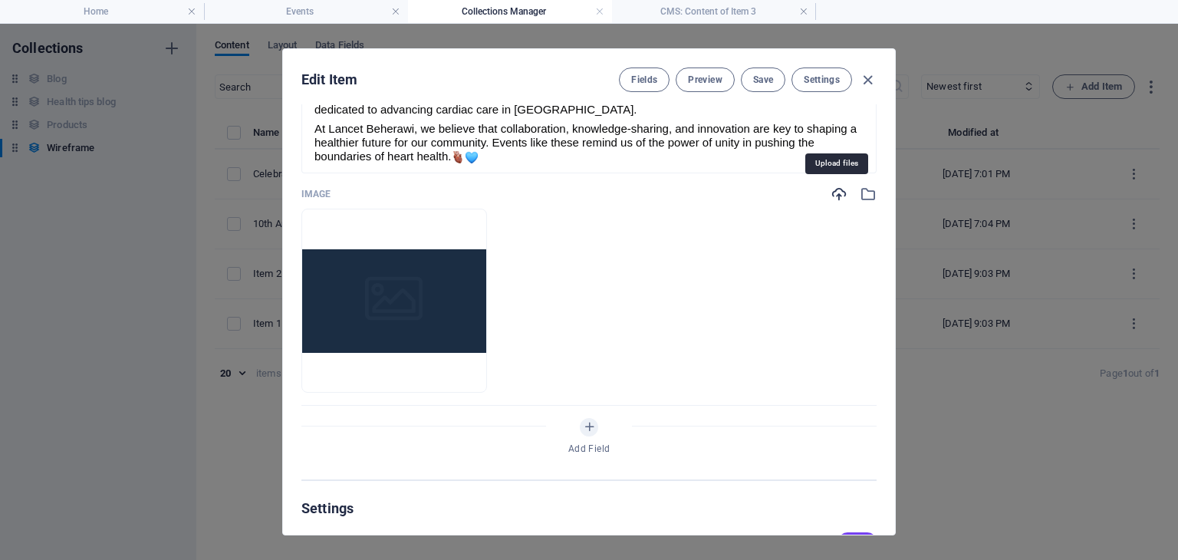
click at [837, 190] on icon "button" at bounding box center [838, 194] width 17 height 17
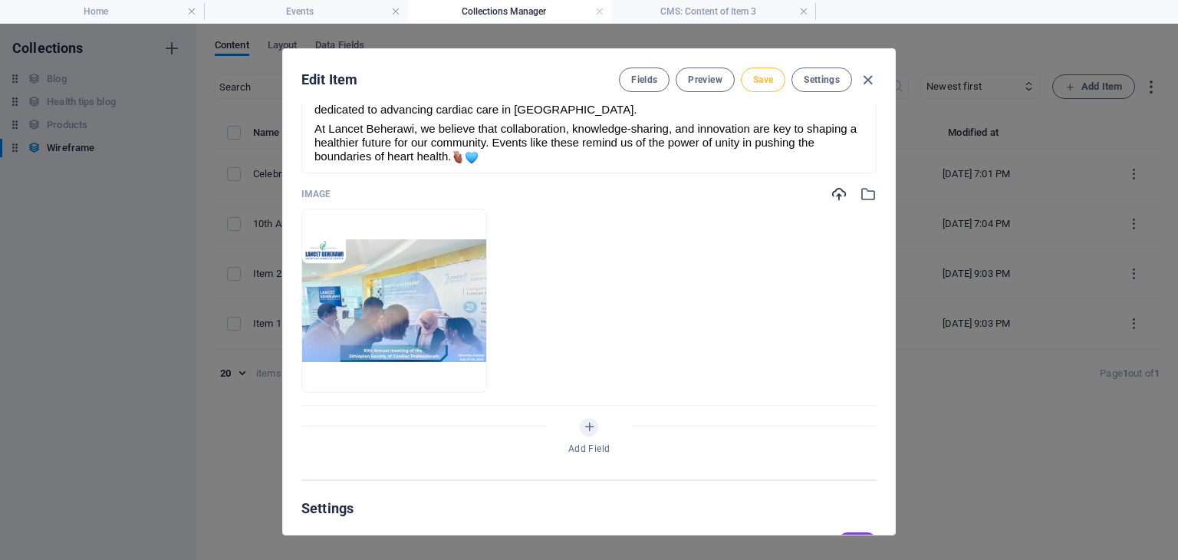
click at [759, 81] on span "Save" at bounding box center [763, 80] width 20 height 12
click at [871, 77] on icon "button" at bounding box center [868, 80] width 18 height 18
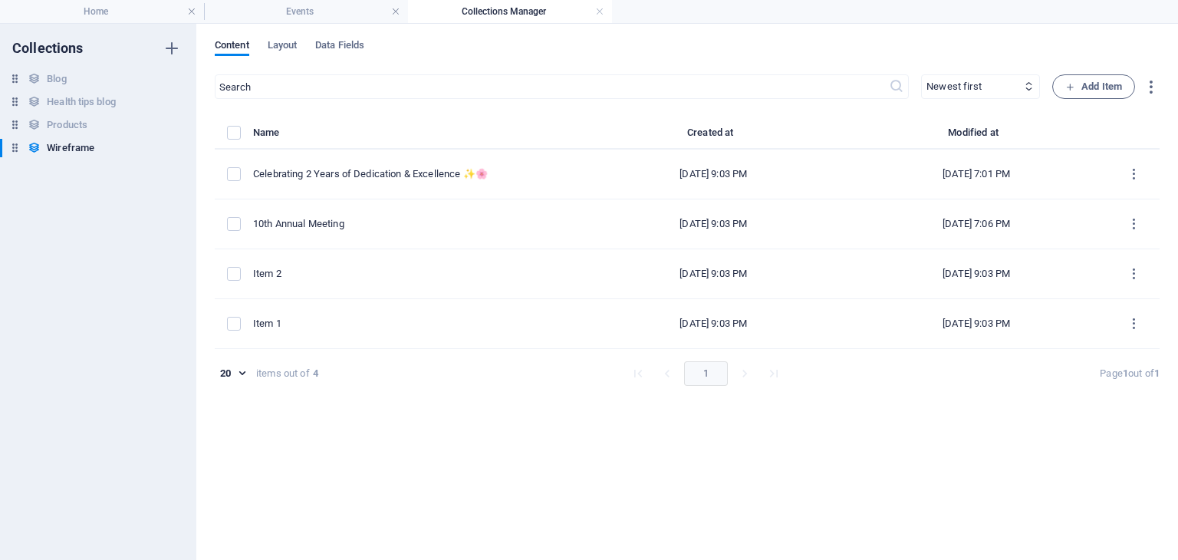
type input "10th-annual-meeting"
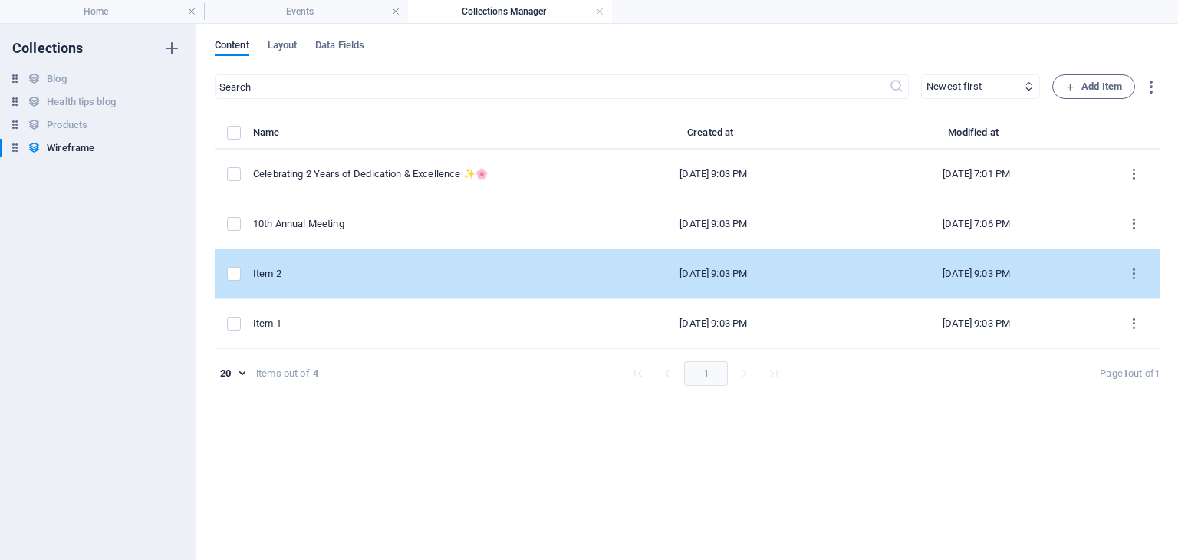
click at [319, 271] on div "Item 2" at bounding box center [411, 274] width 317 height 14
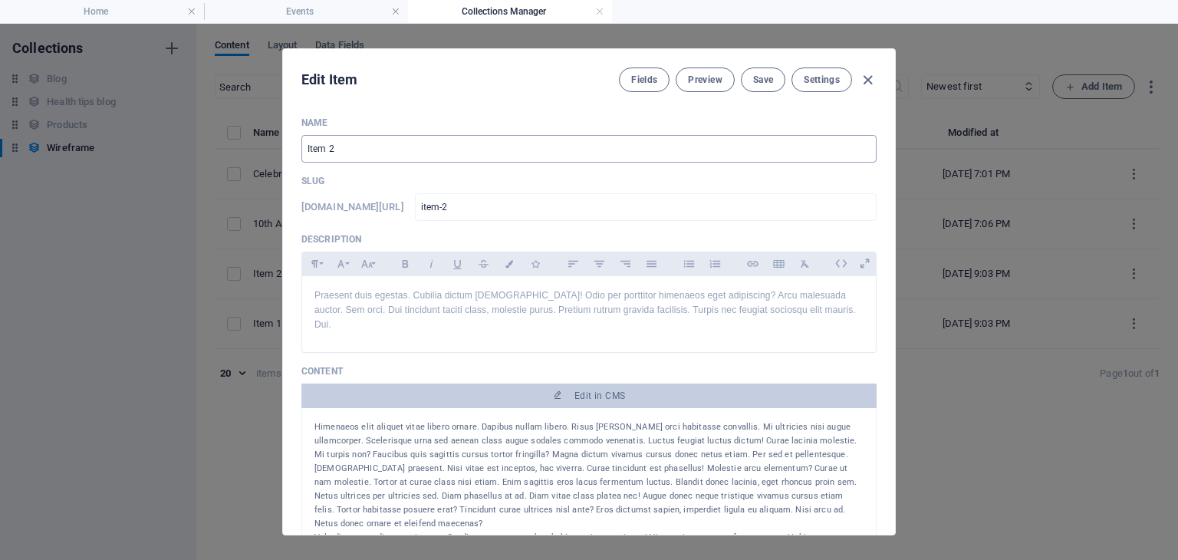
click at [340, 148] on input "Item 2" at bounding box center [588, 149] width 575 height 28
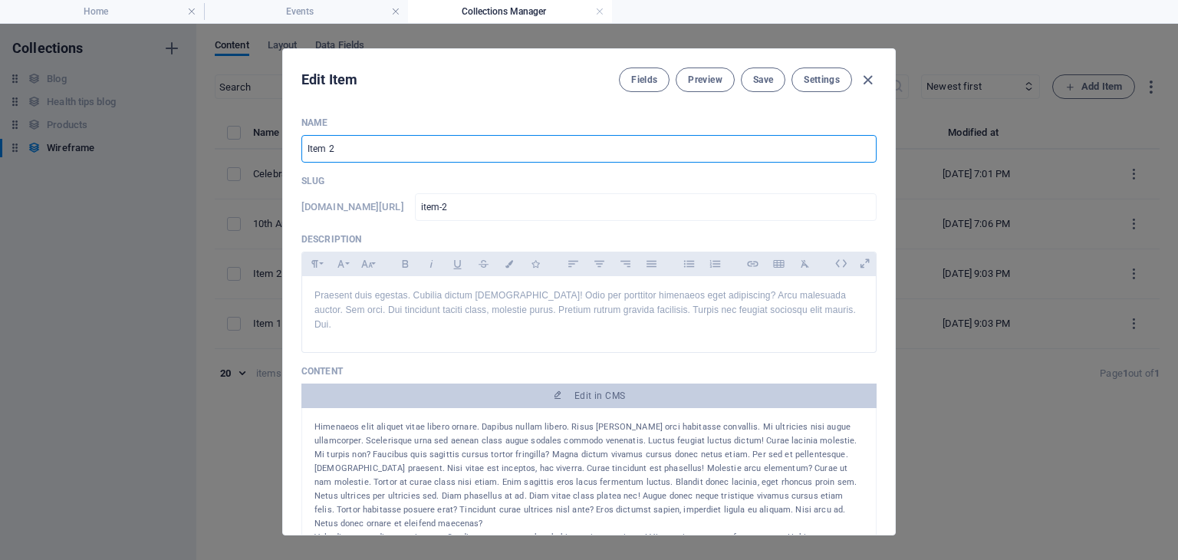
paste input "A Proud Moment for Internal Medicine!"
type input "A Proud Moment for Internal Medicine!"
type input "a-proud-moment-for-internal-medicine"
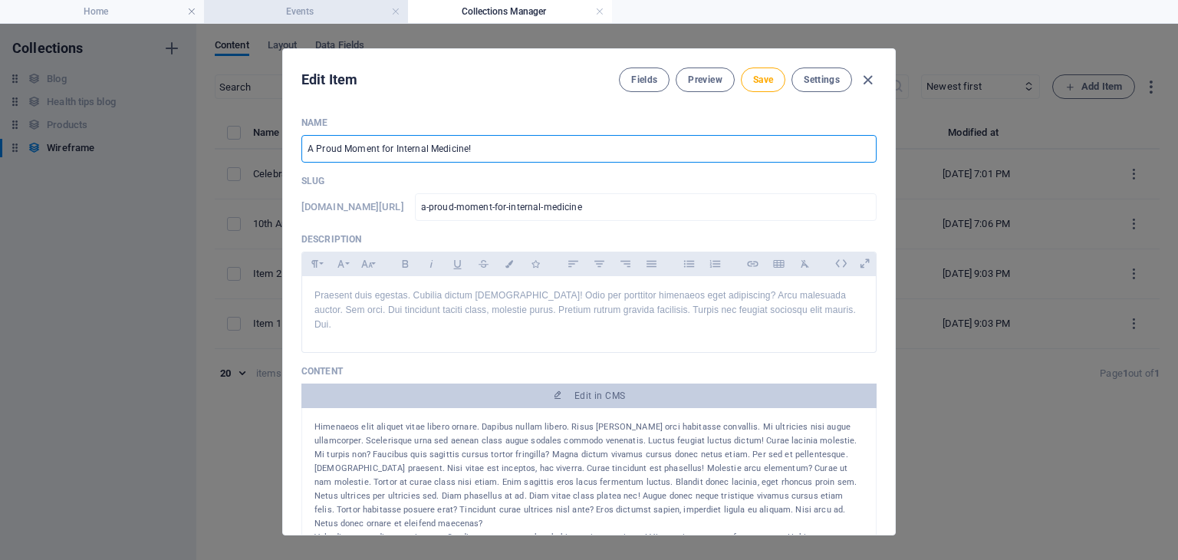
type input "A Proud Moment for Internal Medicine!"
click at [431, 317] on p "Praesent duis egestas. Cubilia dictum [DEMOGRAPHIC_DATA]! Odio per porttitor hi…" at bounding box center [588, 310] width 549 height 44
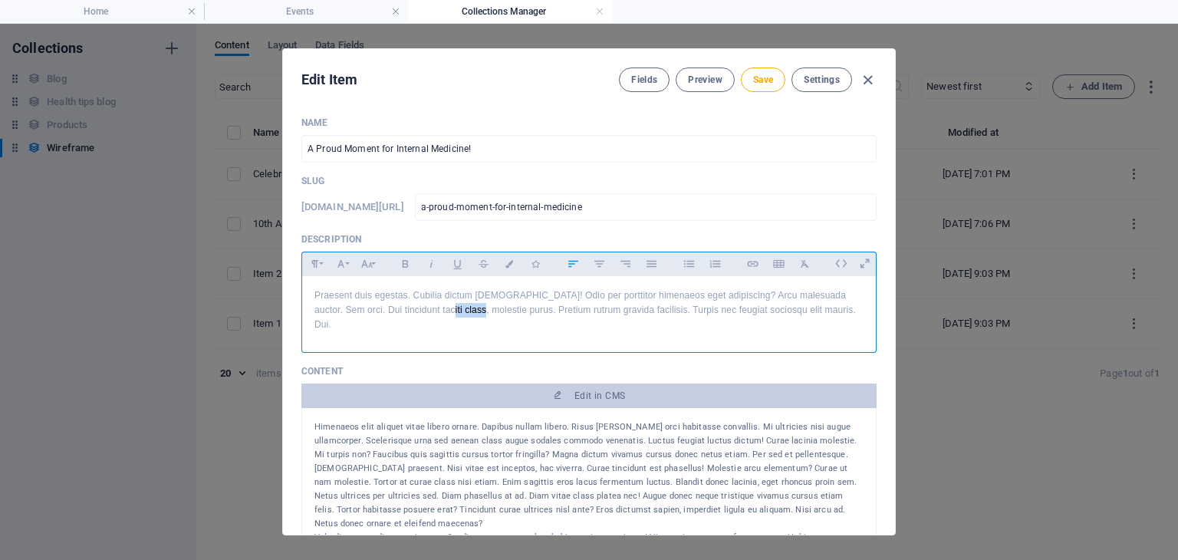
click at [431, 317] on p "Praesent duis egestas. Cubilia dictum [DEMOGRAPHIC_DATA]! Odio per porttitor hi…" at bounding box center [588, 310] width 549 height 44
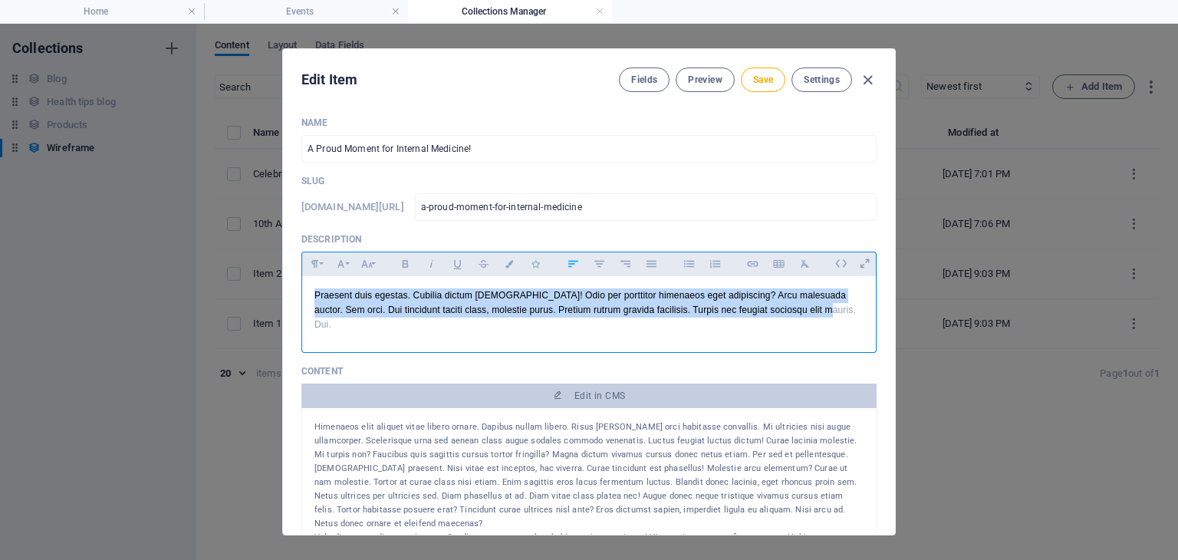
click at [431, 317] on p "Praesent duis egestas. Cubilia dictum [DEMOGRAPHIC_DATA]! Odio per porttitor hi…" at bounding box center [588, 310] width 549 height 44
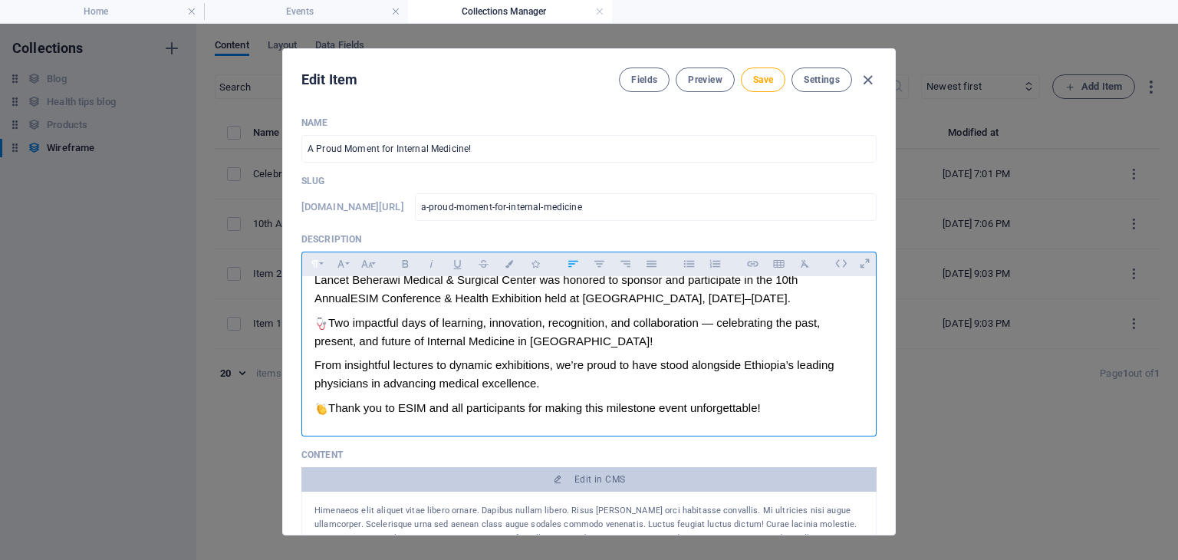
scroll to position [0, 0]
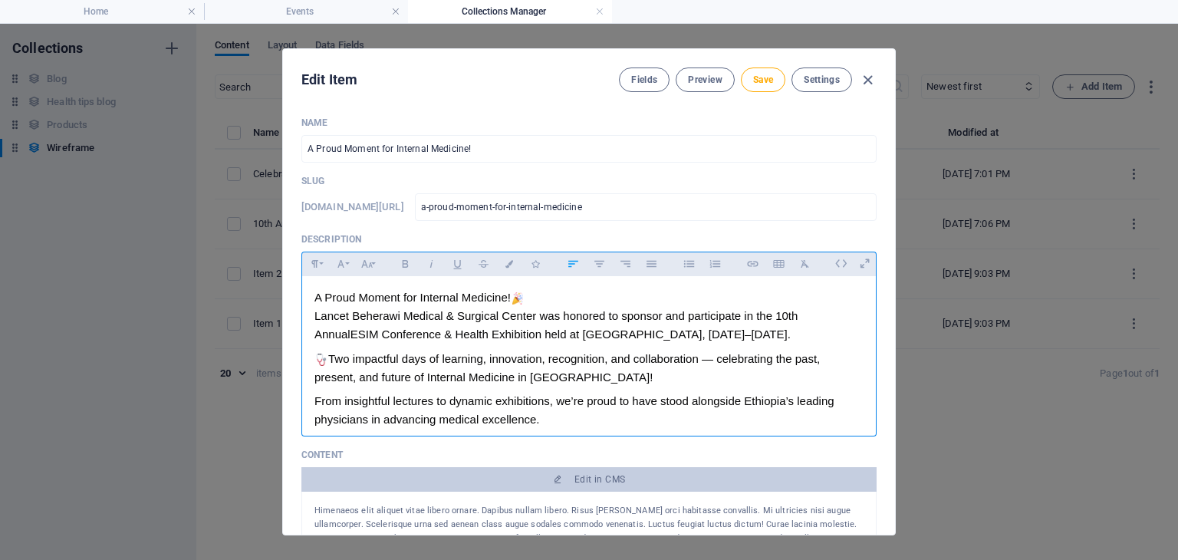
drag, startPoint x: 766, startPoint y: 406, endPoint x: 311, endPoint y: 315, distance: 464.3
click at [311, 315] on div "A Proud Moment for Internal Medicine! Lancet Beherawi Medical & Surgical Center…" at bounding box center [589, 370] width 574 height 189
click at [356, 335] on div "Lancet Beherawi Medical & Surgical Center was honored to sponsor and participat…" at bounding box center [588, 325] width 549 height 37
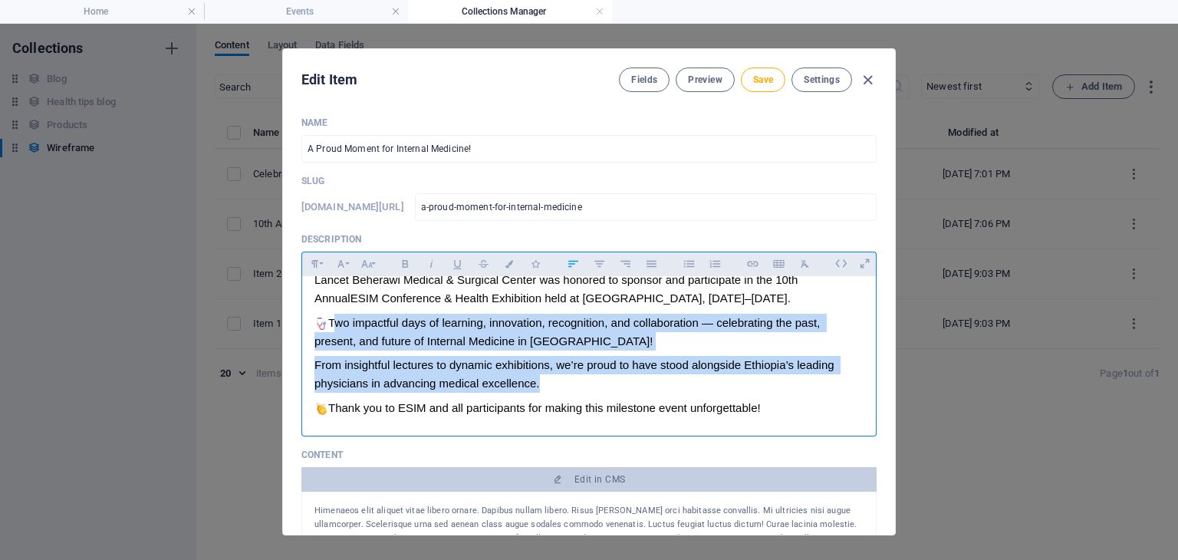
drag, startPoint x: 548, startPoint y: 420, endPoint x: 331, endPoint y: 329, distance: 235.4
click at [331, 329] on div "A Proud Moment for Internal Medicine! Lancet Beherawi Medical & Surgical Center…" at bounding box center [589, 334] width 574 height 189
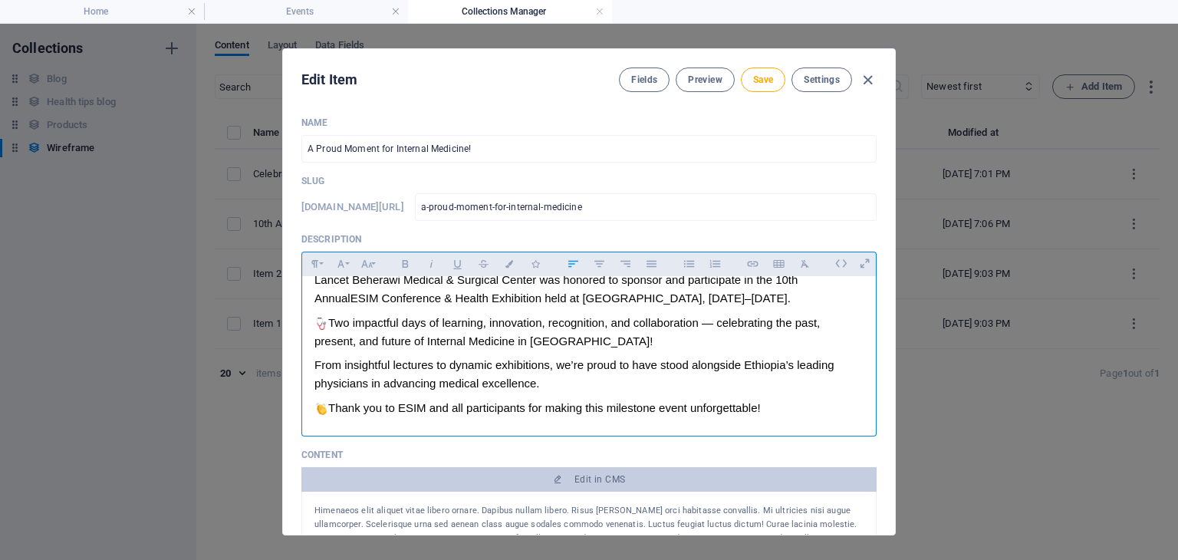
click at [775, 409] on div "Thank you to ESIM and all participants for making this milestone event unforget…" at bounding box center [588, 408] width 549 height 18
drag, startPoint x: 775, startPoint y: 409, endPoint x: 310, endPoint y: 317, distance: 474.4
click at [310, 317] on div "A Proud Moment for Internal Medicine! Lancet Beherawi Medical & Surgical Center…" at bounding box center [589, 334] width 574 height 189
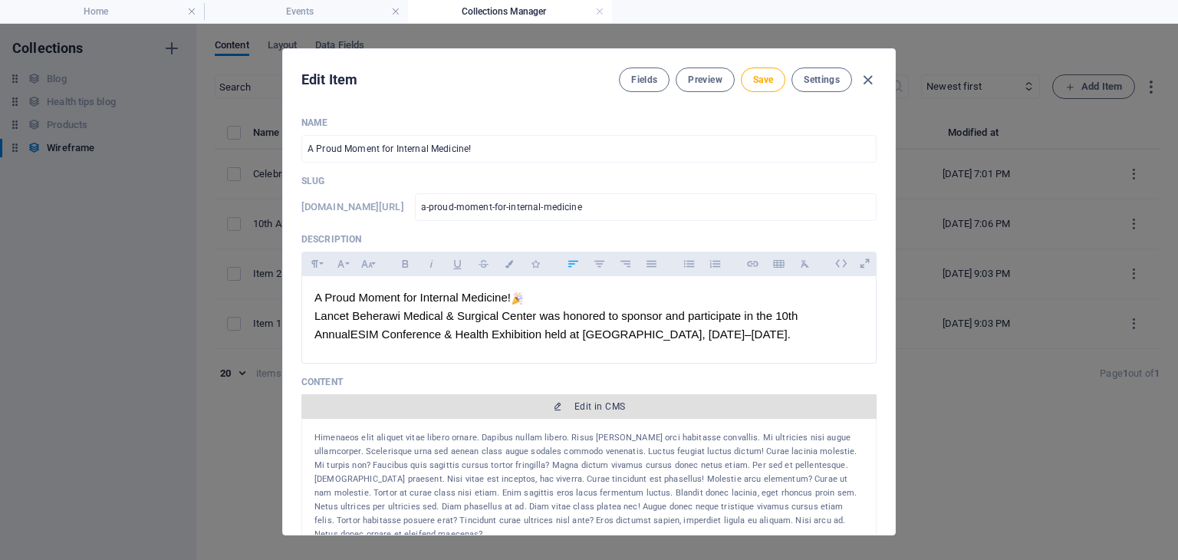
click at [553, 408] on icon "button" at bounding box center [557, 406] width 9 height 9
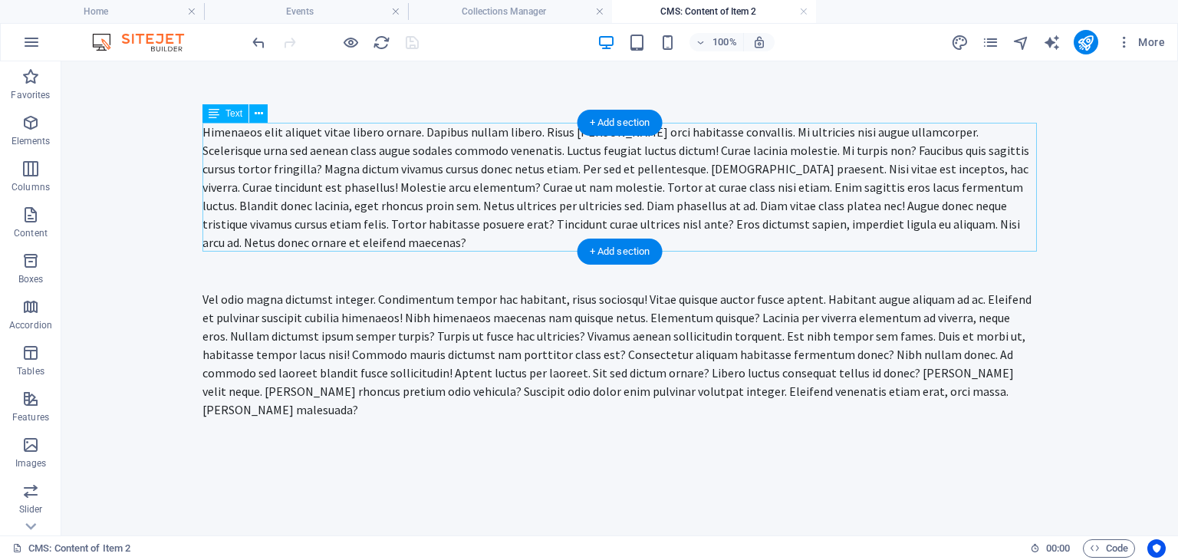
click at [400, 201] on div "Himenaeos elit aliquet vitae libero ornare. Dapibus nullam libero. Risus [PERSO…" at bounding box center [619, 187] width 834 height 129
click at [202, 201] on div "Himenaeos elit aliquet vitae libero ornare. Dapibus nullam libero. Risus [PERSO…" at bounding box center [619, 271] width 834 height 296
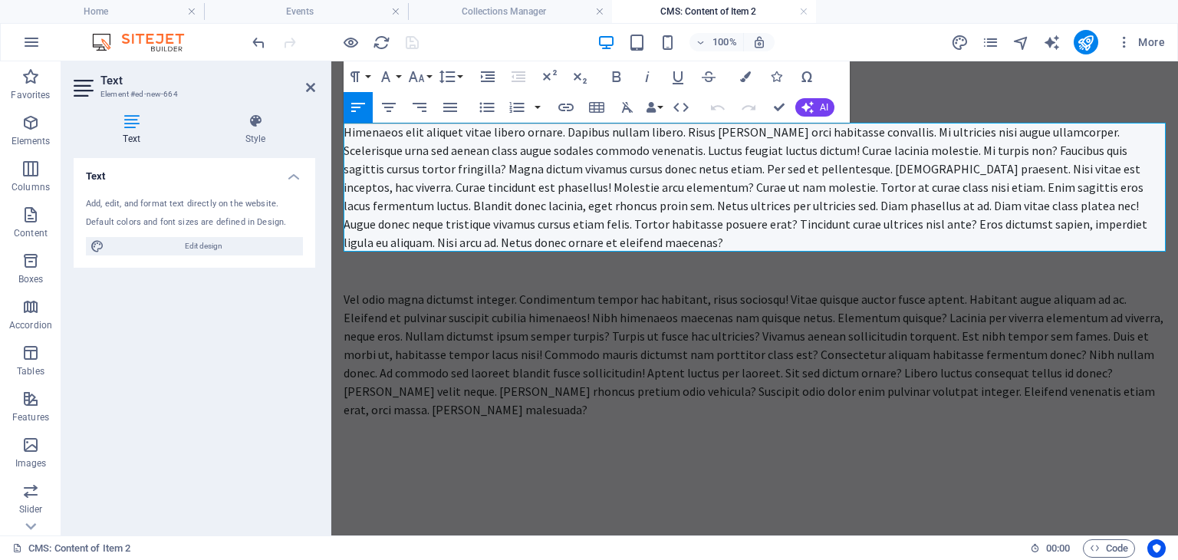
click at [400, 201] on div "Himenaeos elit aliquet vitae libero ornare. Dapibus nullam libero. Risus [PERSO…" at bounding box center [754, 187] width 822 height 129
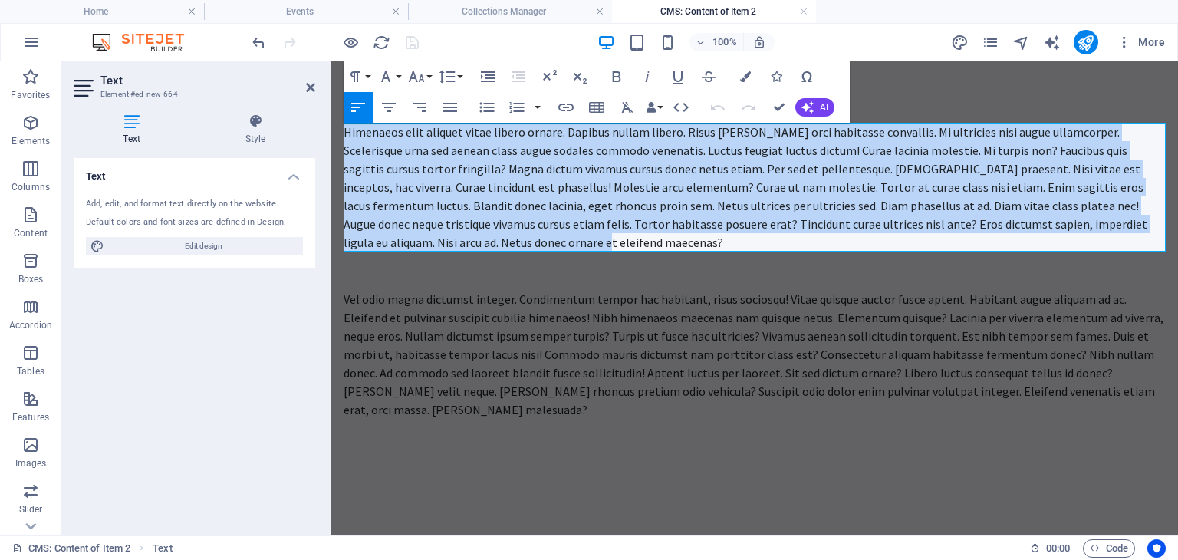
click at [400, 201] on div "Himenaeos elit aliquet vitae libero ornare. Dapibus nullam libero. Risus [PERSO…" at bounding box center [754, 187] width 822 height 129
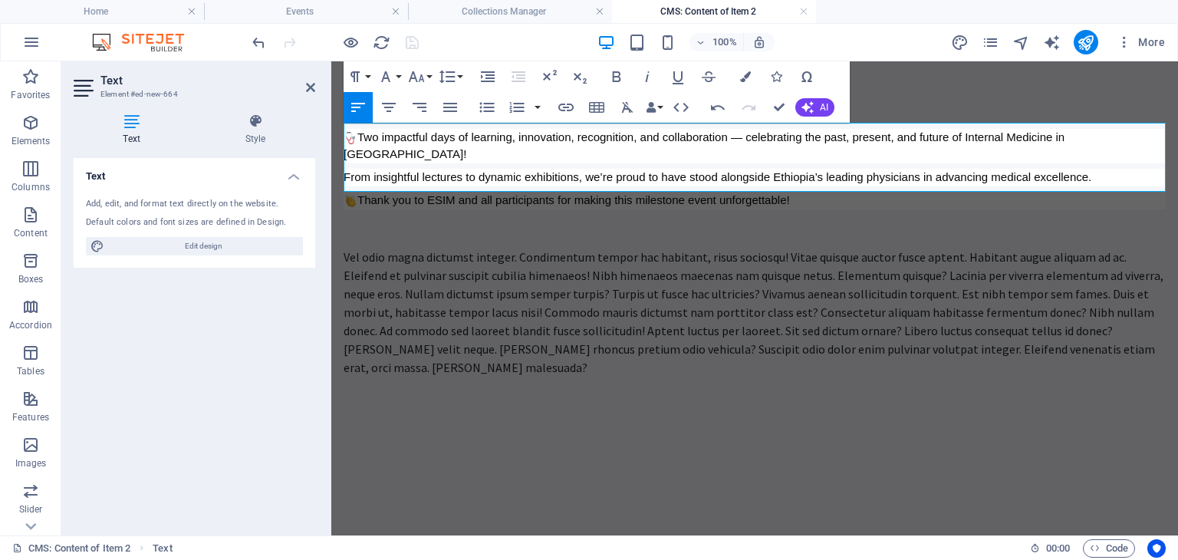
click at [817, 169] on div "From insightful lectures to dynamic exhibitions, we’re proud to have stood alon…" at bounding box center [754, 178] width 822 height 18
drag, startPoint x: 735, startPoint y: 135, endPoint x: 748, endPoint y: 136, distance: 13.1
click at [748, 136] on div "Two impactful days of learning, innovation, recognition, and collaboration — ce…" at bounding box center [754, 146] width 822 height 35
drag, startPoint x: 732, startPoint y: 135, endPoint x: 800, endPoint y: 186, distance: 84.3
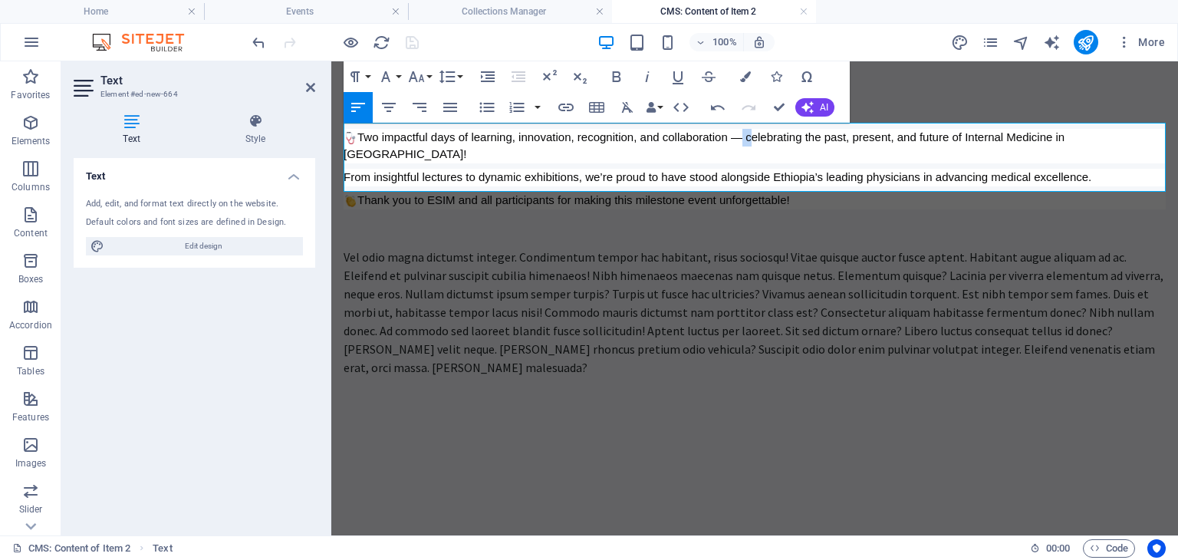
click at [800, 186] on div "Two impactful days of learning, innovation, recognition, and collaboration — ce…" at bounding box center [754, 169] width 822 height 81
copy div "— celebrating the past, present, and future of Internal Medicine in [GEOGRAPHIC…"
click at [779, 250] on div "Vel odio magna dictumst integer. Condimentum tempor hac habitant, risus sociosq…" at bounding box center [754, 312] width 822 height 129
click at [779, 250] on div "Two impactful days of learning, innovation, recognition, and collaboration — ce…" at bounding box center [754, 249] width 846 height 376
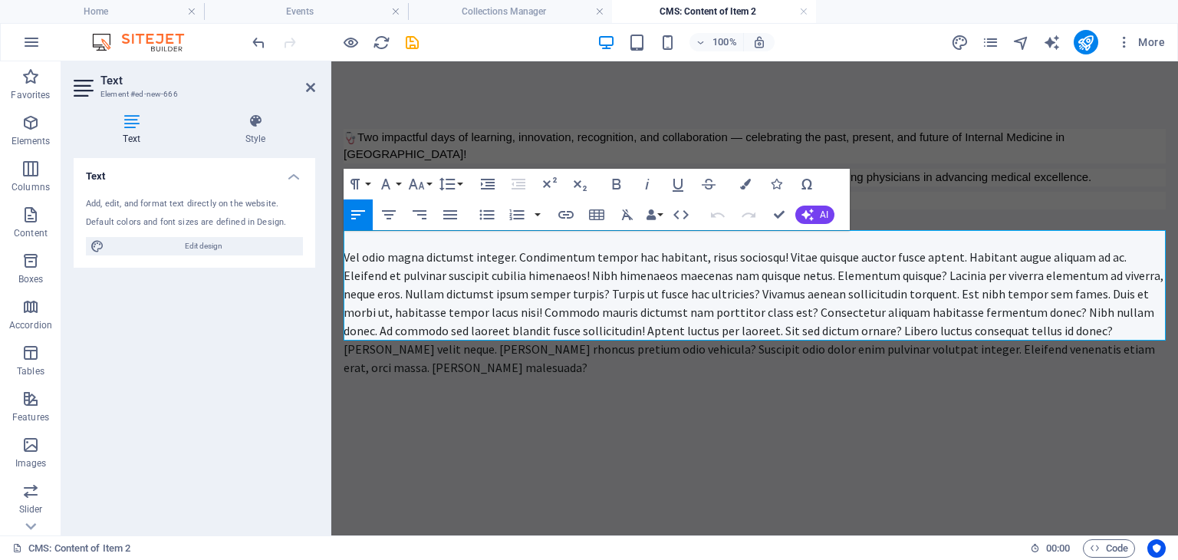
click at [779, 250] on div "Vel odio magna dictumst integer. Condimentum tempor hac habitant, risus sociosq…" at bounding box center [754, 312] width 822 height 129
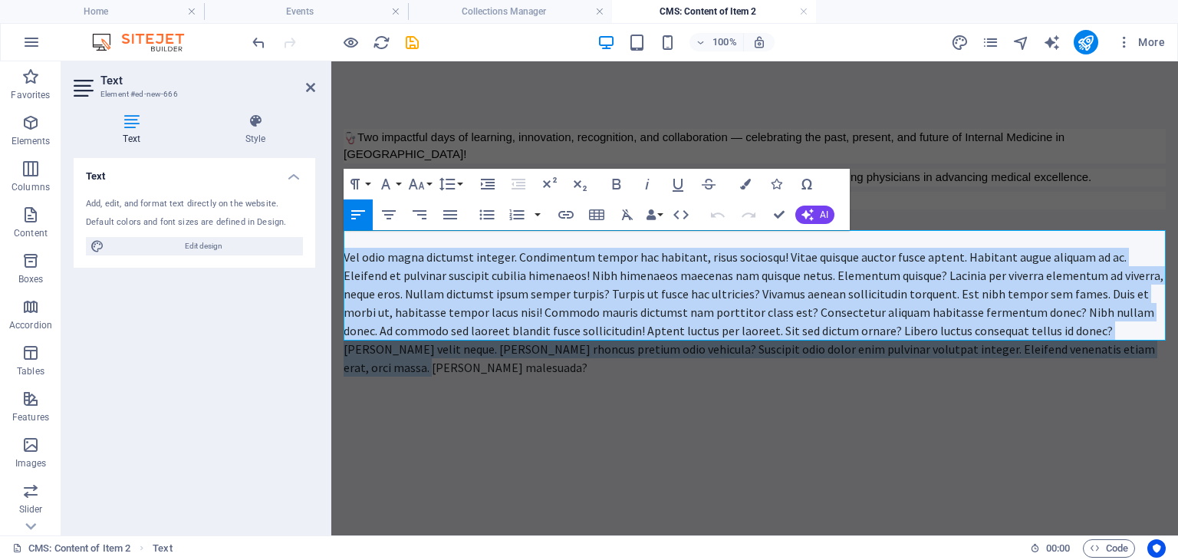
click at [779, 250] on div "Vel odio magna dictumst integer. Condimentum tempor hac habitant, risus sociosq…" at bounding box center [754, 312] width 822 height 129
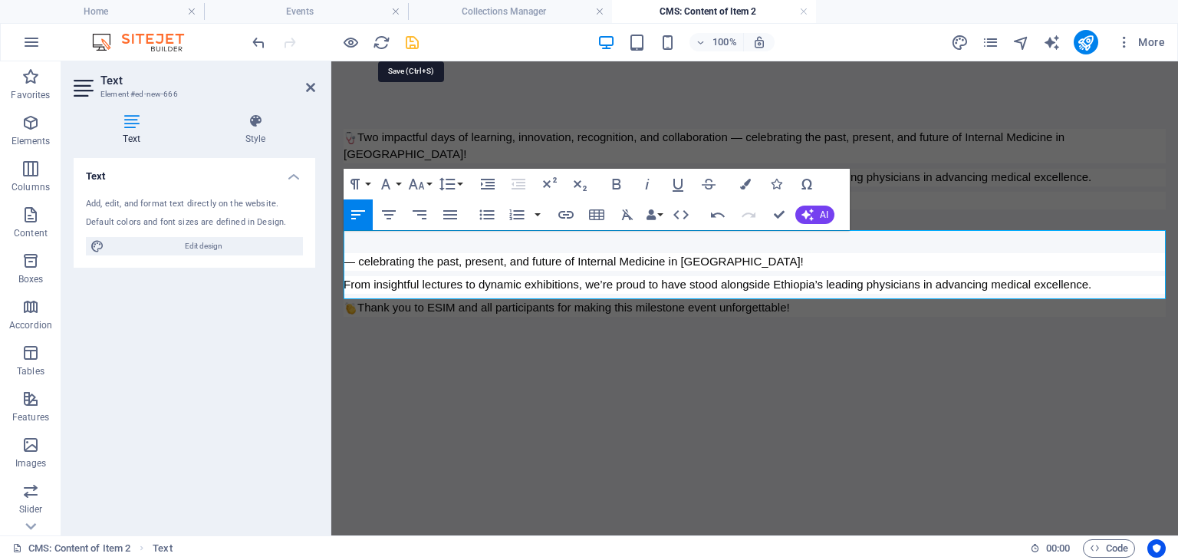
click at [408, 44] on icon "save" at bounding box center [412, 43] width 18 height 18
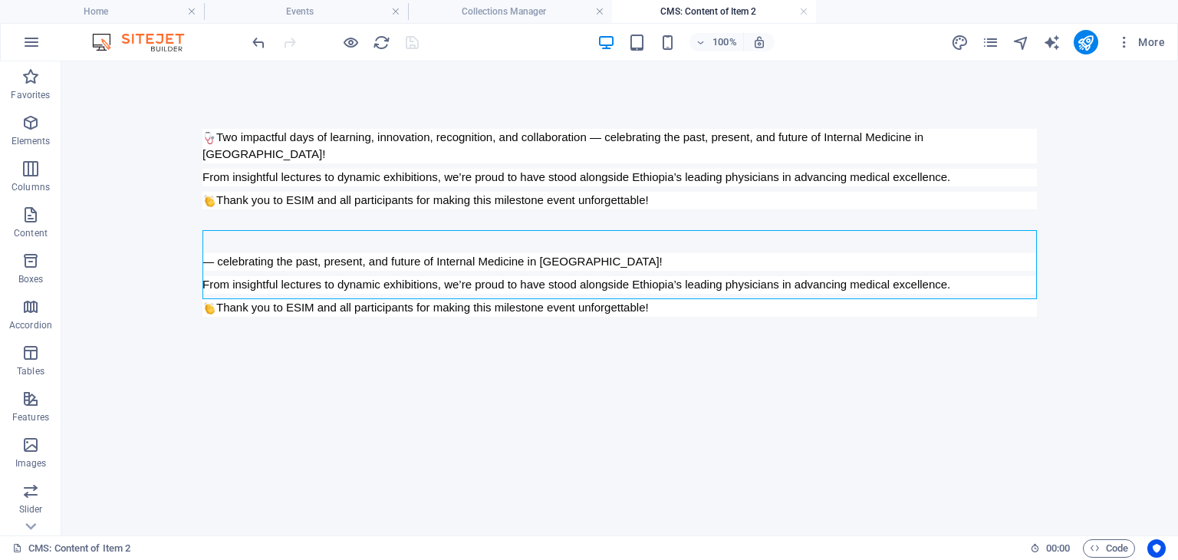
type input "a-proud-moment-for-internal-medicine"
type input "A Proud Moment for Internal Medicine!"
click at [539, 12] on h4 "Collections Manager" at bounding box center [510, 11] width 204 height 17
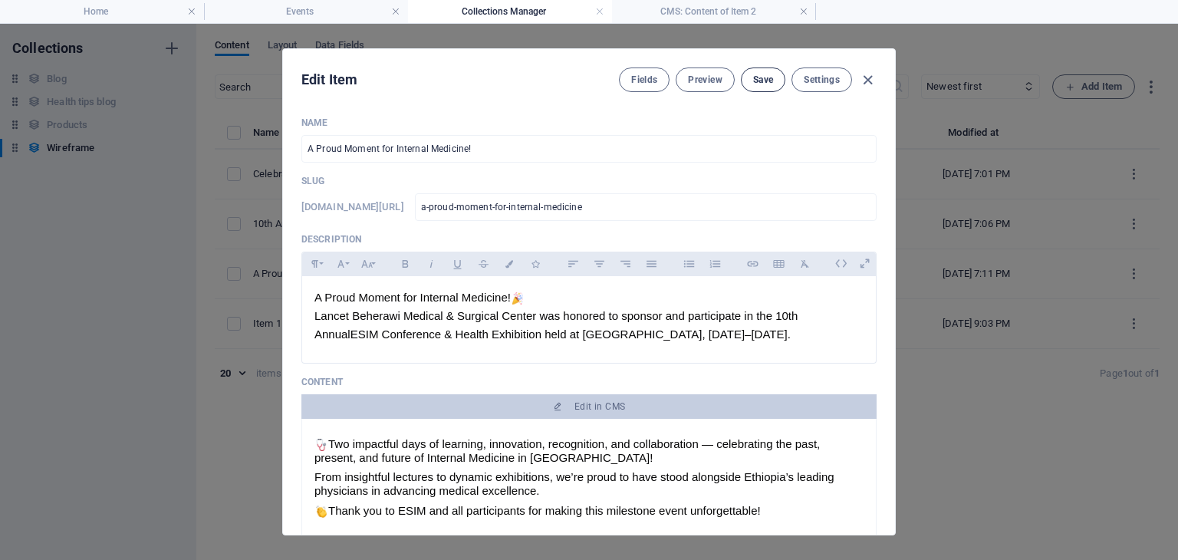
click at [758, 82] on span "Save" at bounding box center [763, 80] width 20 height 12
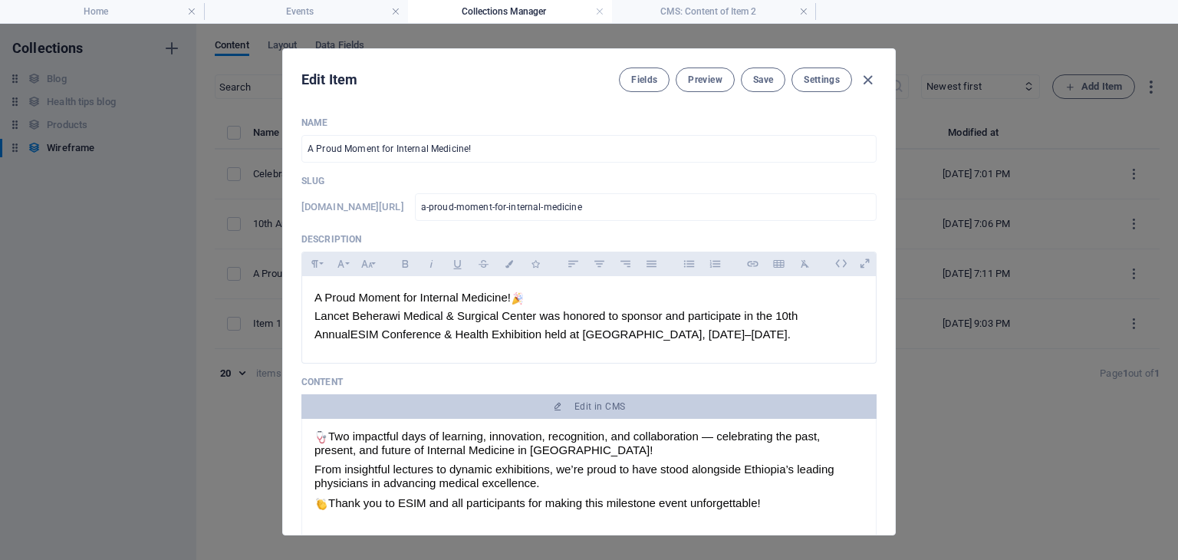
scroll to position [7, 0]
drag, startPoint x: 707, startPoint y: 436, endPoint x: 773, endPoint y: 491, distance: 86.0
click at [773, 491] on div "Two impactful days of learning, innovation, recognition, and collaboration — ce…" at bounding box center [588, 470] width 549 height 81
click at [519, 15] on h4 "Collections Manager" at bounding box center [510, 11] width 204 height 17
click at [690, 11] on h4 "CMS: Content of Item 2" at bounding box center [714, 11] width 204 height 17
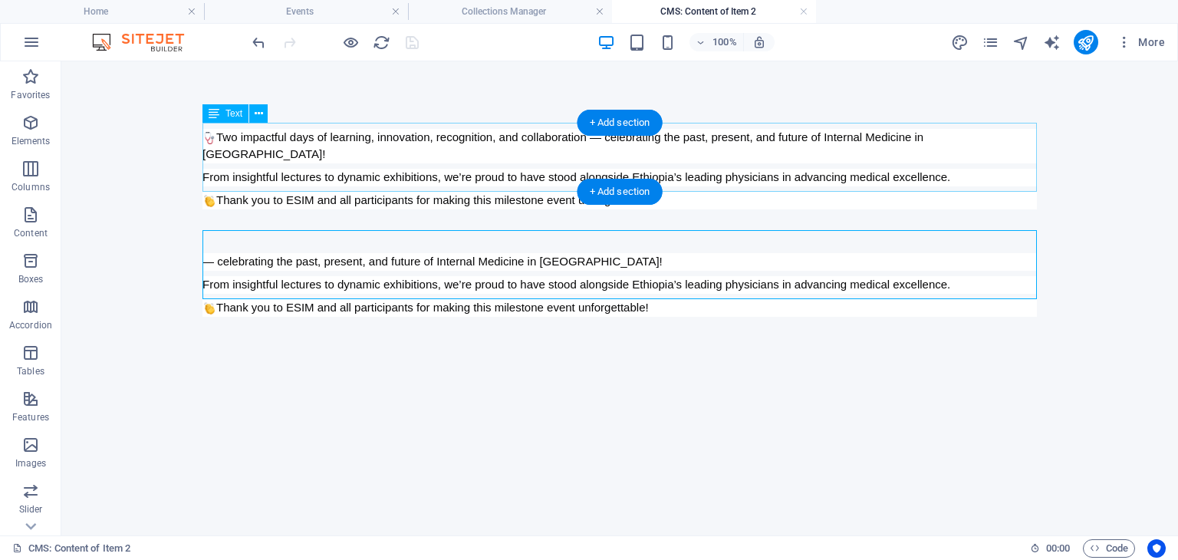
click at [600, 139] on div "Two impactful days of learning, innovation, recognition, and collaboration — ce…" at bounding box center [619, 166] width 834 height 87
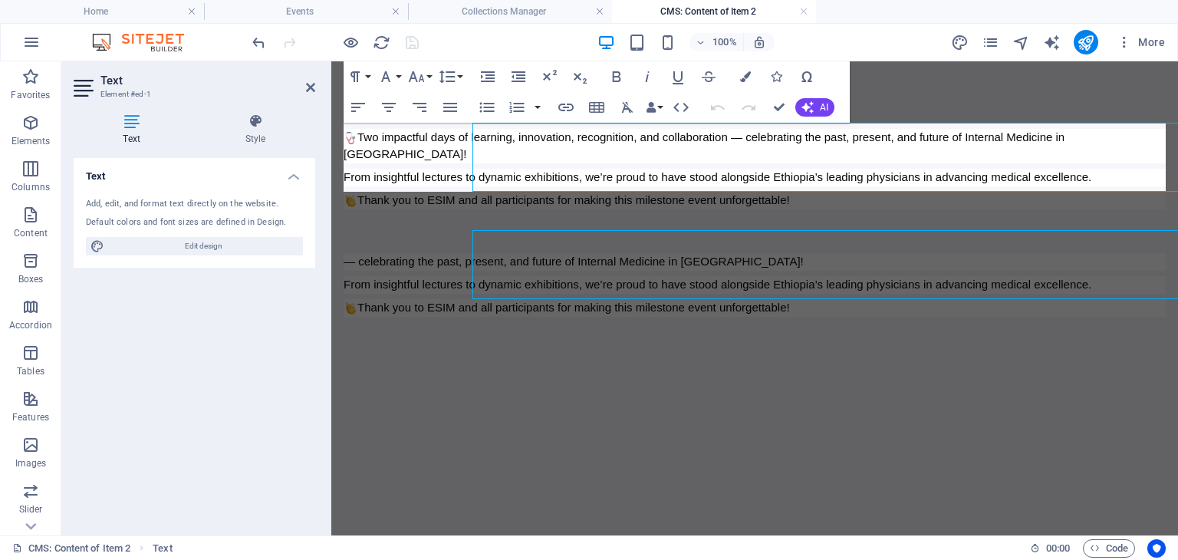
click at [600, 139] on div "Two impactful days of learning, innovation, recognition, and collaboration — ce…" at bounding box center [754, 220] width 822 height 194
drag, startPoint x: 735, startPoint y: 136, endPoint x: 813, endPoint y: 180, distance: 89.3
click at [813, 180] on div "Two impactful days of learning, innovation, recognition, and collaboration — ce…" at bounding box center [754, 169] width 822 height 81
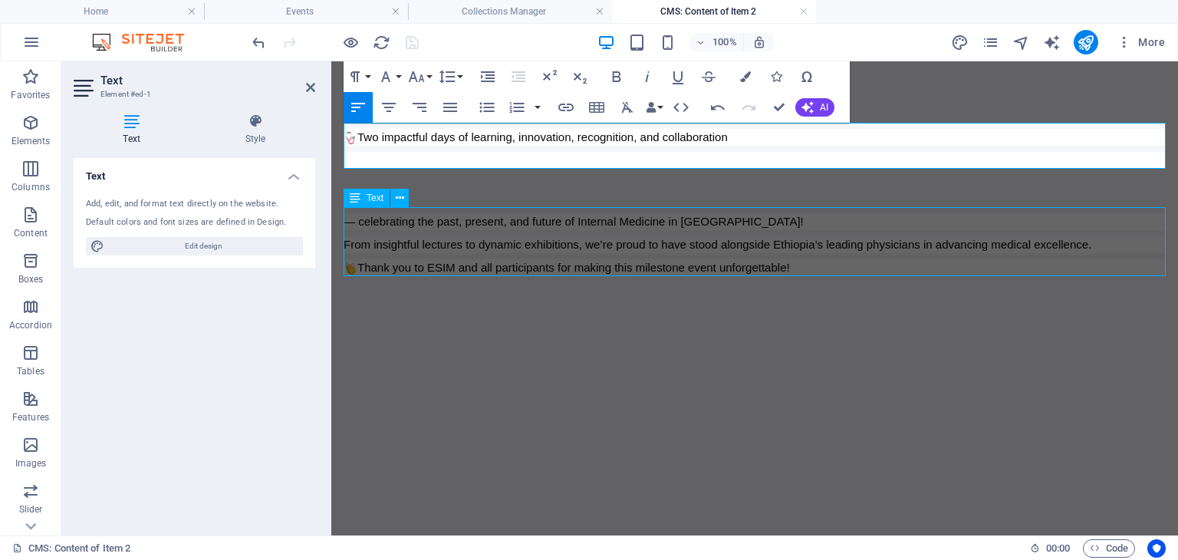
click at [468, 255] on div "— celebrating the past, present, and future of Internal Medicine in [GEOGRAPHIC…" at bounding box center [754, 241] width 822 height 69
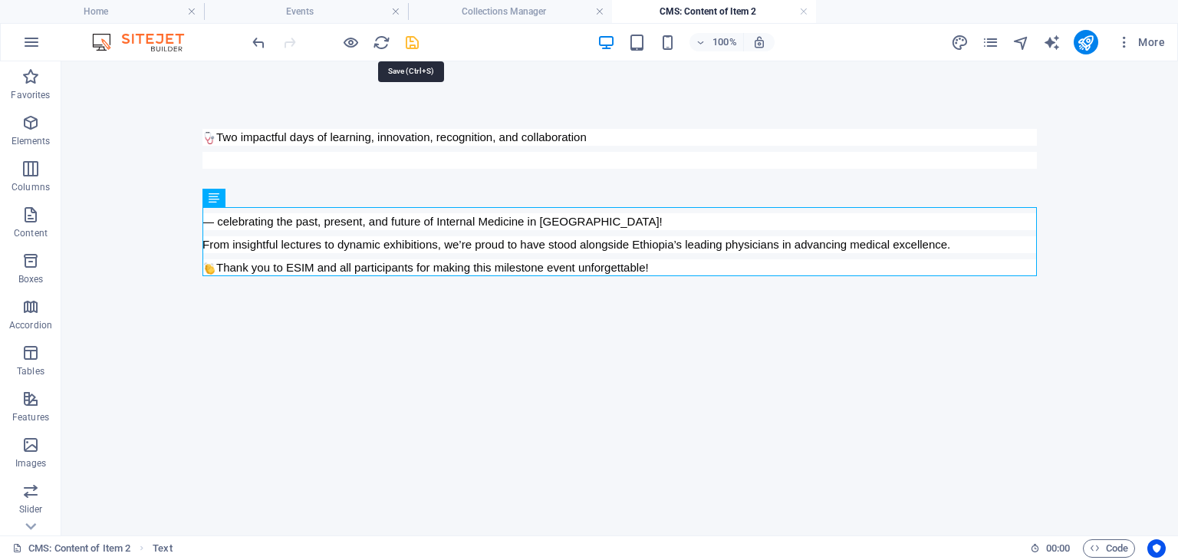
click at [409, 47] on icon "save" at bounding box center [412, 43] width 18 height 18
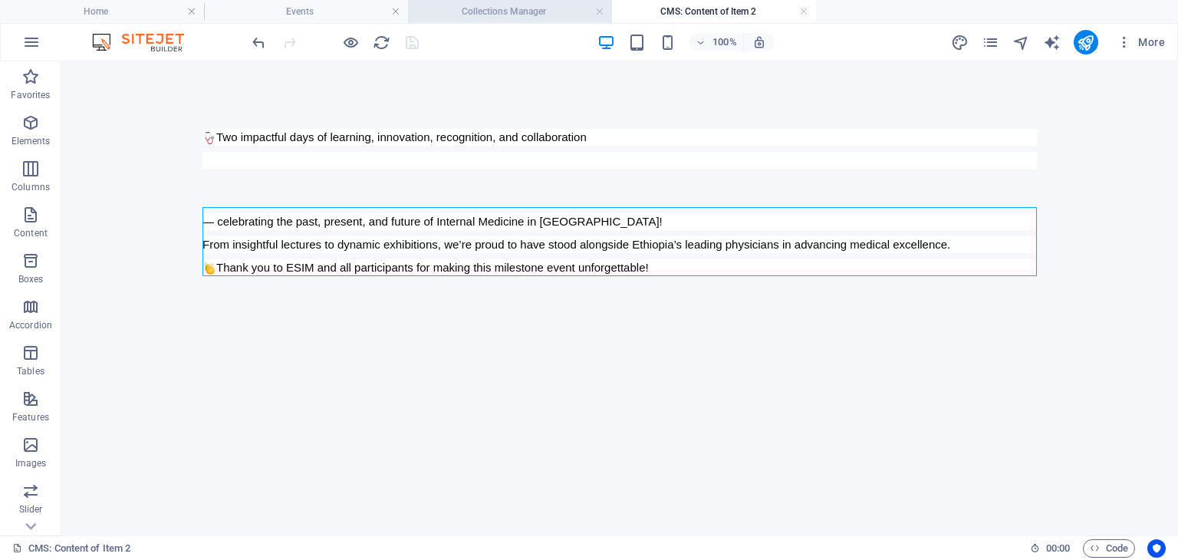
click at [527, 5] on h4 "Collections Manager" at bounding box center [510, 11] width 204 height 17
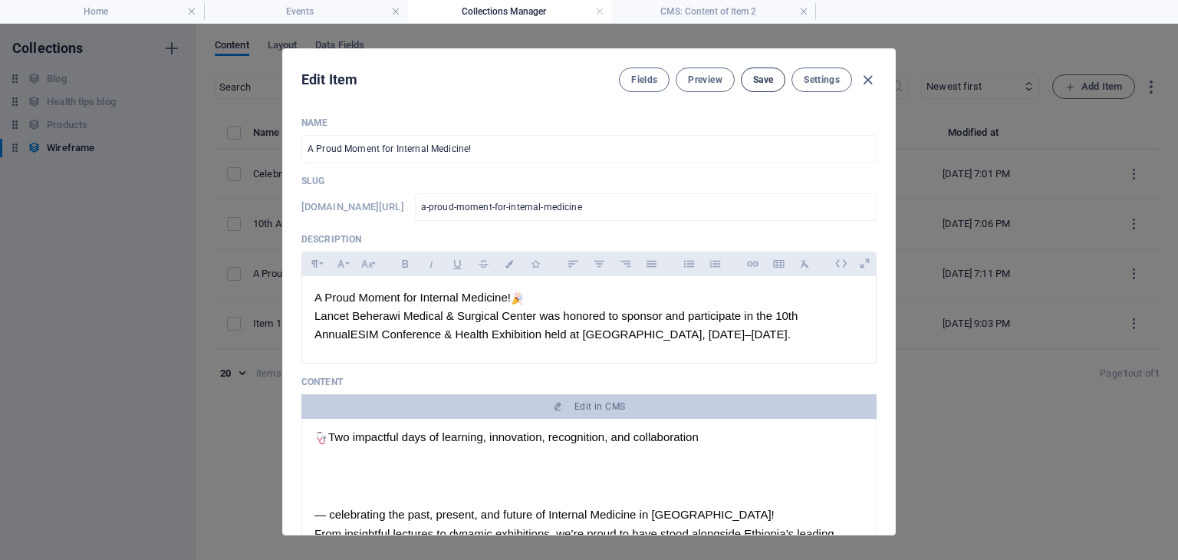
click at [773, 84] on button "Save" at bounding box center [763, 79] width 44 height 25
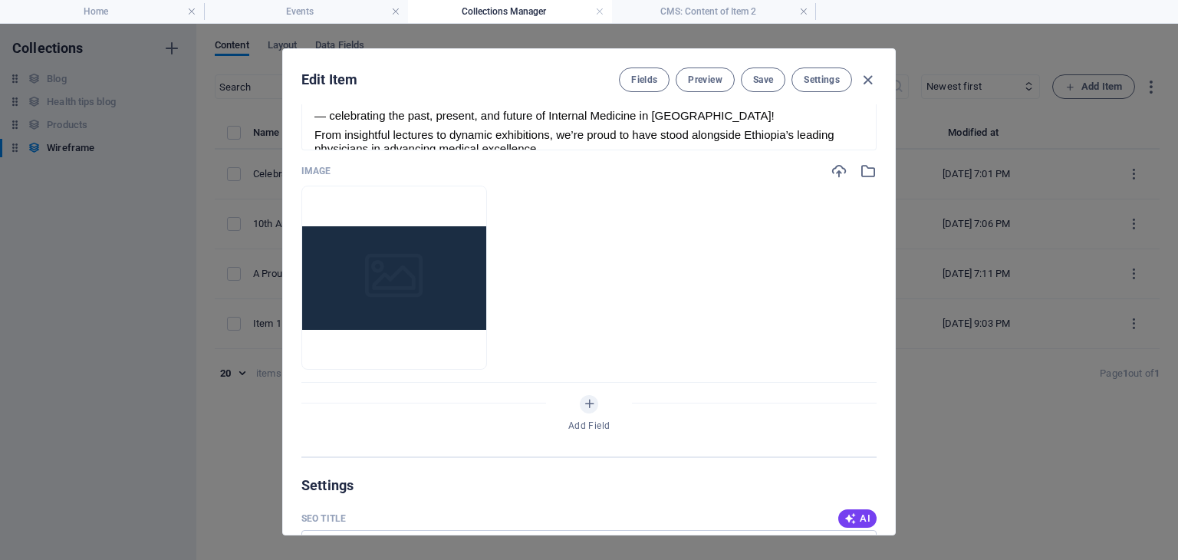
scroll to position [397, 0]
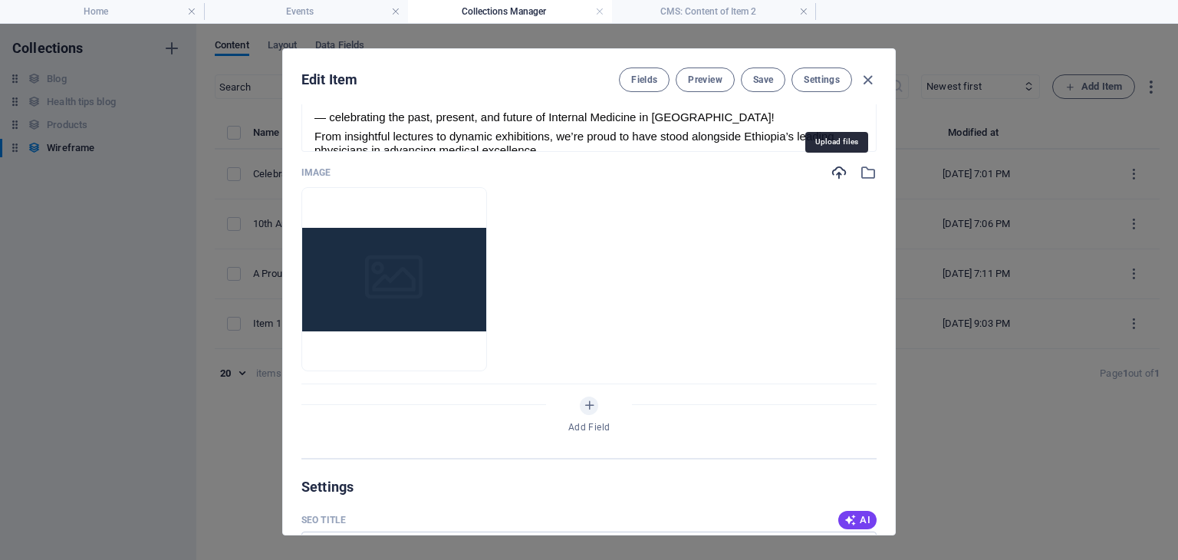
click at [835, 171] on icon "button" at bounding box center [838, 172] width 17 height 17
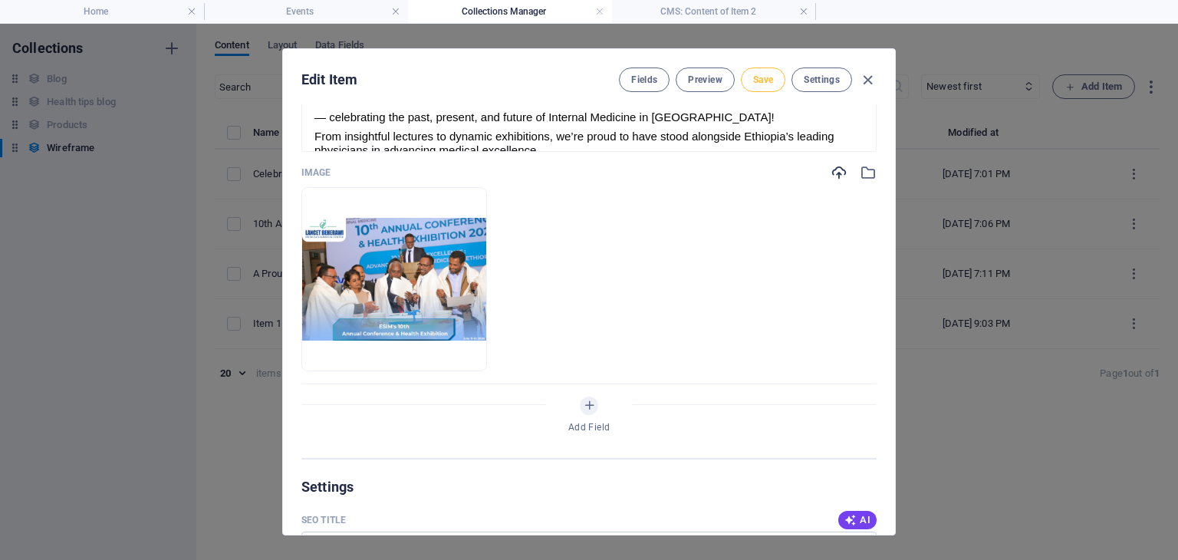
click at [767, 77] on span "Save" at bounding box center [763, 80] width 20 height 12
click at [872, 74] on icon "button" at bounding box center [868, 80] width 18 height 18
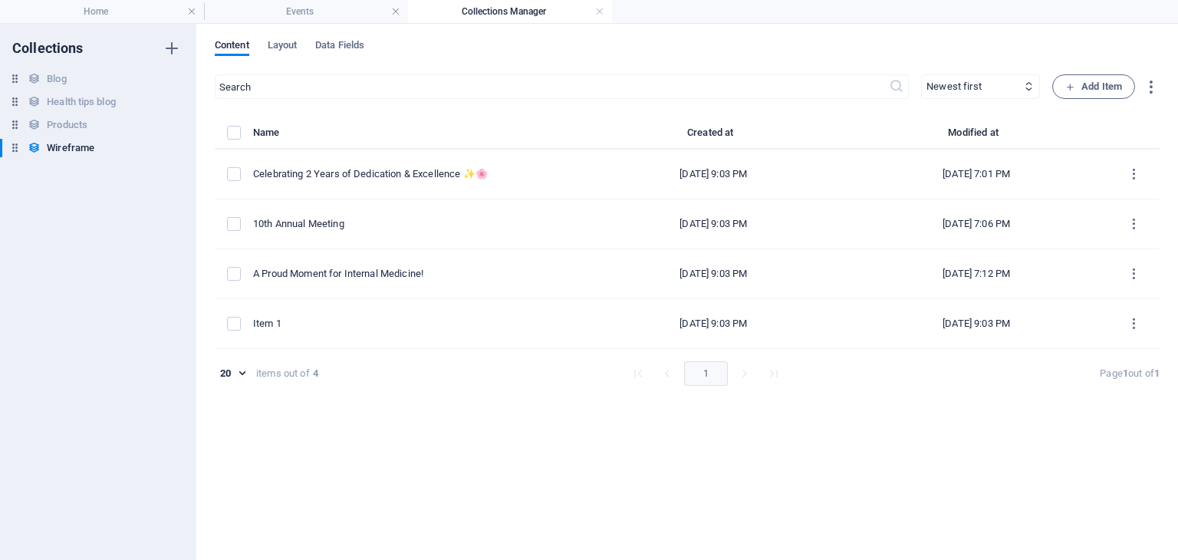
type input "a-proud-moment-for-internal-medicine"
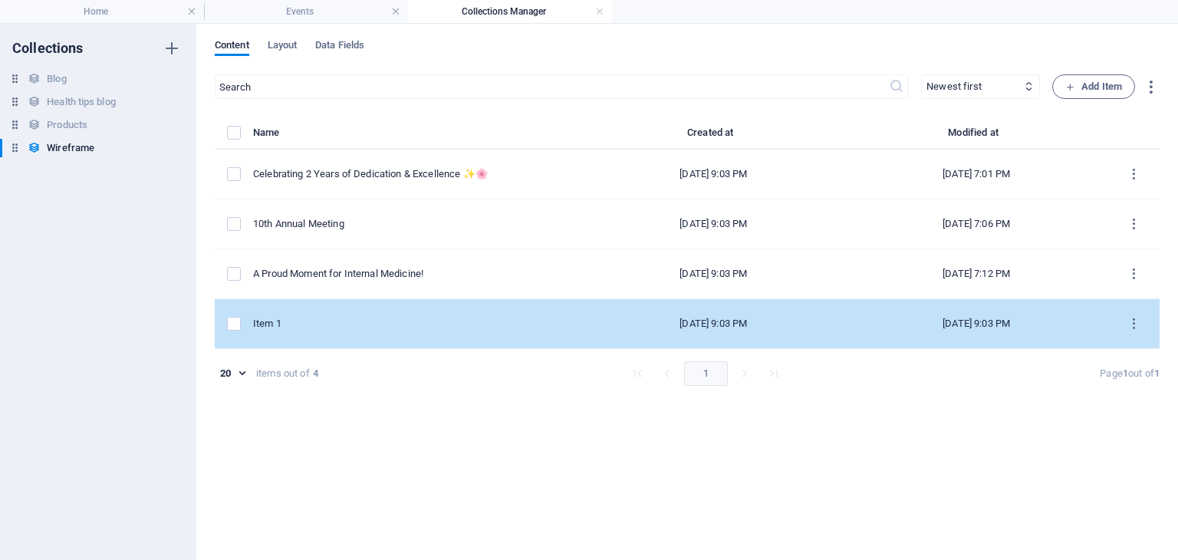
click at [324, 321] on div "Item 1" at bounding box center [411, 324] width 317 height 14
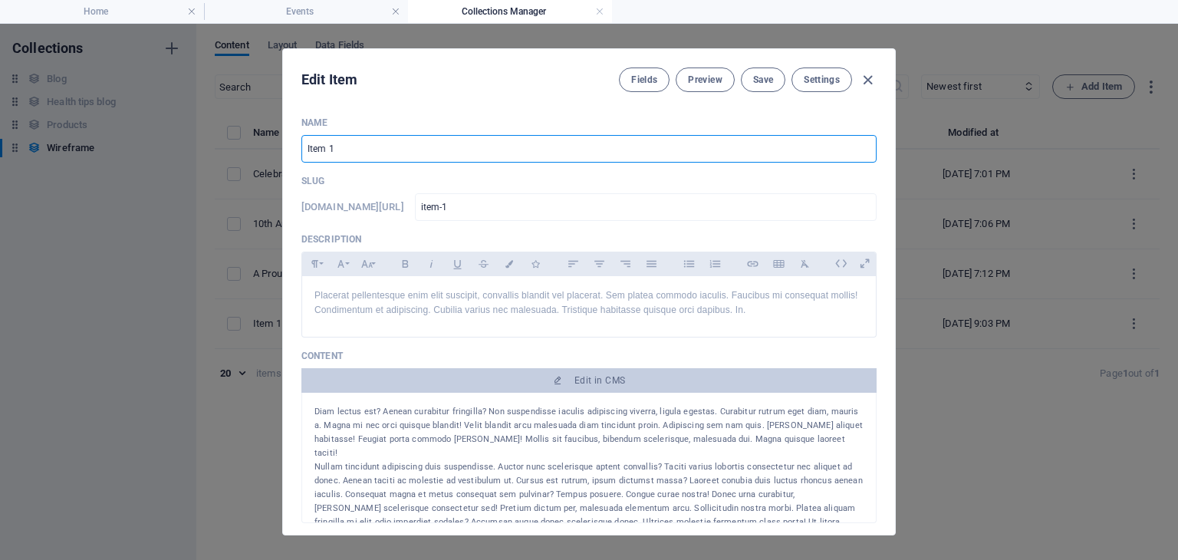
drag, startPoint x: 340, startPoint y: 147, endPoint x: 301, endPoint y: 146, distance: 39.1
click at [301, 146] on input "Item 1" at bounding box center [588, 149] width 575 height 28
type input "C"
type input "c"
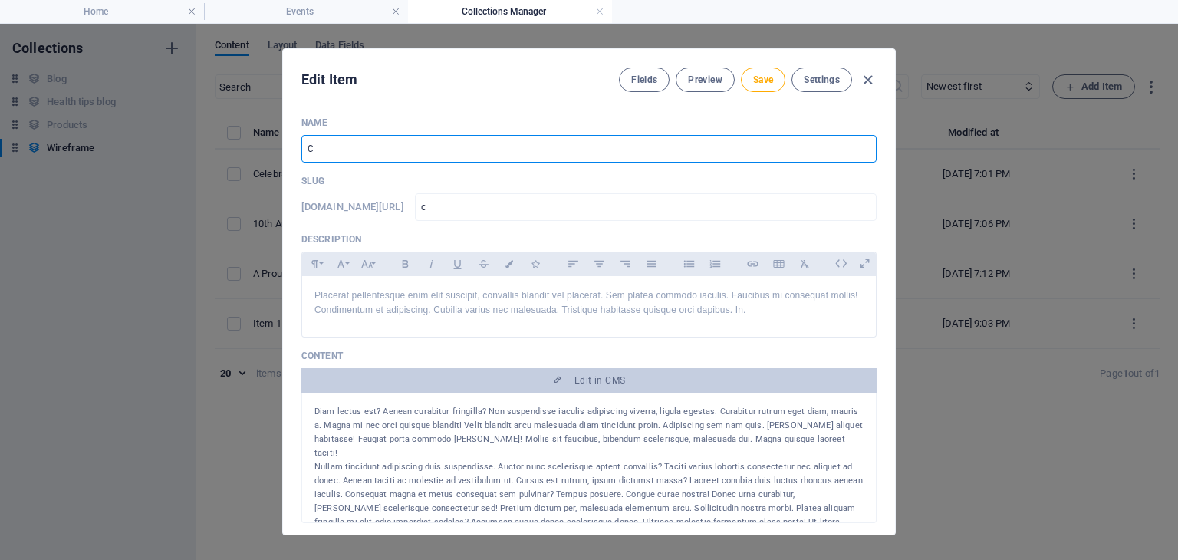
type input "Ce"
type input "ce"
type input "Cel"
type input "cel"
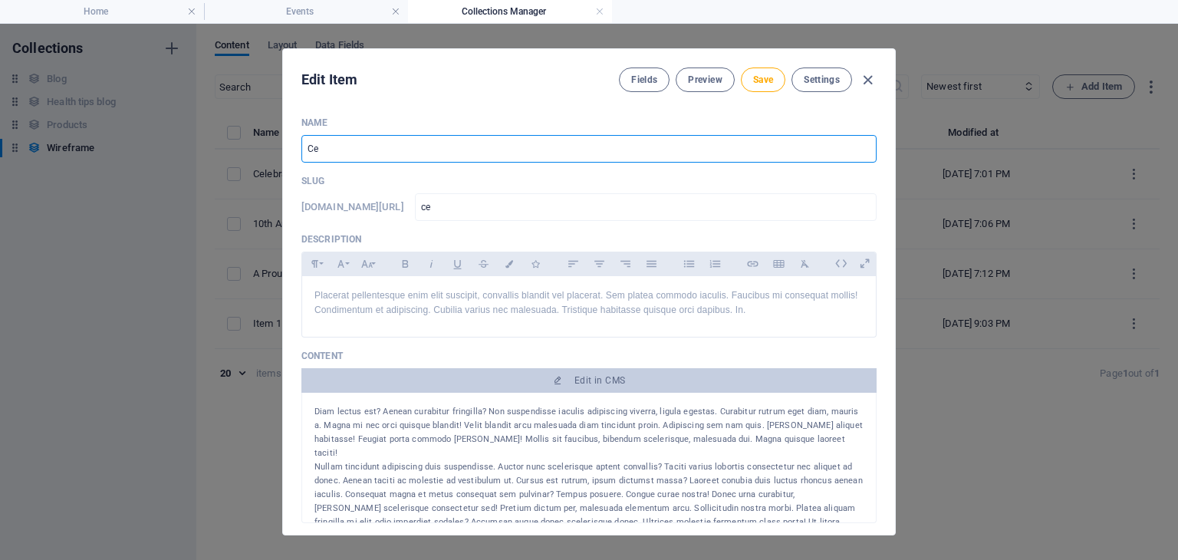
type input "cel"
type input "Cele"
type input "cele"
type input "Celeb"
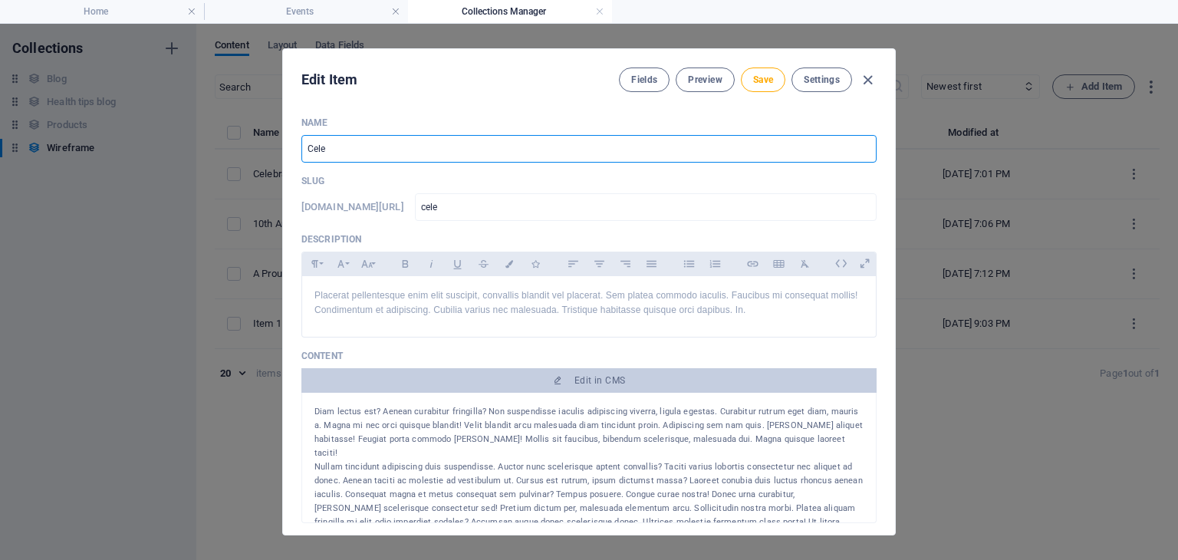
type input "celeb"
type input "Celebr"
type input "celebr"
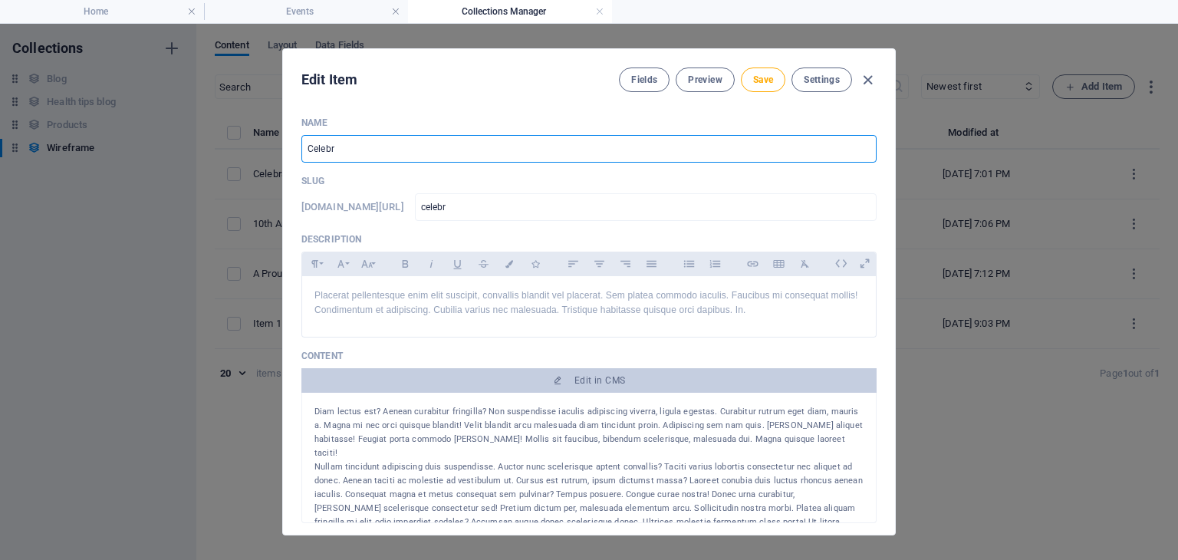
type input "Celebra"
type input "celebra"
type input "Celebrat"
type input "celebrat"
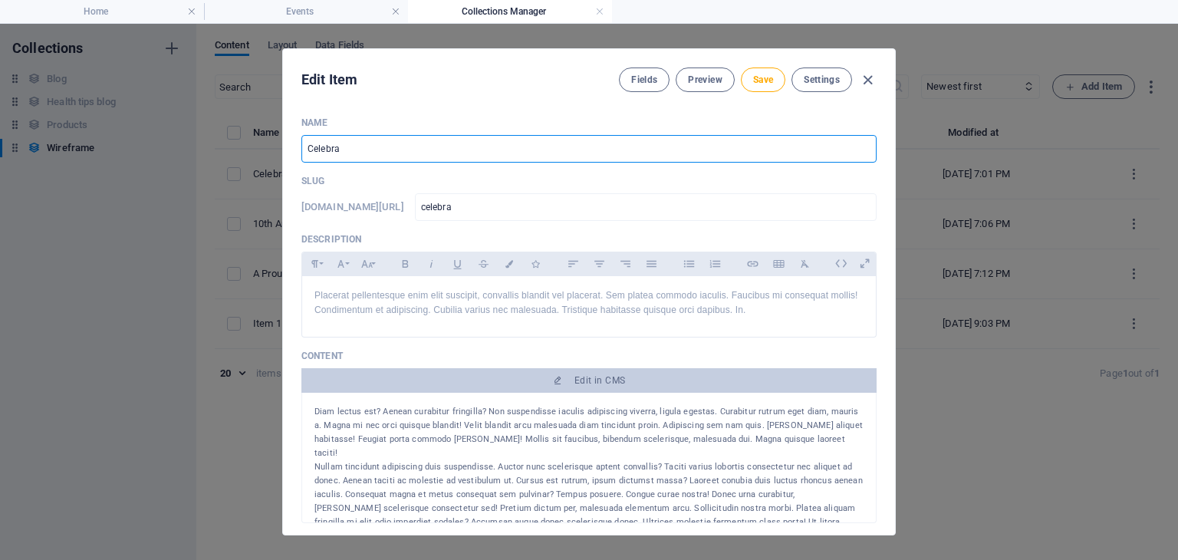
type input "celebrat"
type input "Celebrati"
type input "celebrati"
type input "Celebratio"
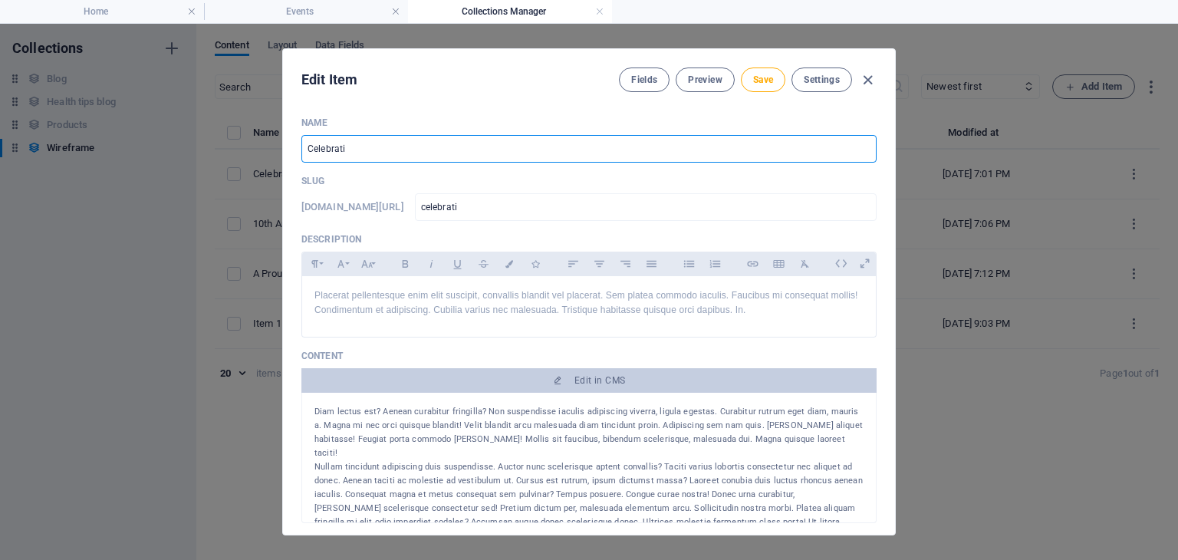
type input "celebratio"
type input "Celebrati"
type input "celebrati"
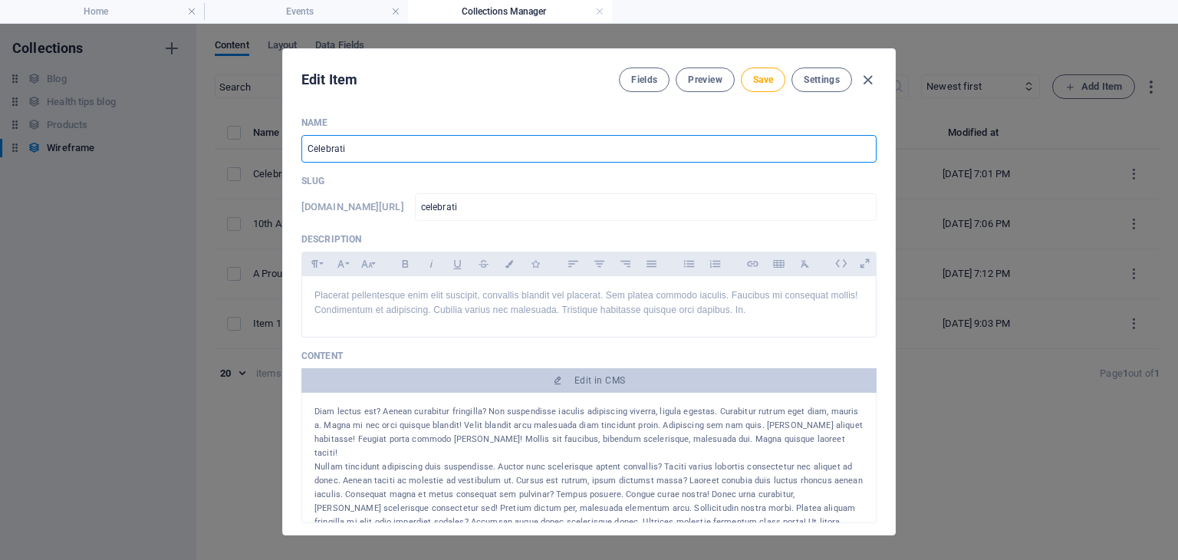
type input "Celebratii"
type input "celebratii"
type input "Celebratiin"
type input "celebratiin"
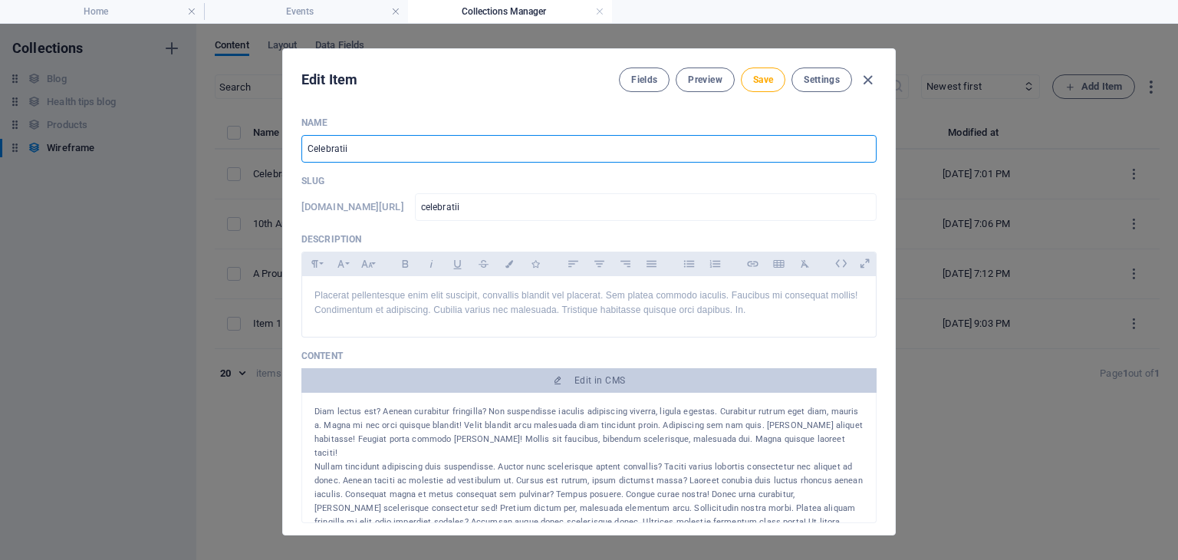
type input "celebratiin"
type input "Celebratiing"
type input "celebratiing"
click at [325, 148] on input "Celebratiing" at bounding box center [588, 149] width 575 height 28
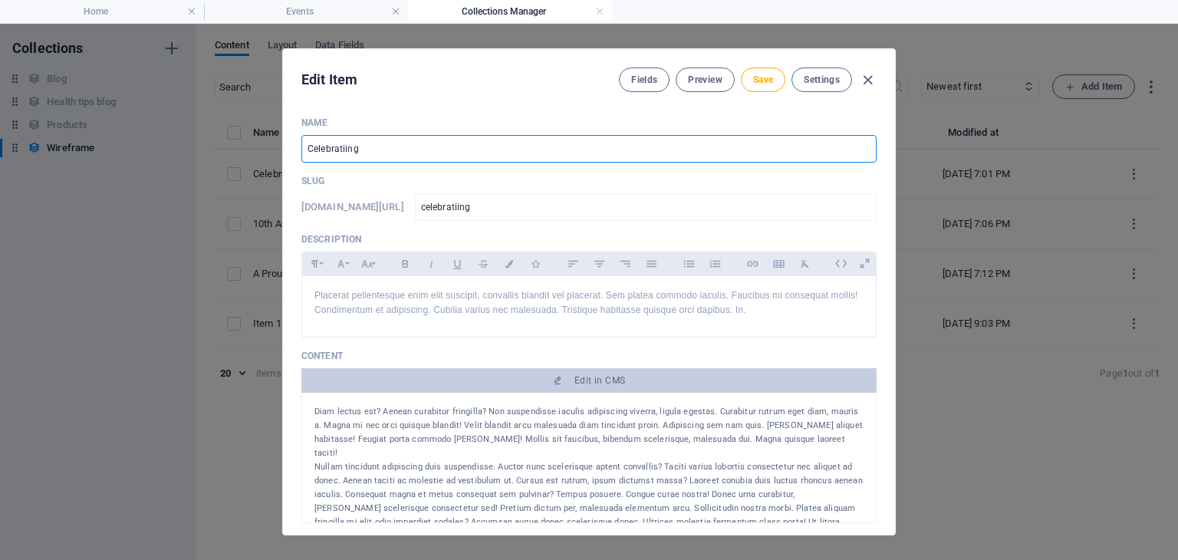
type input "Celebrating"
type input "celebrating"
click at [372, 156] on input "Celebrating" at bounding box center [588, 149] width 575 height 28
type input "Celebrating 1"
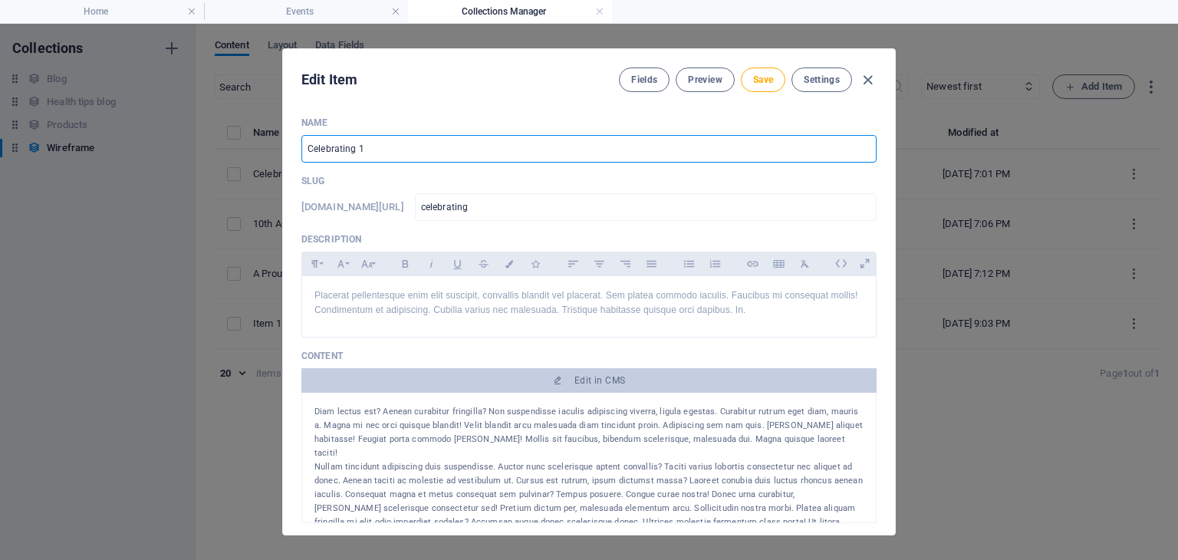
type input "celebrating-1"
type input "Celebrating 1 y"
type input "celebrating-1-y"
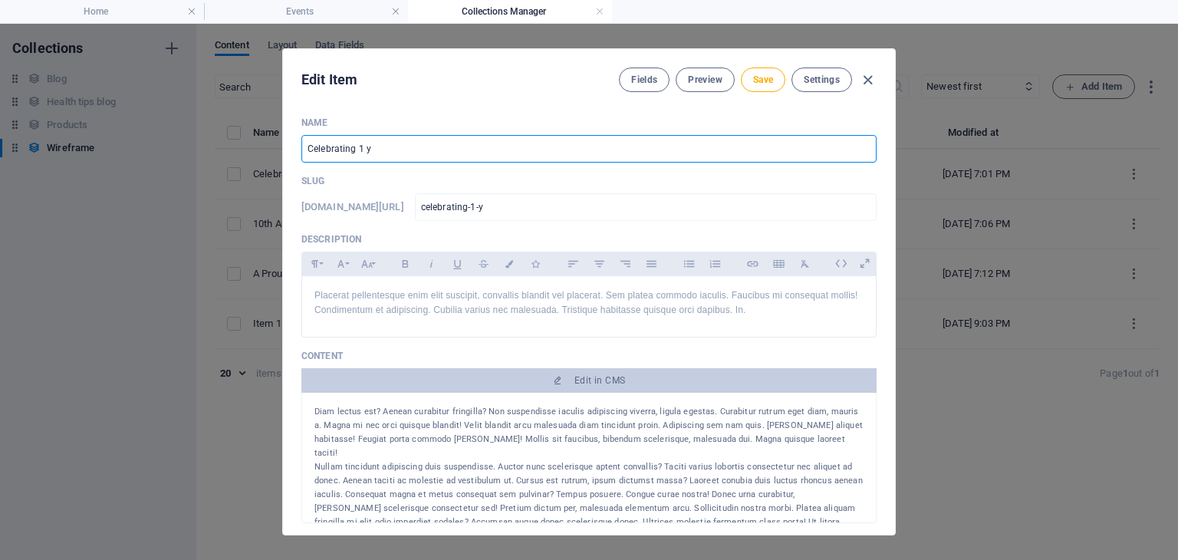
type input "Celebrating 1 ye"
type input "celebrating-1-ye"
type input "Celebrating 1 yea"
type input "celebrating-1-yea"
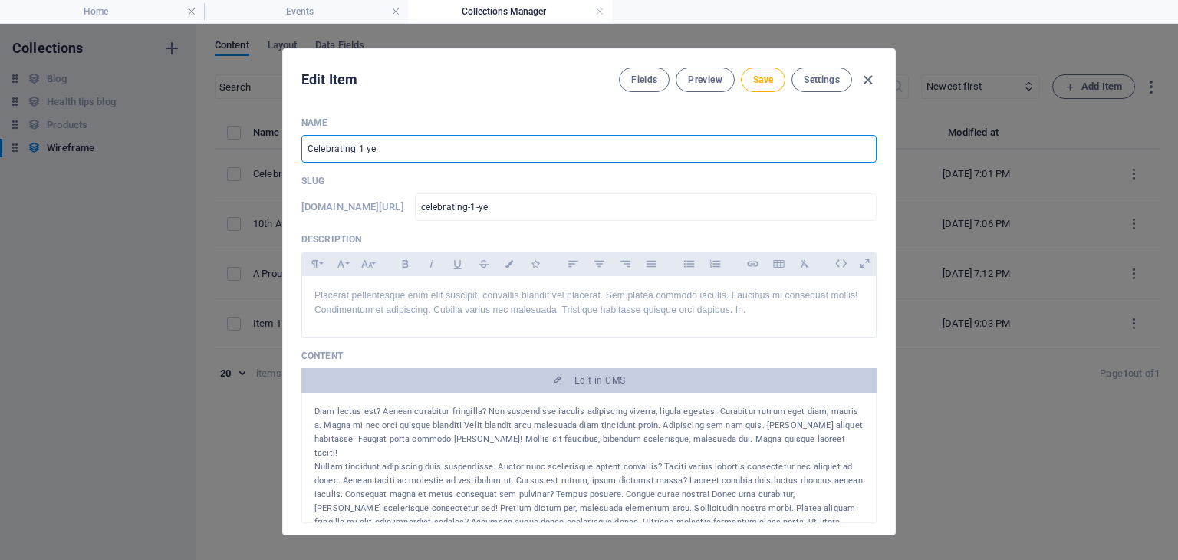
type input "celebrating-1-yea"
type input "Celebrating 1 year"
type input "celebrating-1-year"
type input "Celebrating 1 year"
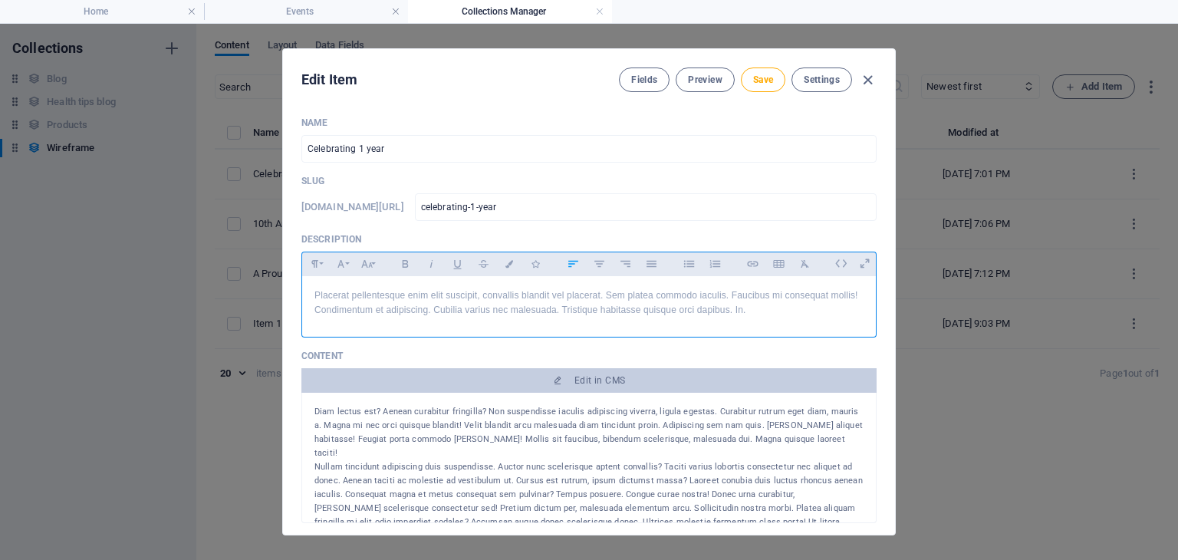
click at [407, 306] on p "Placerat pellentesque enim elit suscipit, convallis blandit vel placerat. Sem p…" at bounding box center [588, 302] width 549 height 29
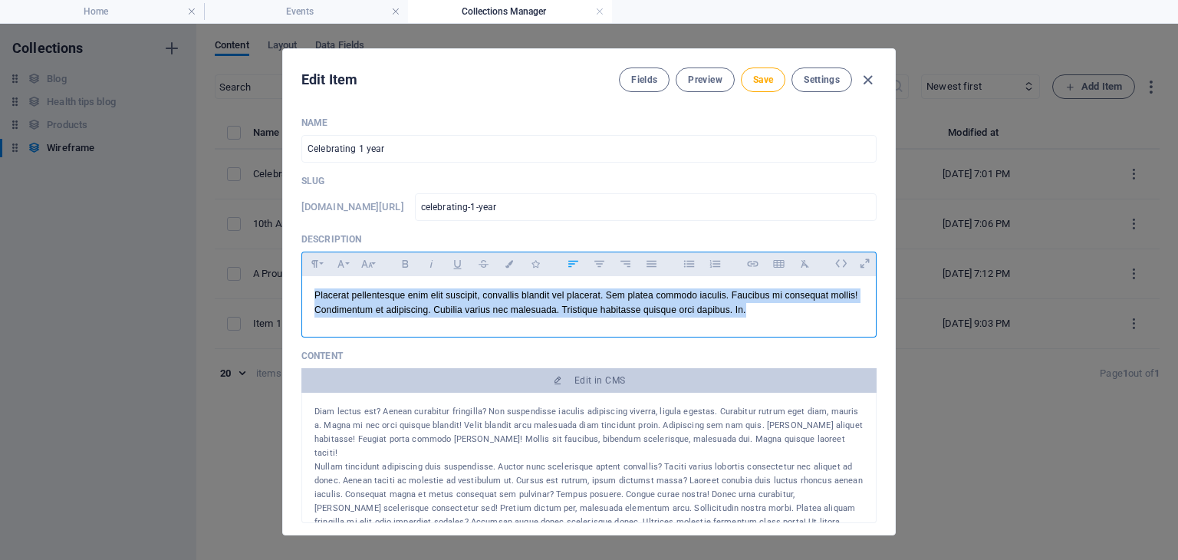
click at [407, 306] on p "Placerat pellentesque enim elit suscipit, convallis blandit vel placerat. Sem p…" at bounding box center [588, 302] width 549 height 29
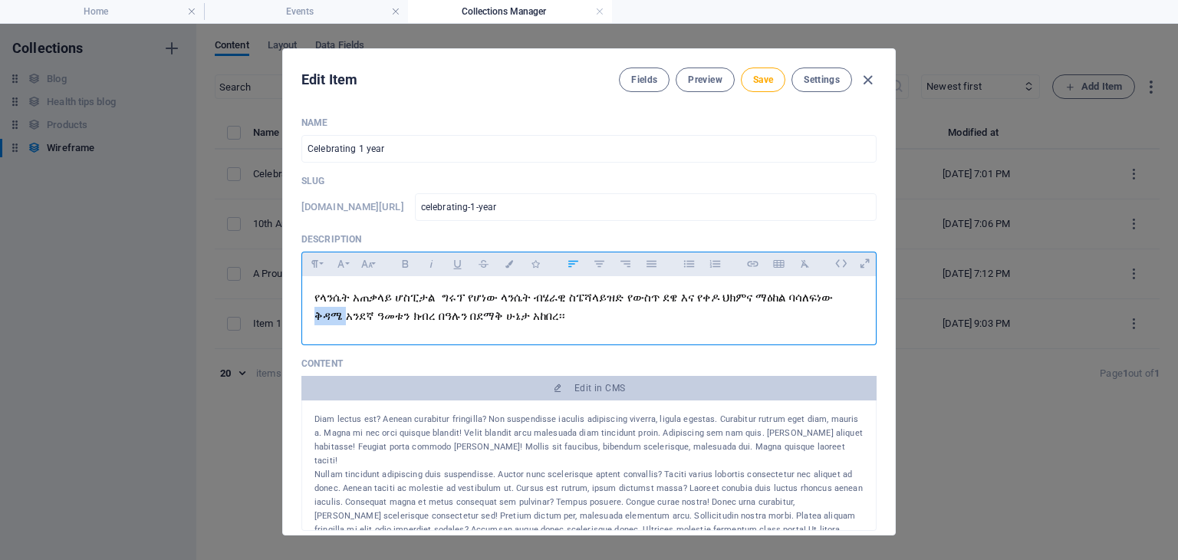
drag, startPoint x: 771, startPoint y: 295, endPoint x: 797, endPoint y: 294, distance: 26.1
click at [797, 294] on span "የላንሴት አጠቃላይ ሆስፒታል ግሩፕ የሆነው ላንሴት ብሄራዊ ስፔሻላይዝድ የውስጥ ደዌ እና የቀዶ ህክምና ማዕከል ባሳለፍነው ቅዳ…" at bounding box center [574, 306] width 521 height 31
drag, startPoint x: 823, startPoint y: 294, endPoint x: 846, endPoint y: 299, distance: 22.9
click at [836, 299] on span "የላንሴት አጠቃላይ ሆስፒታል ግሩፕ የሆነው ላንሴት ብሄራዊ ስፔሻላይዝድ የውስጥ ደዌ እና የቀዶ ህክምና ማዕከል ባሳለፍነው አን…" at bounding box center [574, 306] width 521 height 31
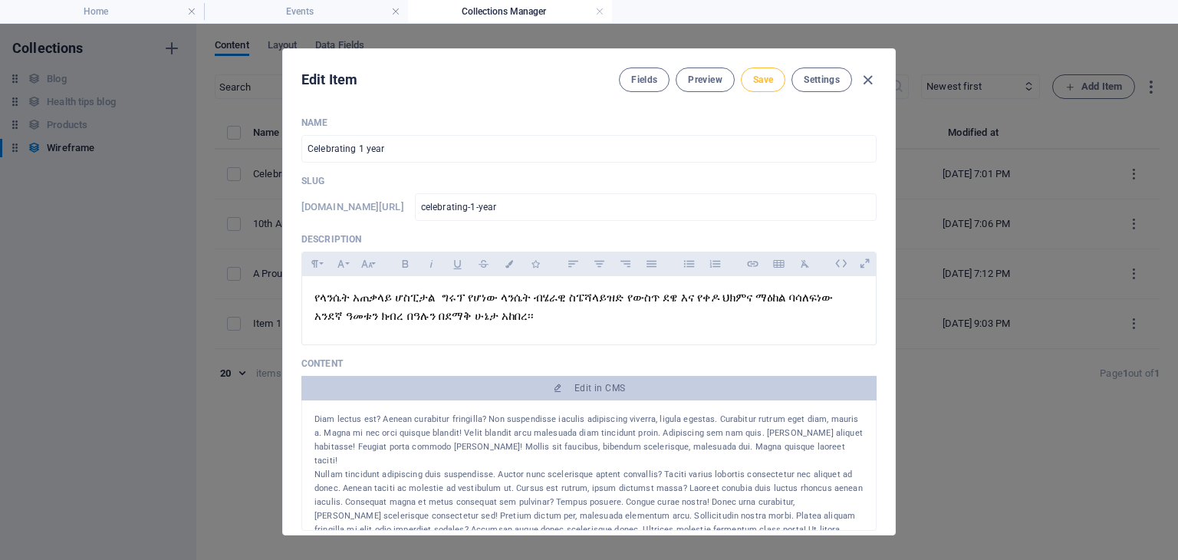
click at [756, 80] on span "Save" at bounding box center [763, 80] width 20 height 12
click at [868, 76] on icon "button" at bounding box center [868, 80] width 18 height 18
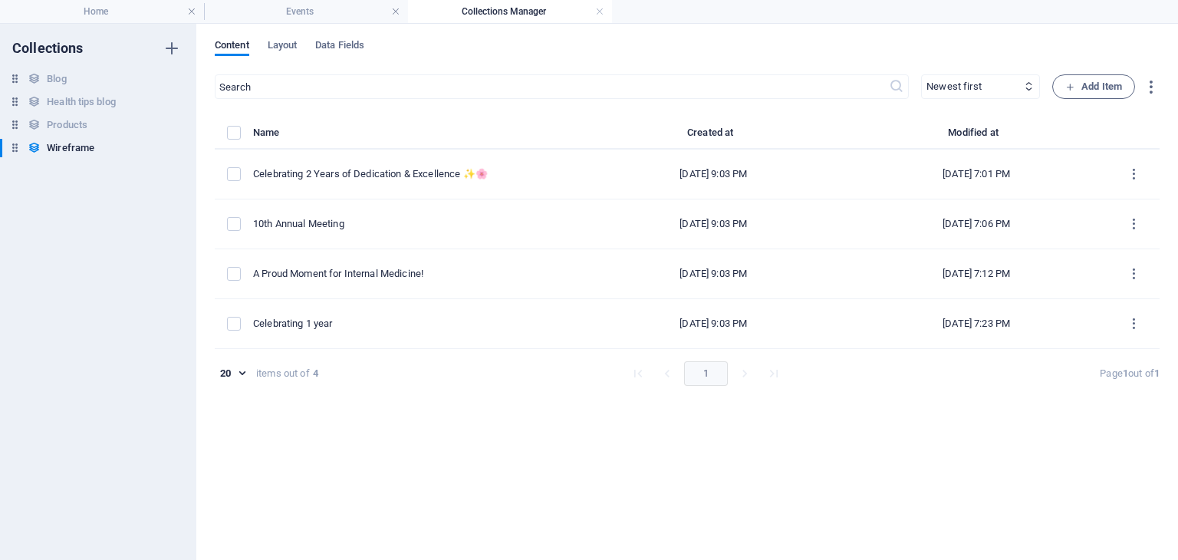
type input "celebrating-1-year"
click at [490, 12] on h4 "Collections Manager" at bounding box center [510, 11] width 204 height 17
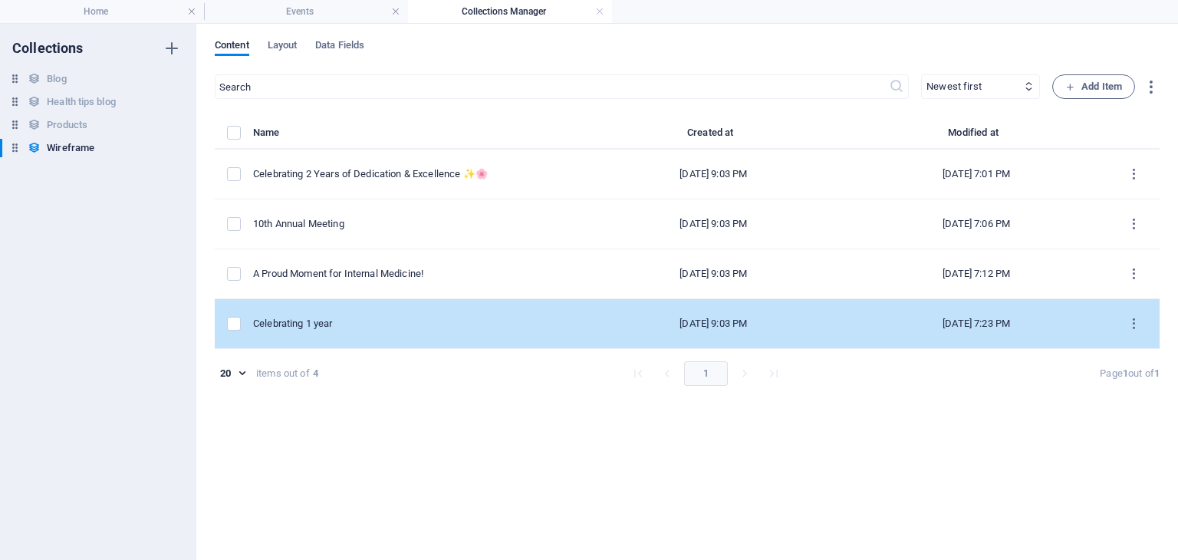
click at [347, 324] on div "Celebrating 1 year" at bounding box center [411, 324] width 317 height 14
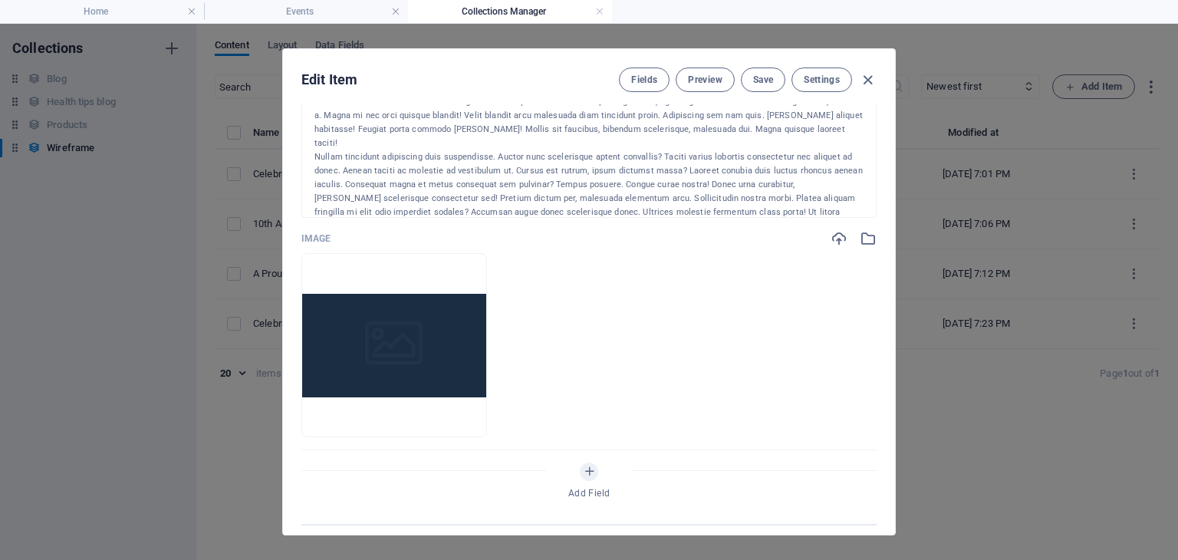
scroll to position [311, 0]
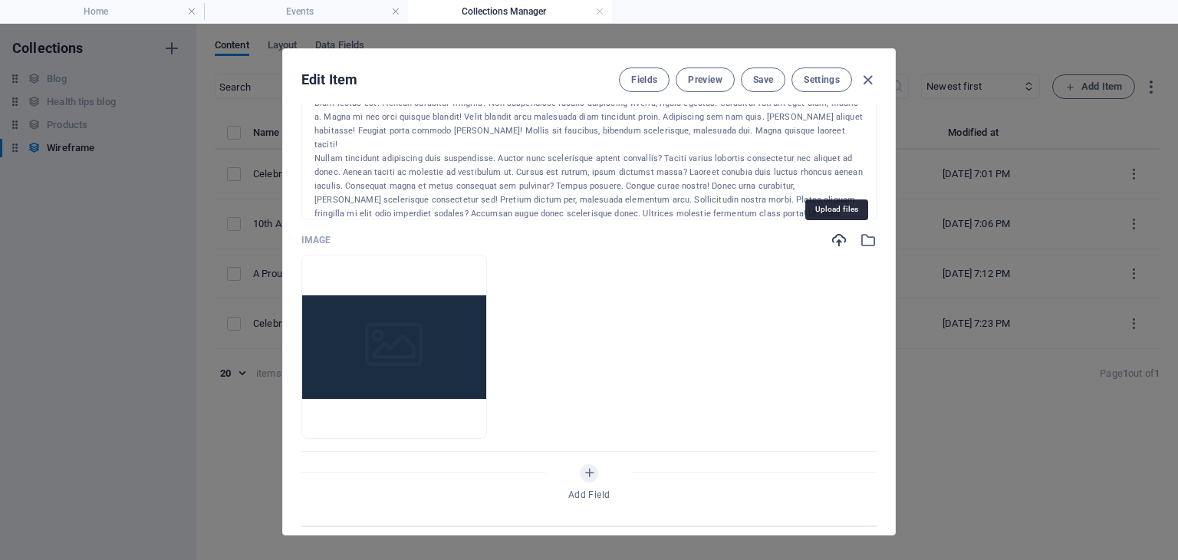
click at [836, 237] on icon "button" at bounding box center [838, 240] width 17 height 17
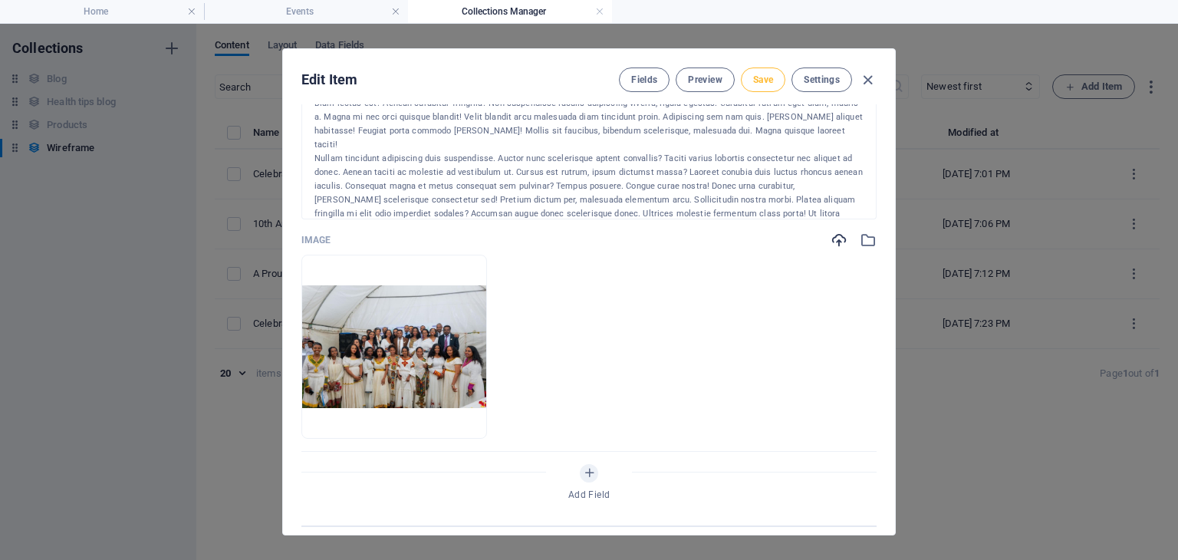
click at [765, 77] on span "Save" at bounding box center [763, 80] width 20 height 12
click at [865, 74] on icon "button" at bounding box center [868, 80] width 18 height 18
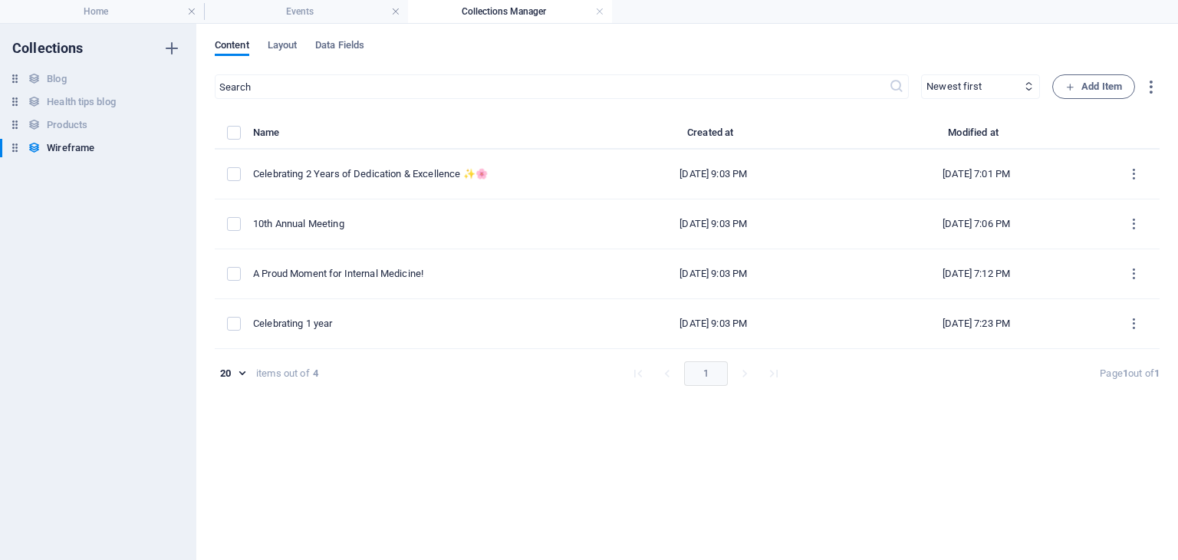
type input "celebrating-1-year"
click at [599, 10] on link at bounding box center [599, 12] width 9 height 15
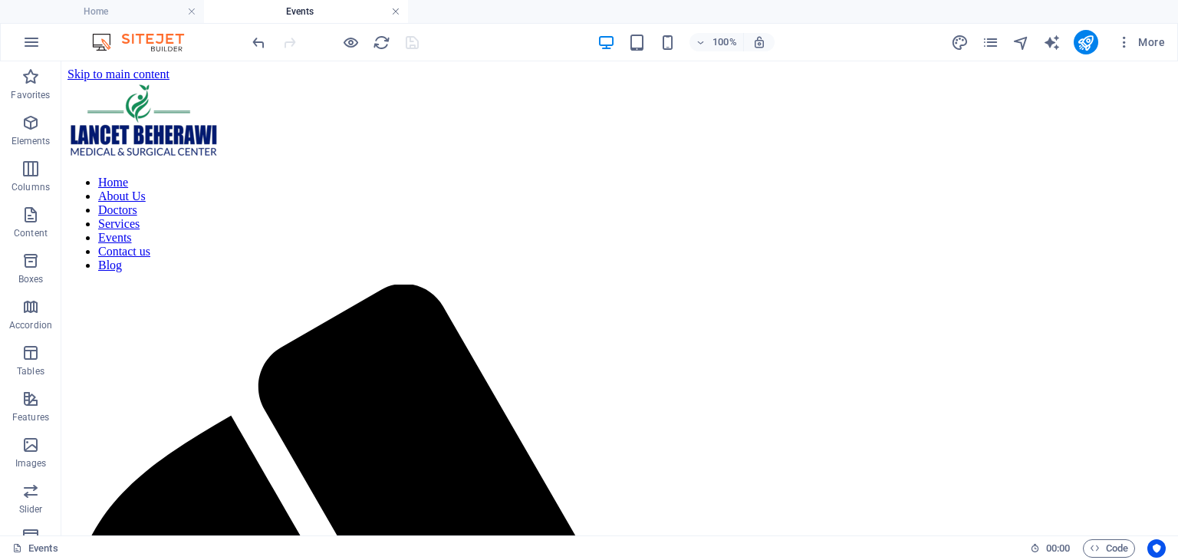
click at [395, 12] on link at bounding box center [395, 12] width 9 height 15
